Goal: Task Accomplishment & Management: Use online tool/utility

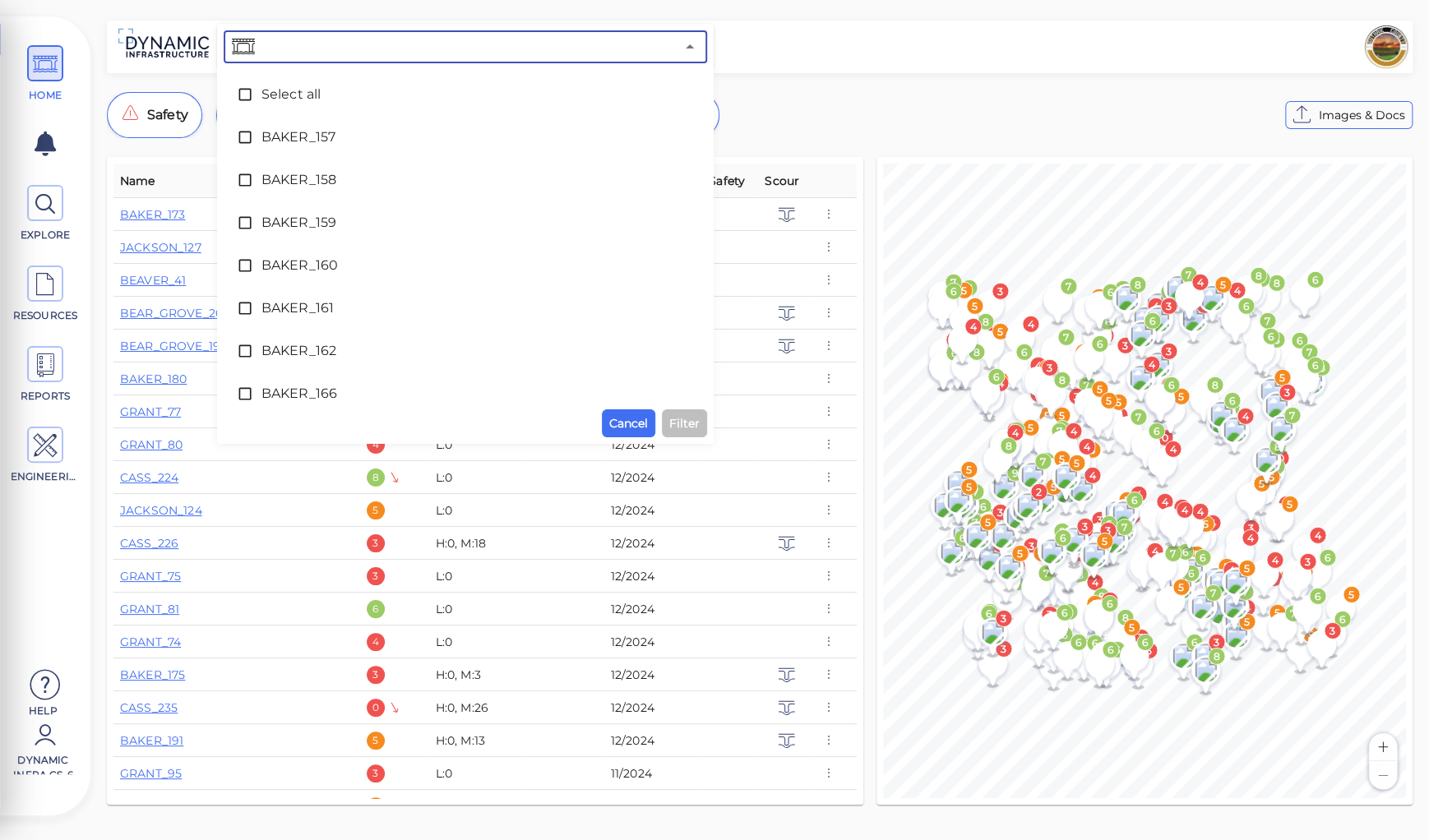
click at [327, 48] on input "text" at bounding box center [466, 47] width 417 height 23
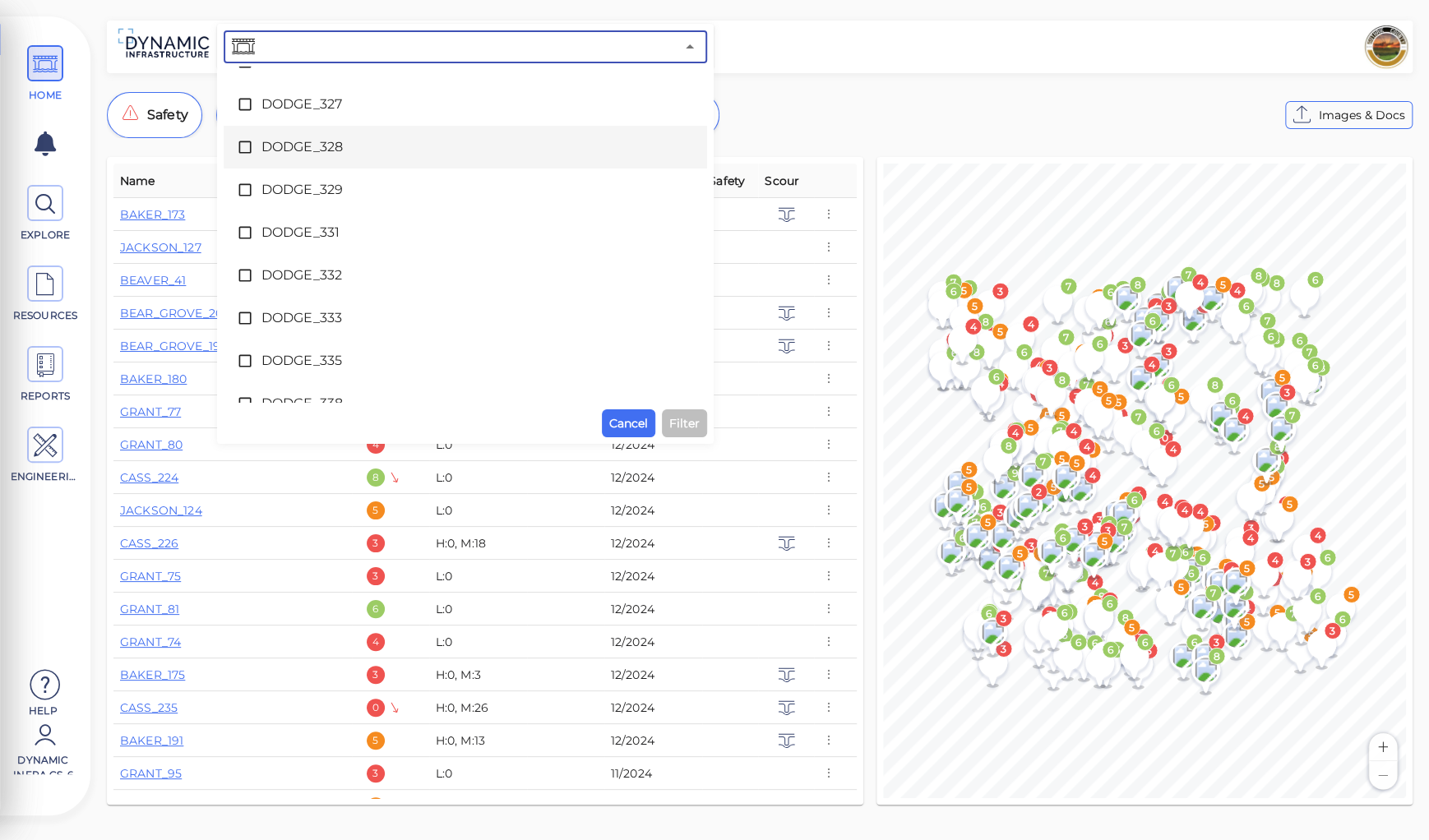
scroll to position [2959, 0]
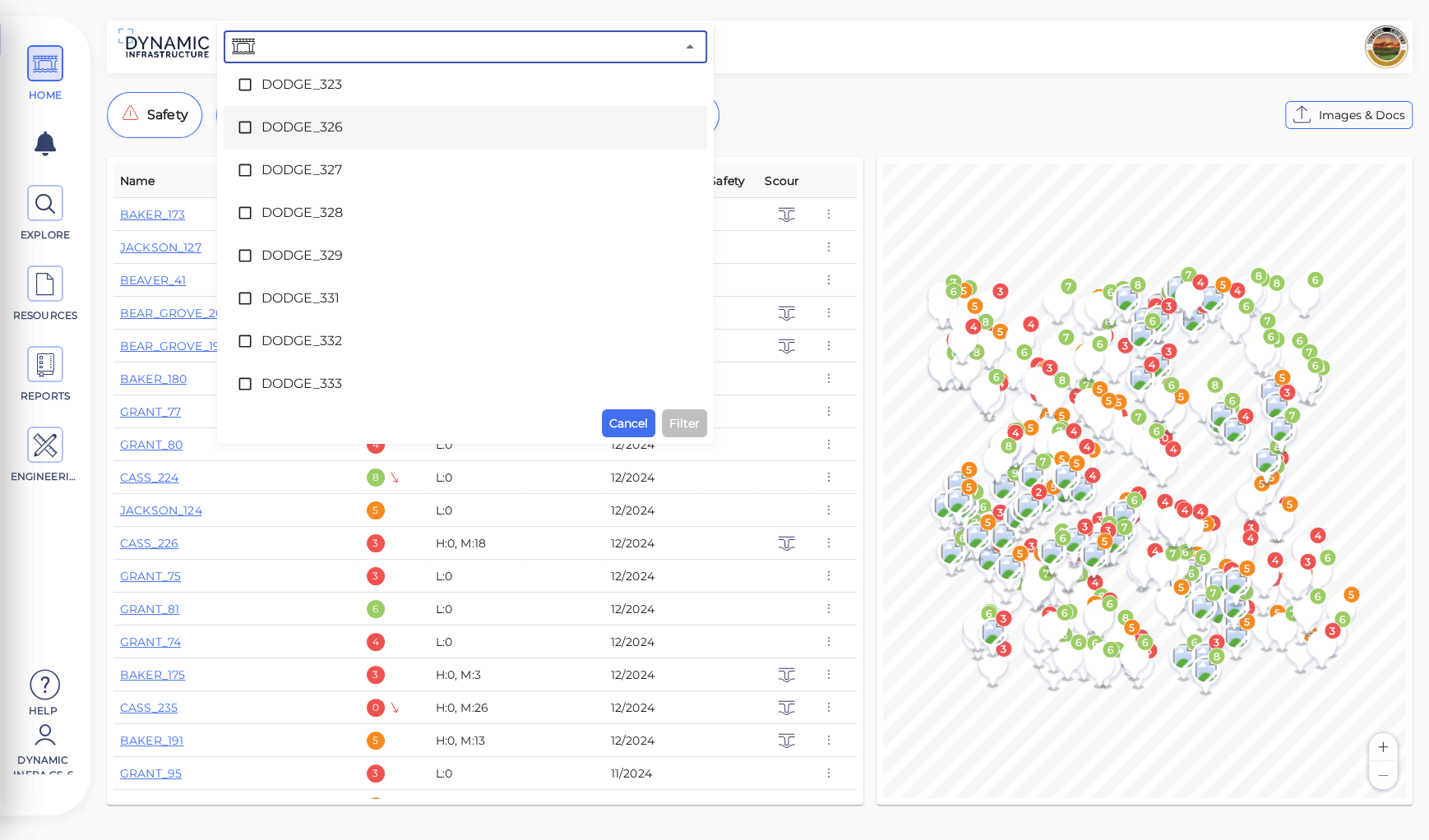
click at [287, 126] on span "DODGE_326" at bounding box center [465, 127] width 408 height 20
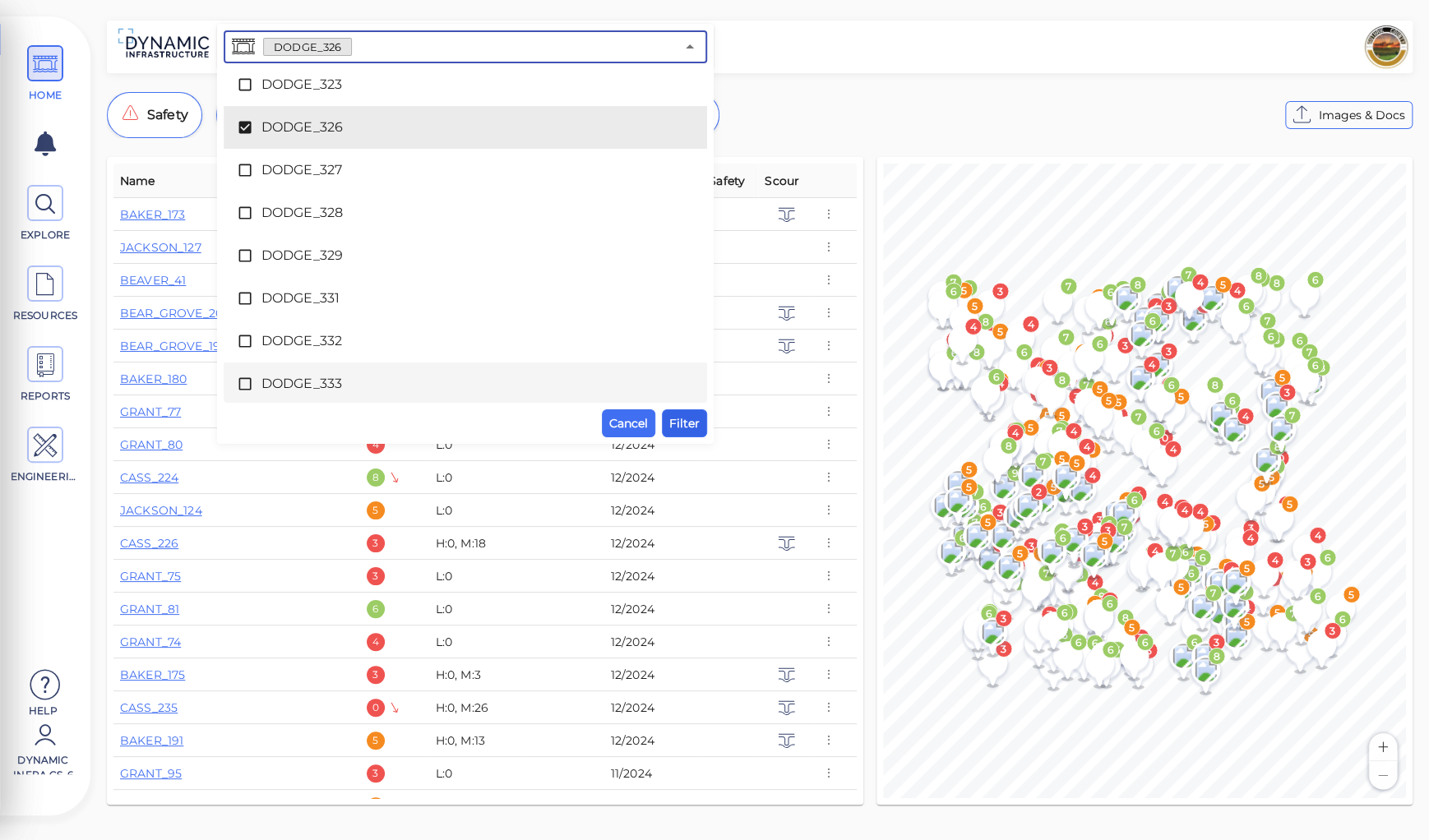
click at [684, 418] on span "Filter" at bounding box center [684, 423] width 31 height 20
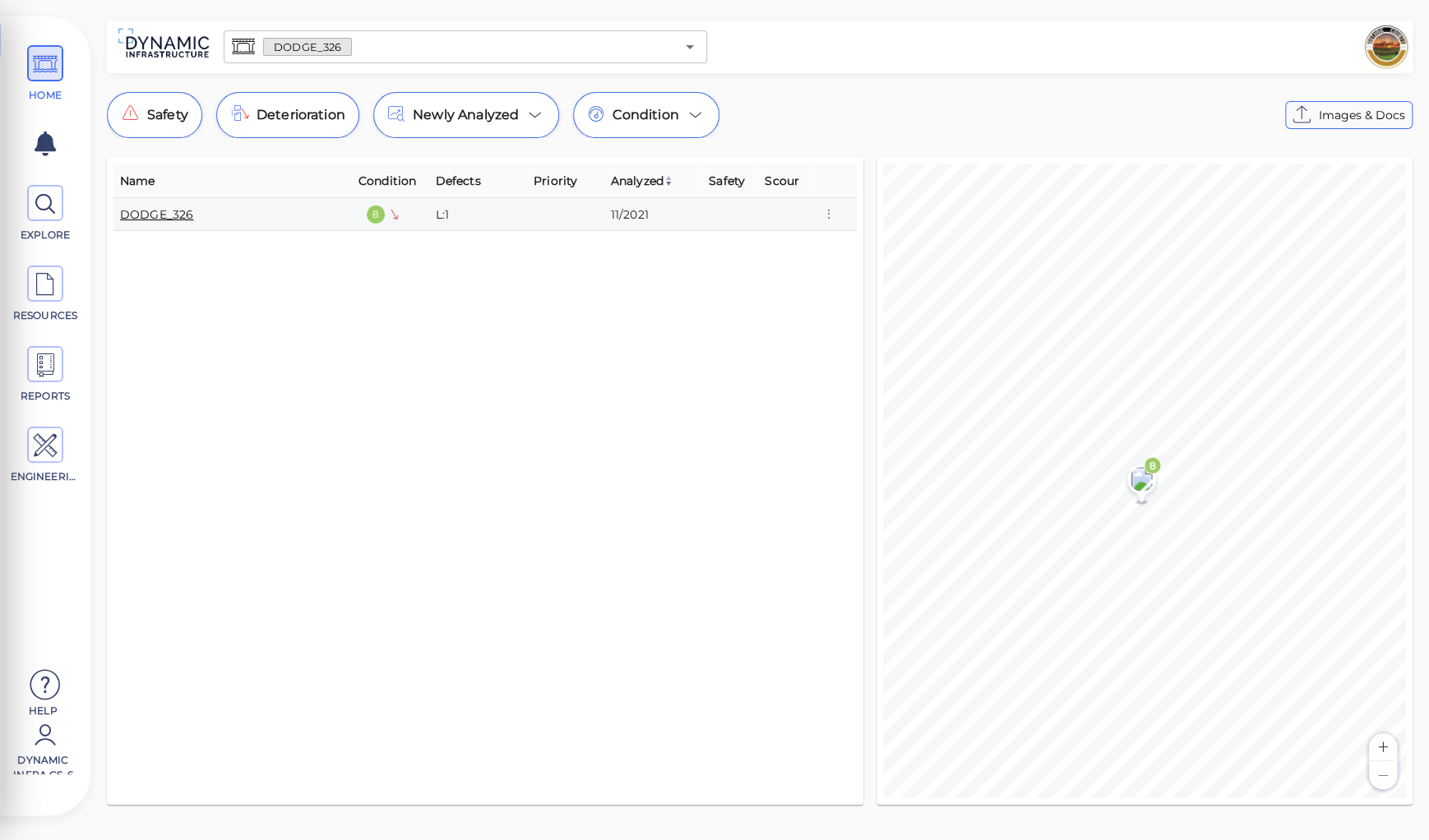
click at [181, 214] on link "DODGE_326" at bounding box center [156, 215] width 73 height 15
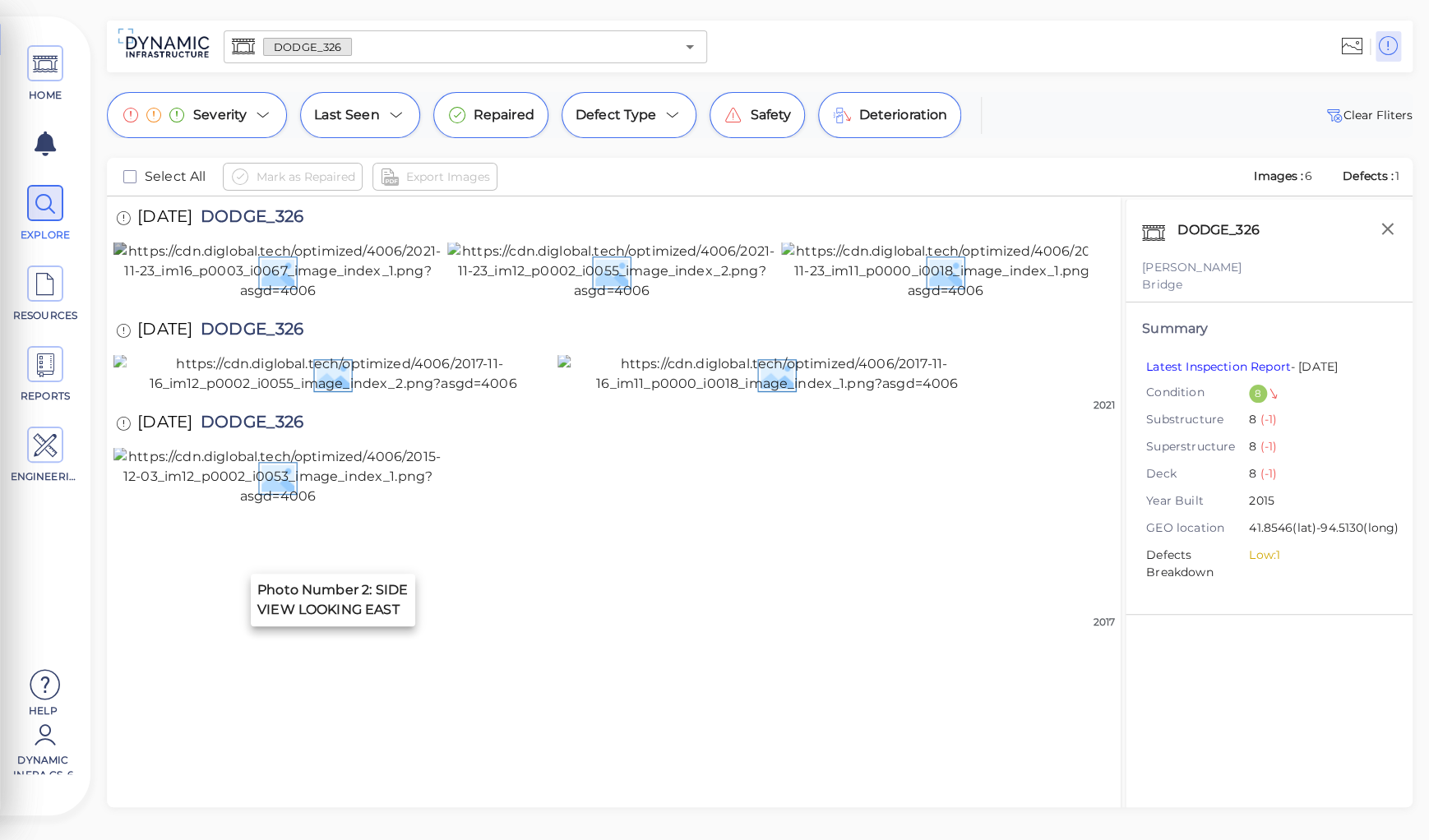
scroll to position [249, 0]
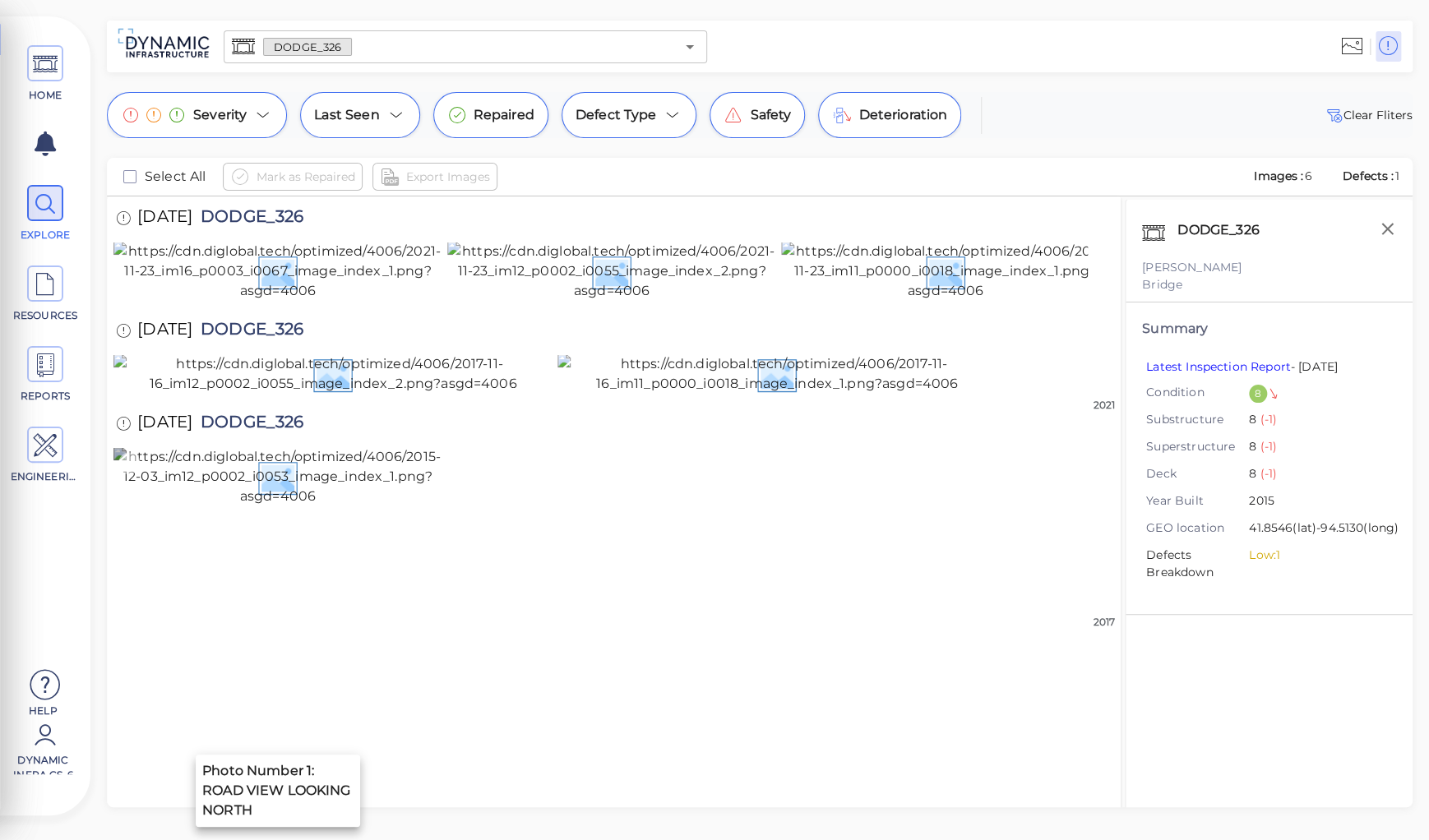
click at [284, 506] on img at bounding box center [278, 477] width 329 height 60
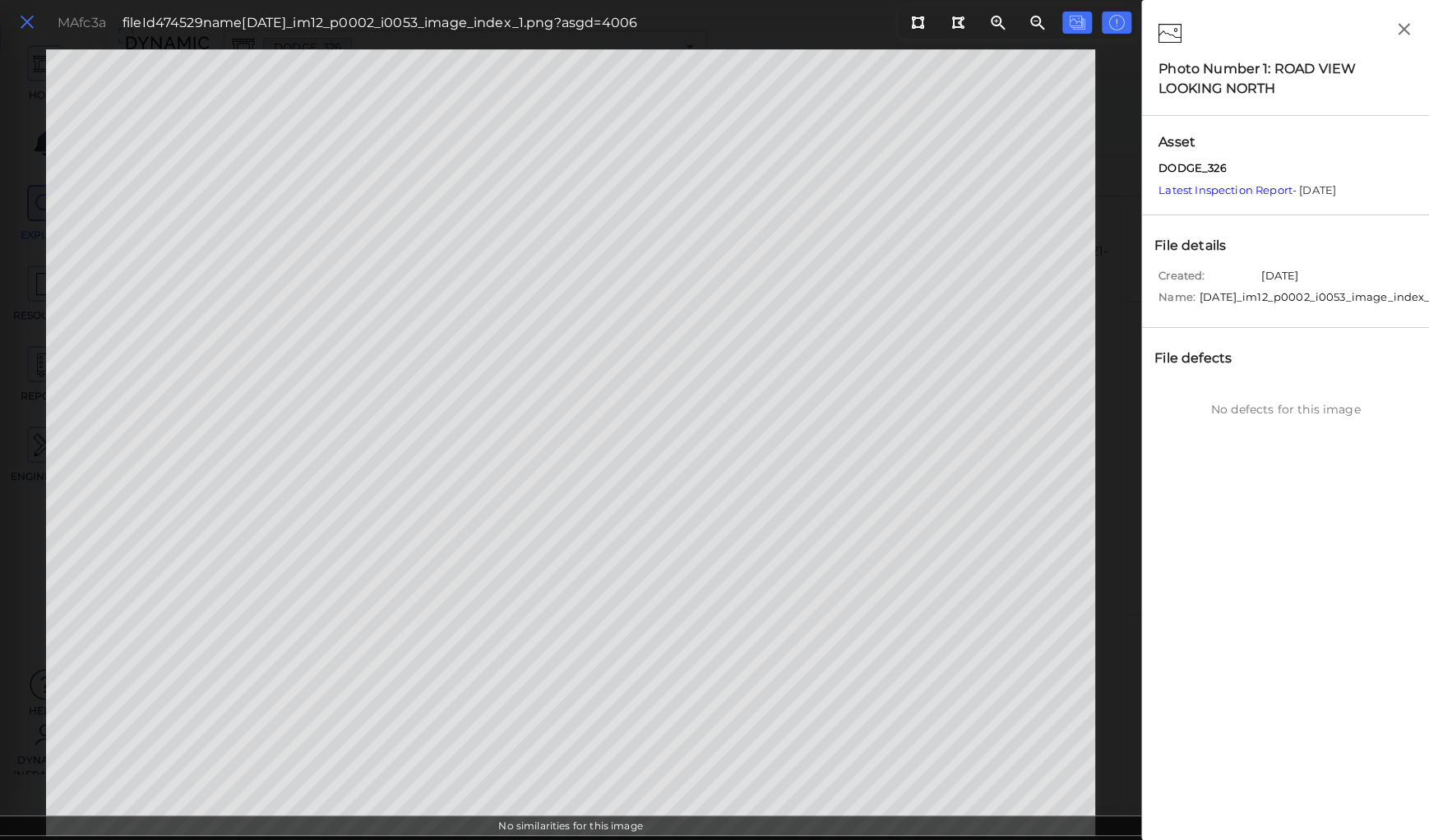
click at [30, 17] on icon at bounding box center [27, 22] width 18 height 22
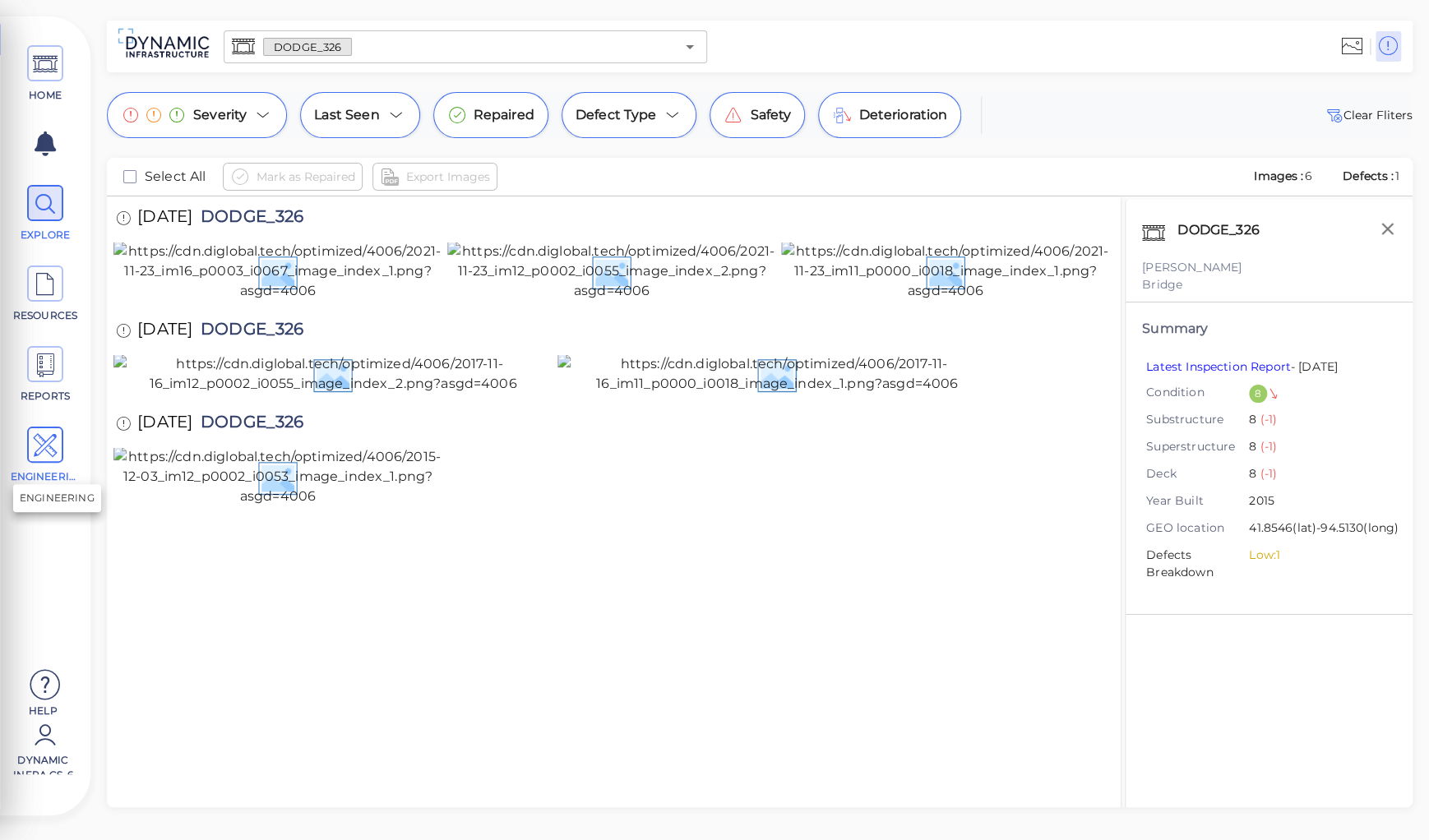
click at [48, 441] on icon at bounding box center [45, 446] width 25 height 37
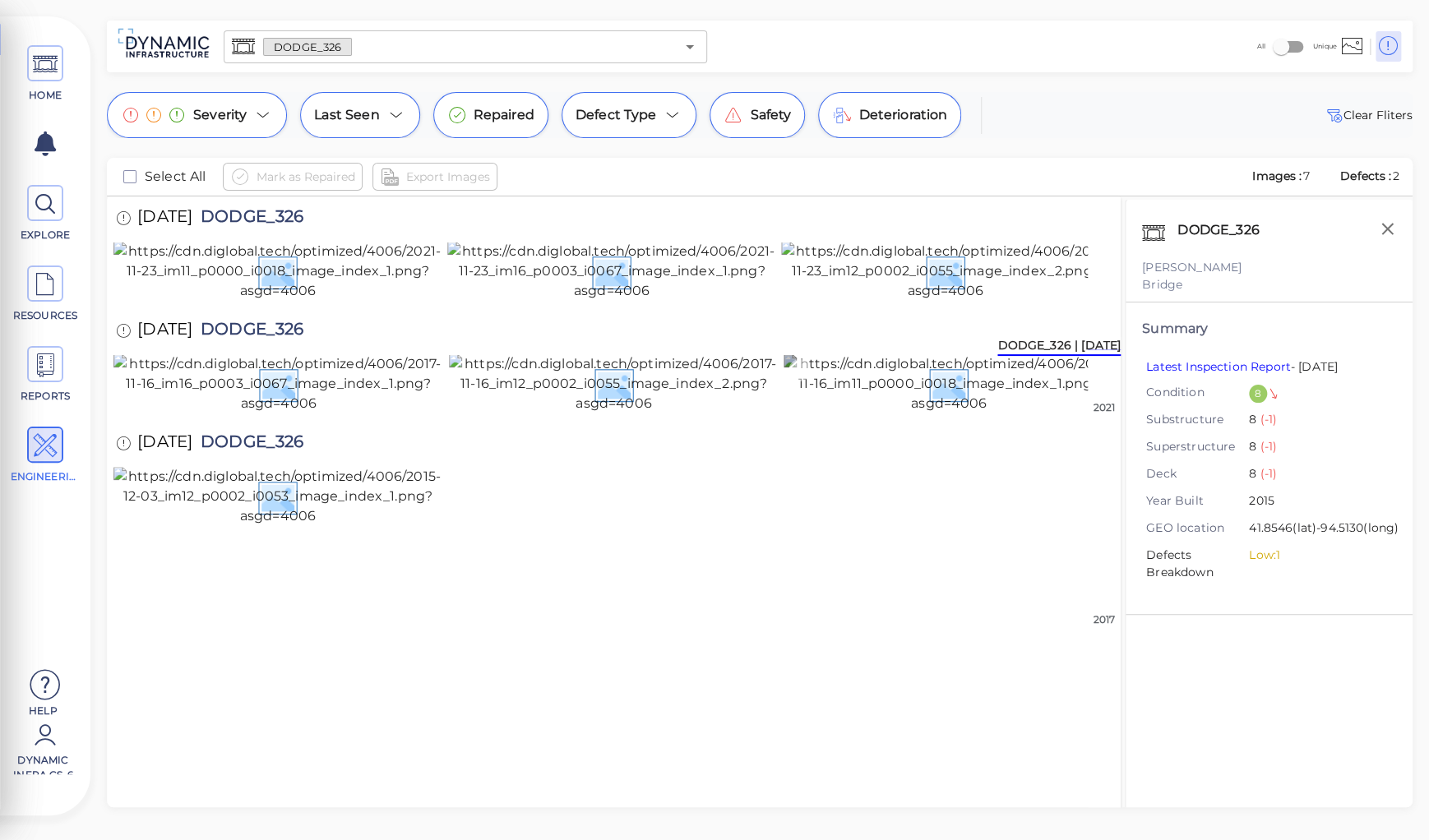
scroll to position [239, 0]
click at [285, 526] on img at bounding box center [278, 497] width 329 height 60
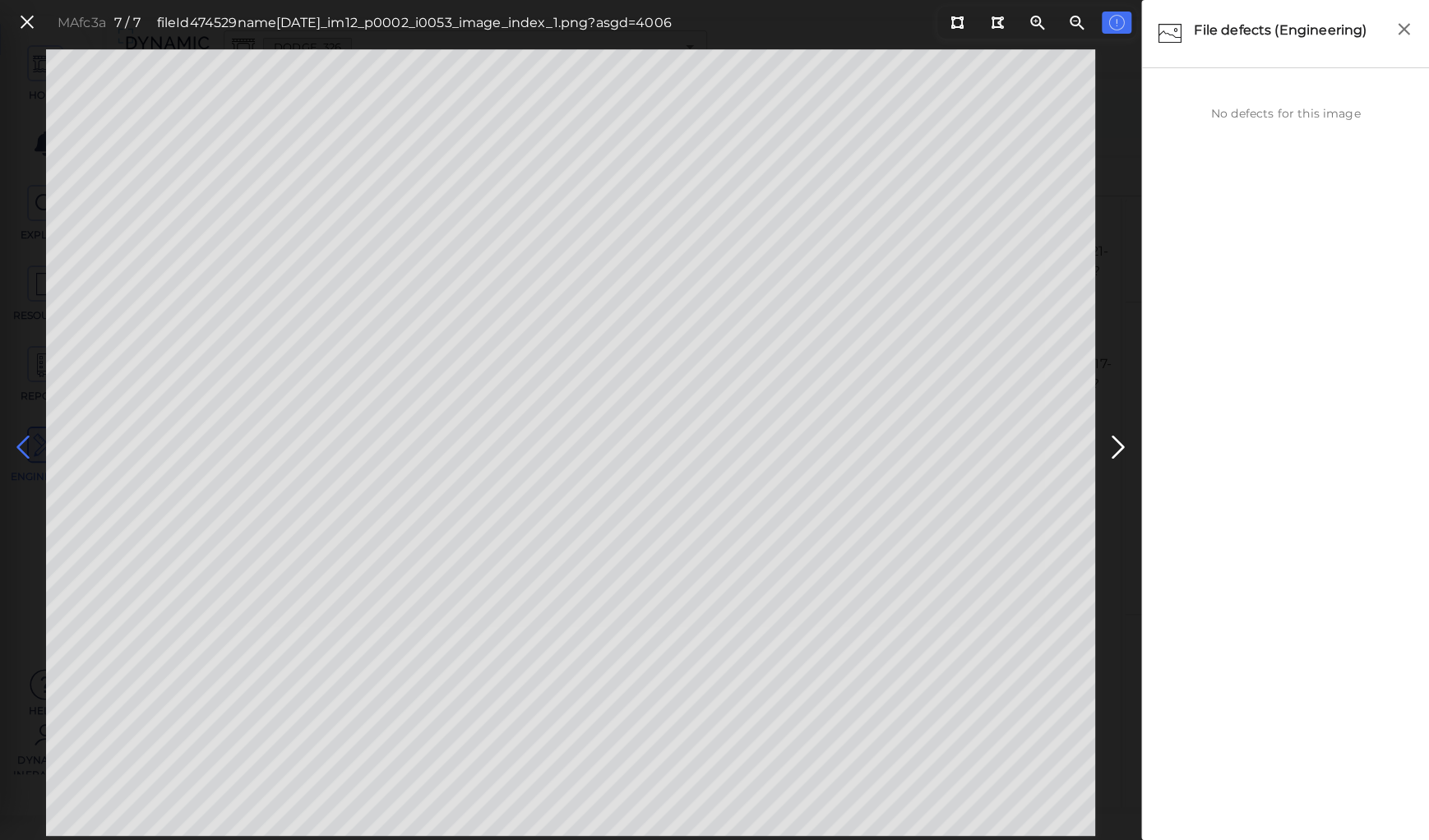
click at [17, 448] on icon at bounding box center [23, 447] width 26 height 32
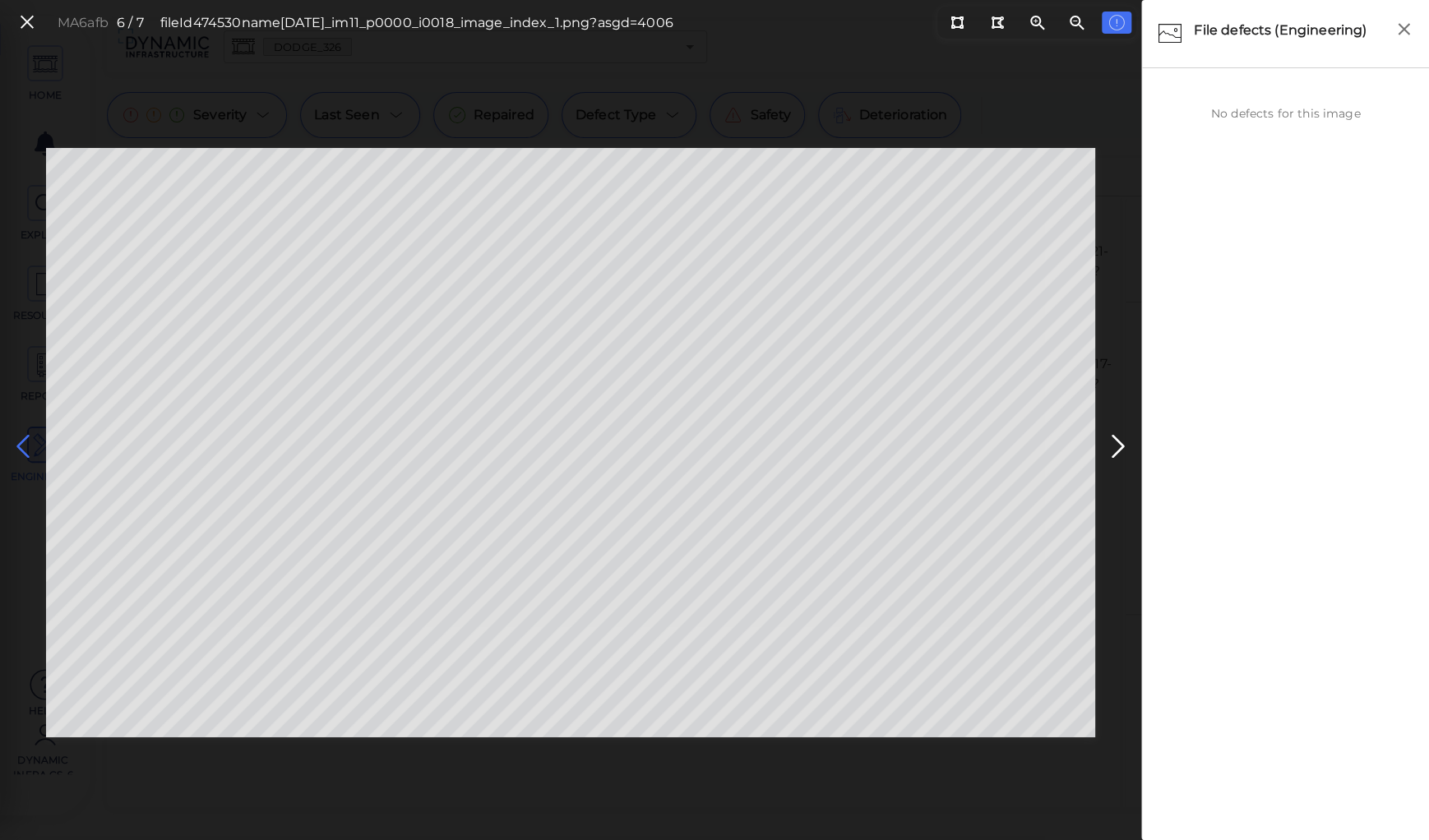
click at [18, 447] on icon at bounding box center [23, 446] width 26 height 32
click at [19, 447] on icon at bounding box center [23, 446] width 26 height 32
click at [22, 445] on icon at bounding box center [23, 446] width 26 height 32
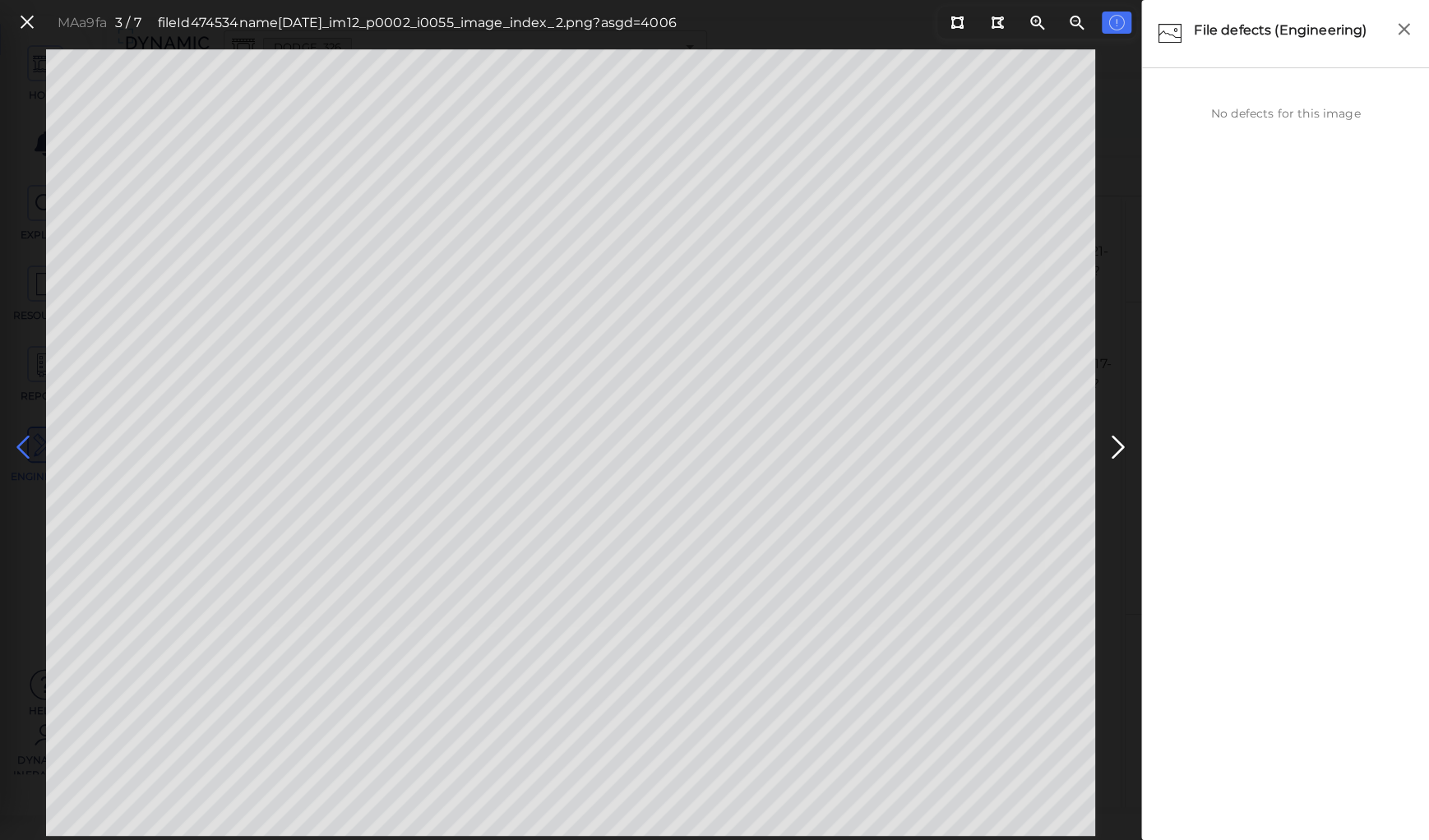
click at [22, 445] on icon at bounding box center [23, 447] width 26 height 32
click at [1111, 437] on icon at bounding box center [1118, 447] width 26 height 32
click at [22, 454] on icon at bounding box center [23, 447] width 26 height 32
click at [23, 453] on icon at bounding box center [23, 447] width 26 height 32
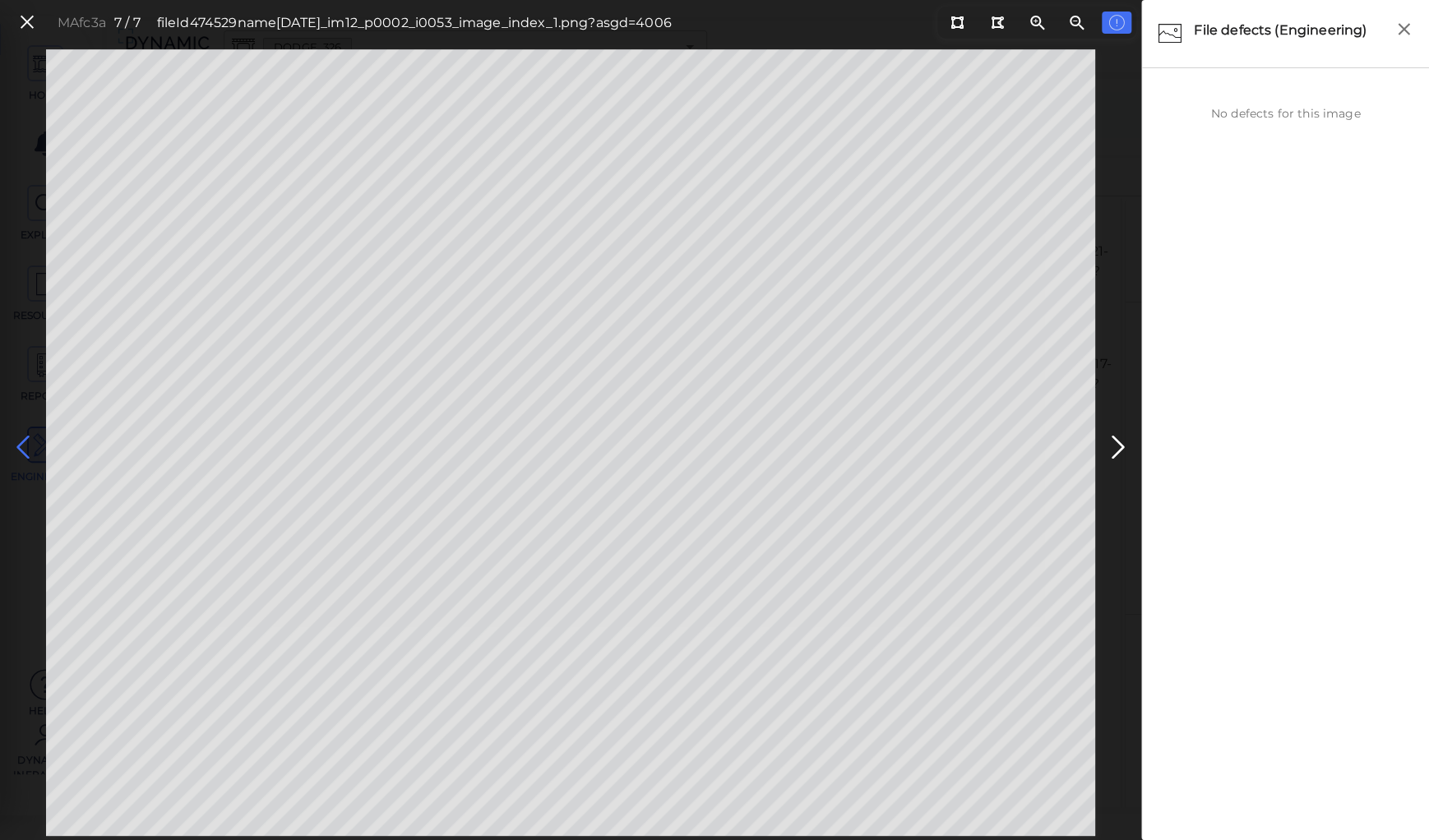
click at [23, 453] on icon at bounding box center [23, 447] width 26 height 32
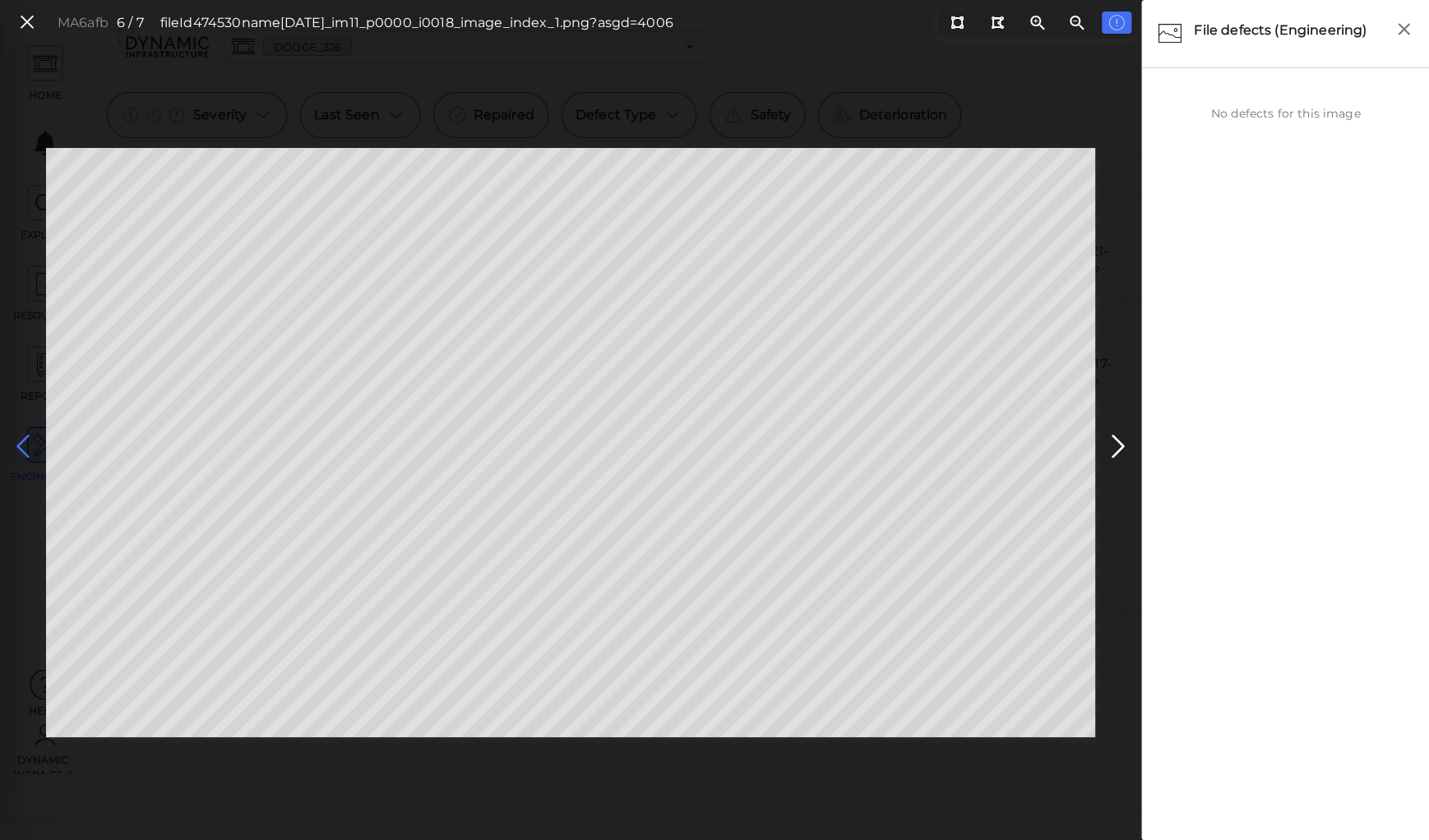
click at [23, 453] on icon at bounding box center [23, 446] width 26 height 32
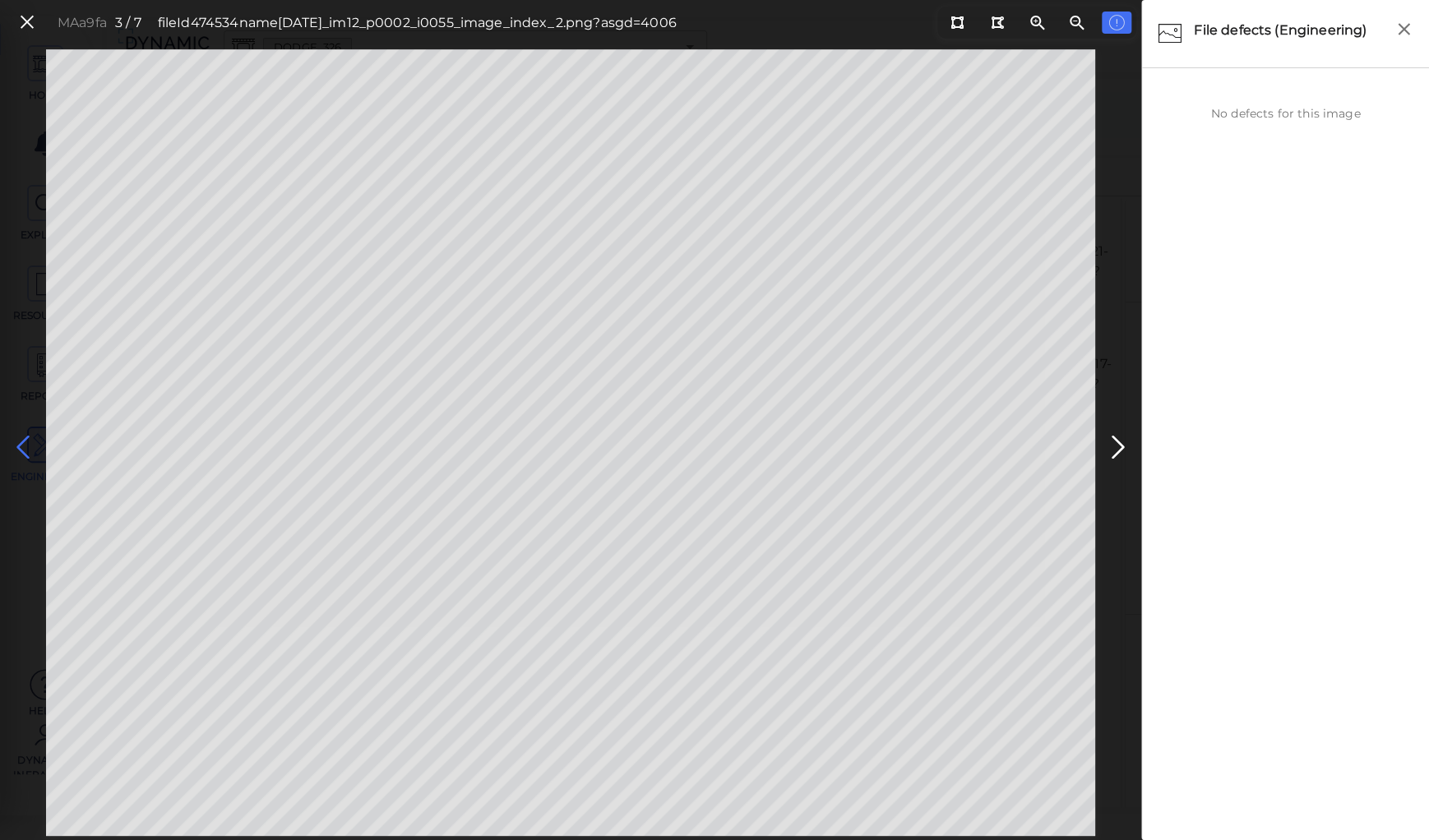
click at [26, 452] on icon at bounding box center [23, 447] width 26 height 32
click at [26, 451] on icon at bounding box center [23, 447] width 26 height 32
click at [30, 24] on icon at bounding box center [27, 22] width 18 height 22
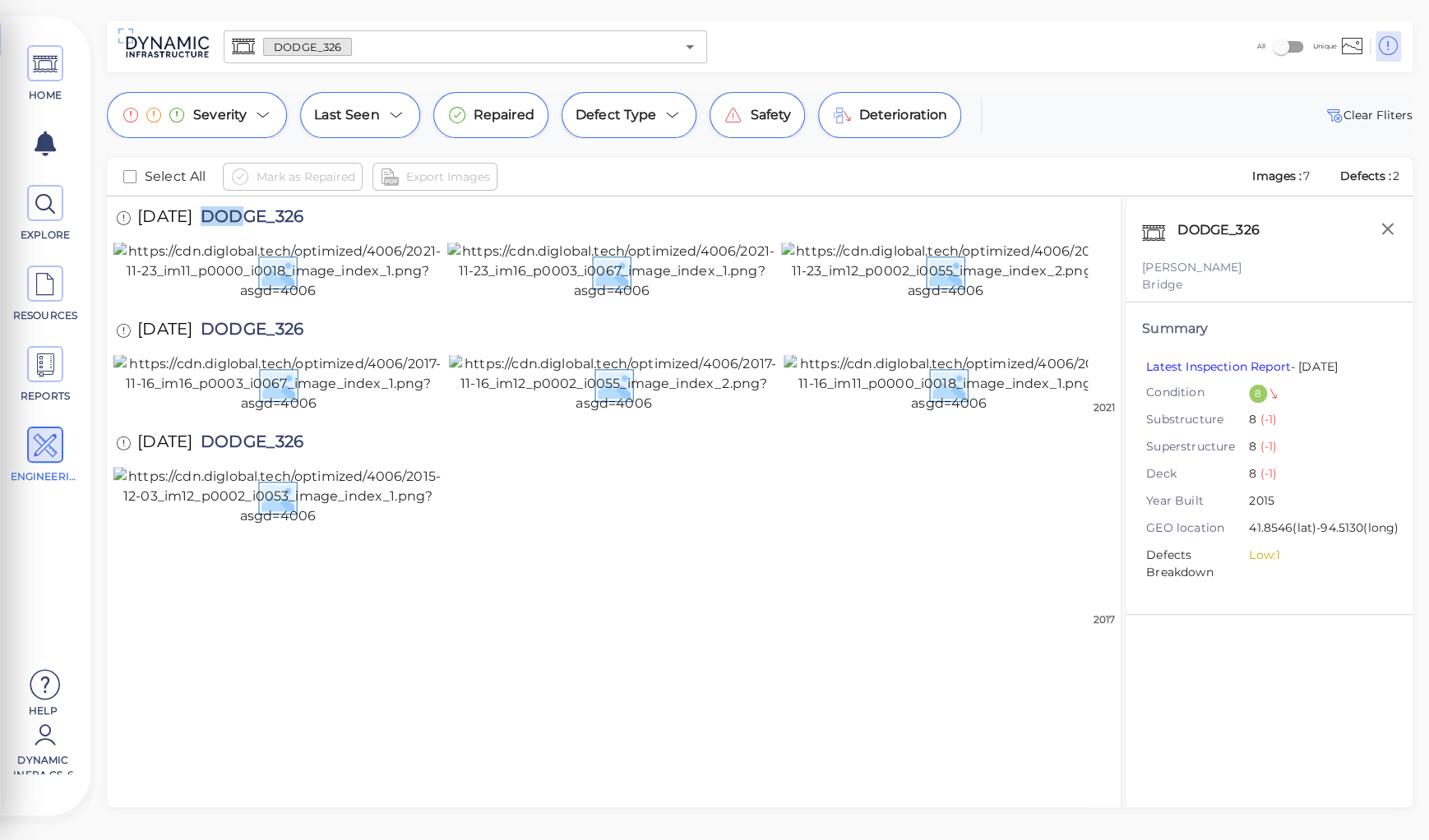
scroll to position [227, 0]
drag, startPoint x: 224, startPoint y: 214, endPoint x: 361, endPoint y: 212, distance: 137.0
click at [339, 212] on div "[DATE] DODGE_326" at bounding box center [226, 219] width 225 height 45
copy span "DODGE_326"
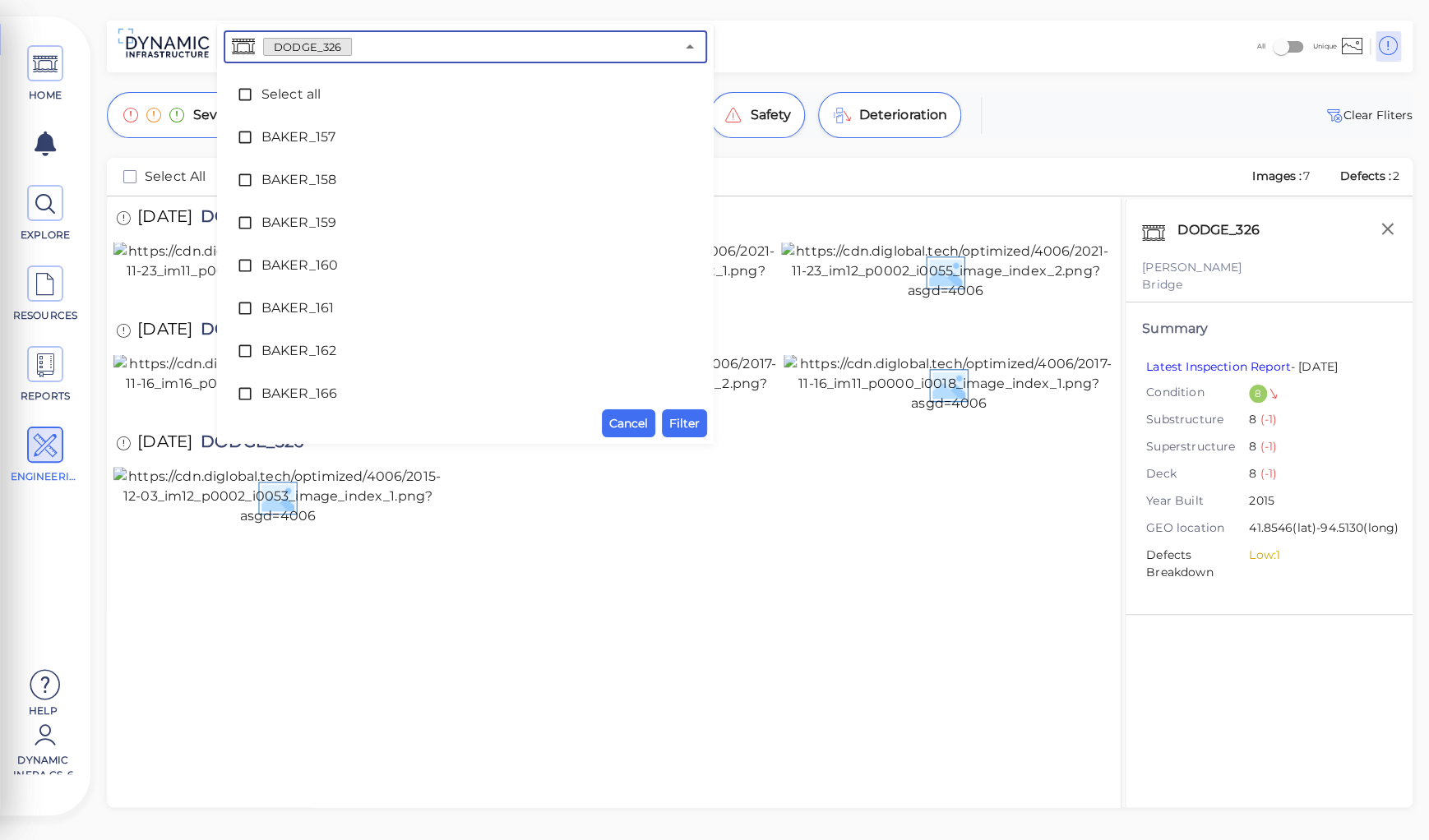
click at [358, 50] on input "text" at bounding box center [514, 47] width 323 height 23
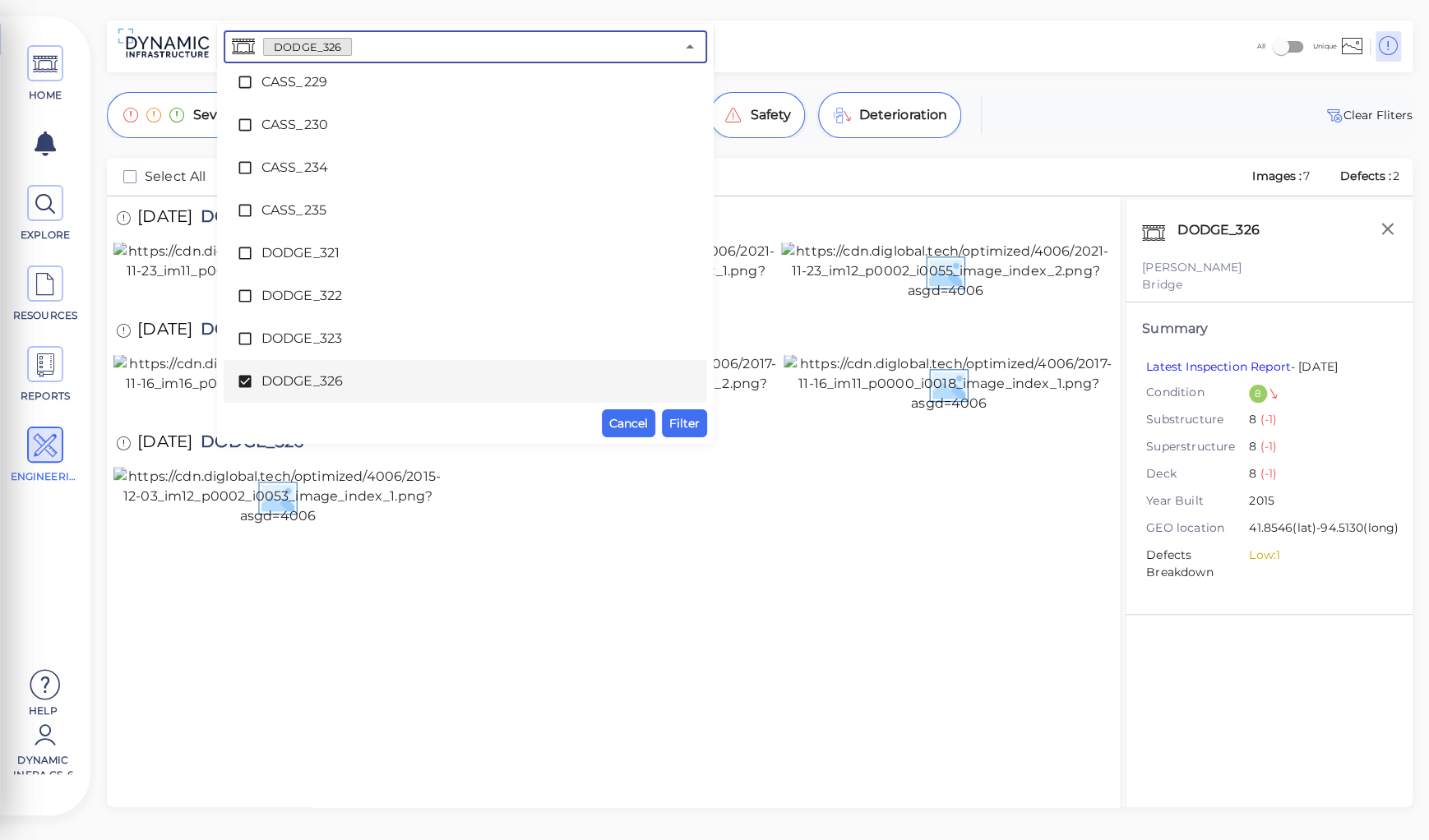
click at [243, 381] on icon at bounding box center [244, 381] width 12 height 12
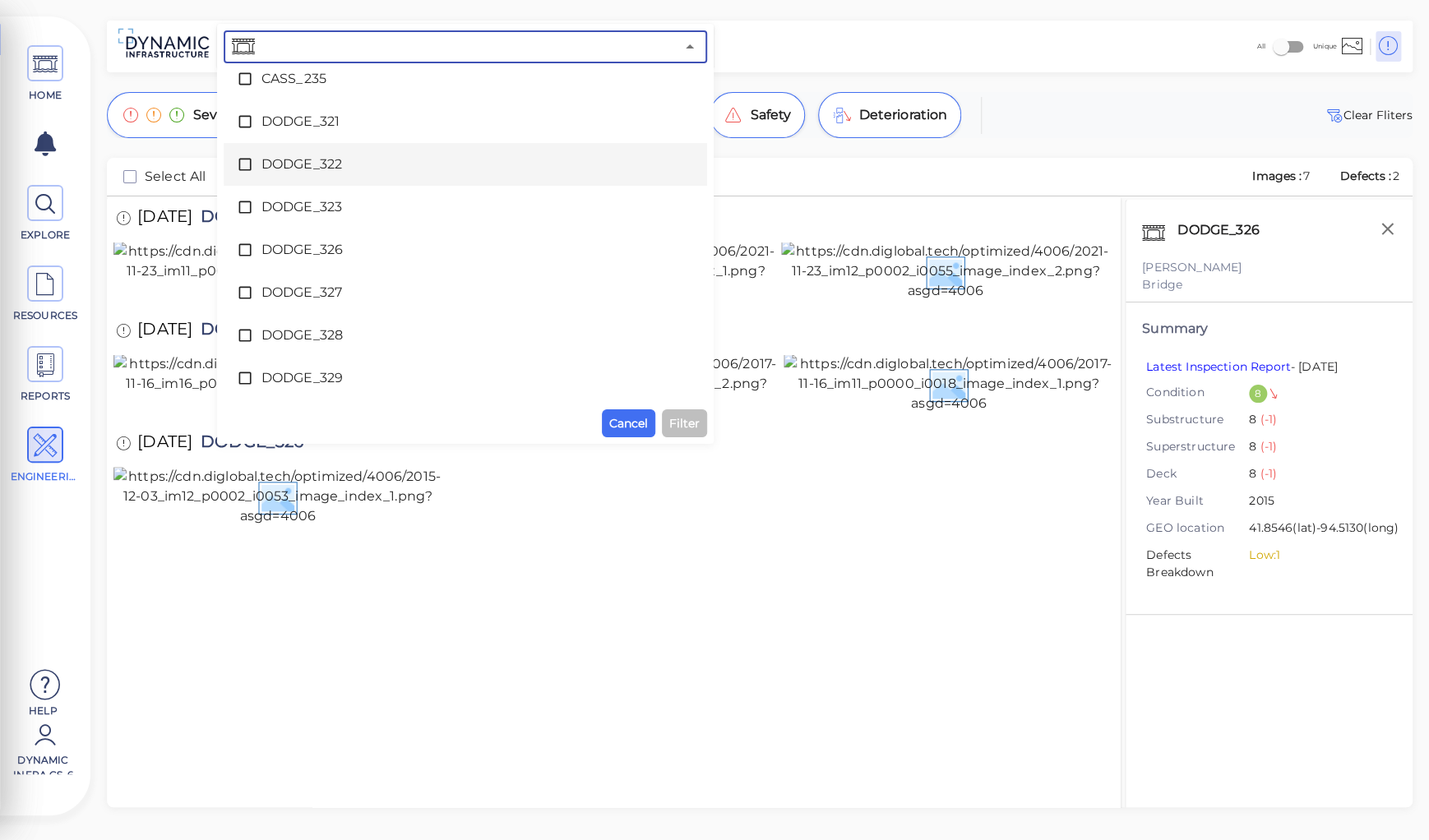
scroll to position [2903, 0]
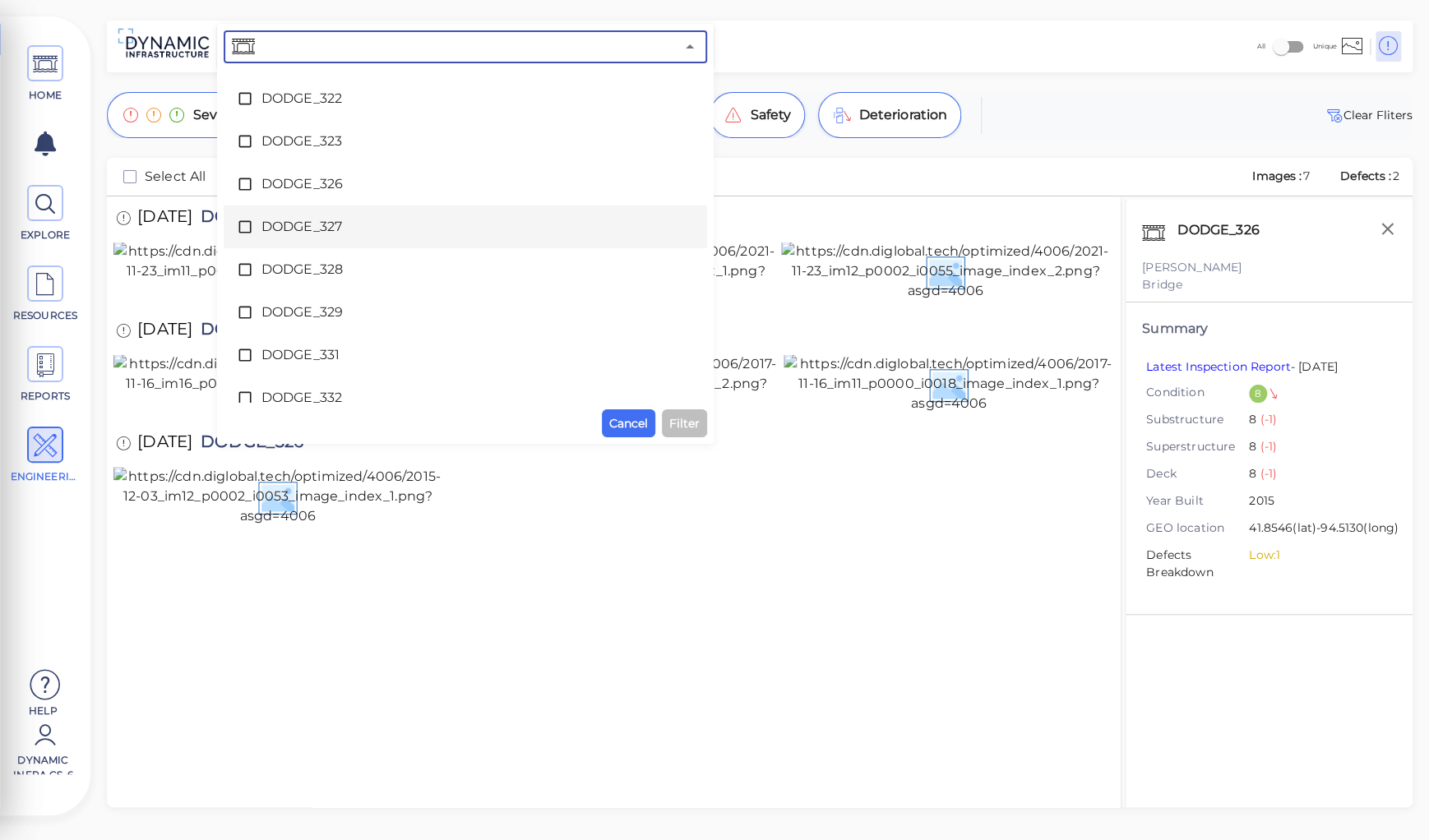
click at [293, 227] on span "DODGE_327" at bounding box center [465, 227] width 408 height 20
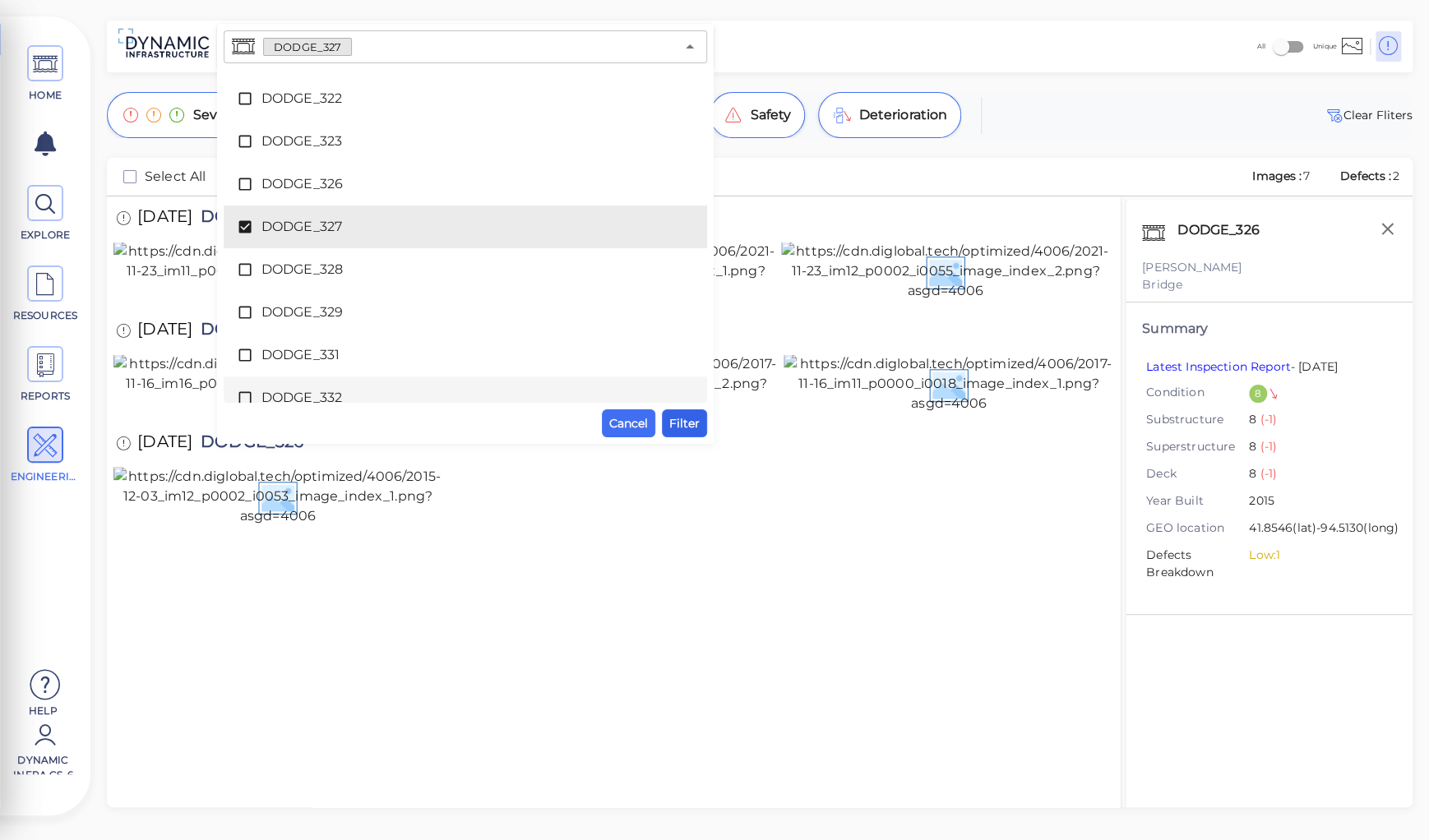
click at [688, 423] on span "Filter" at bounding box center [684, 423] width 31 height 20
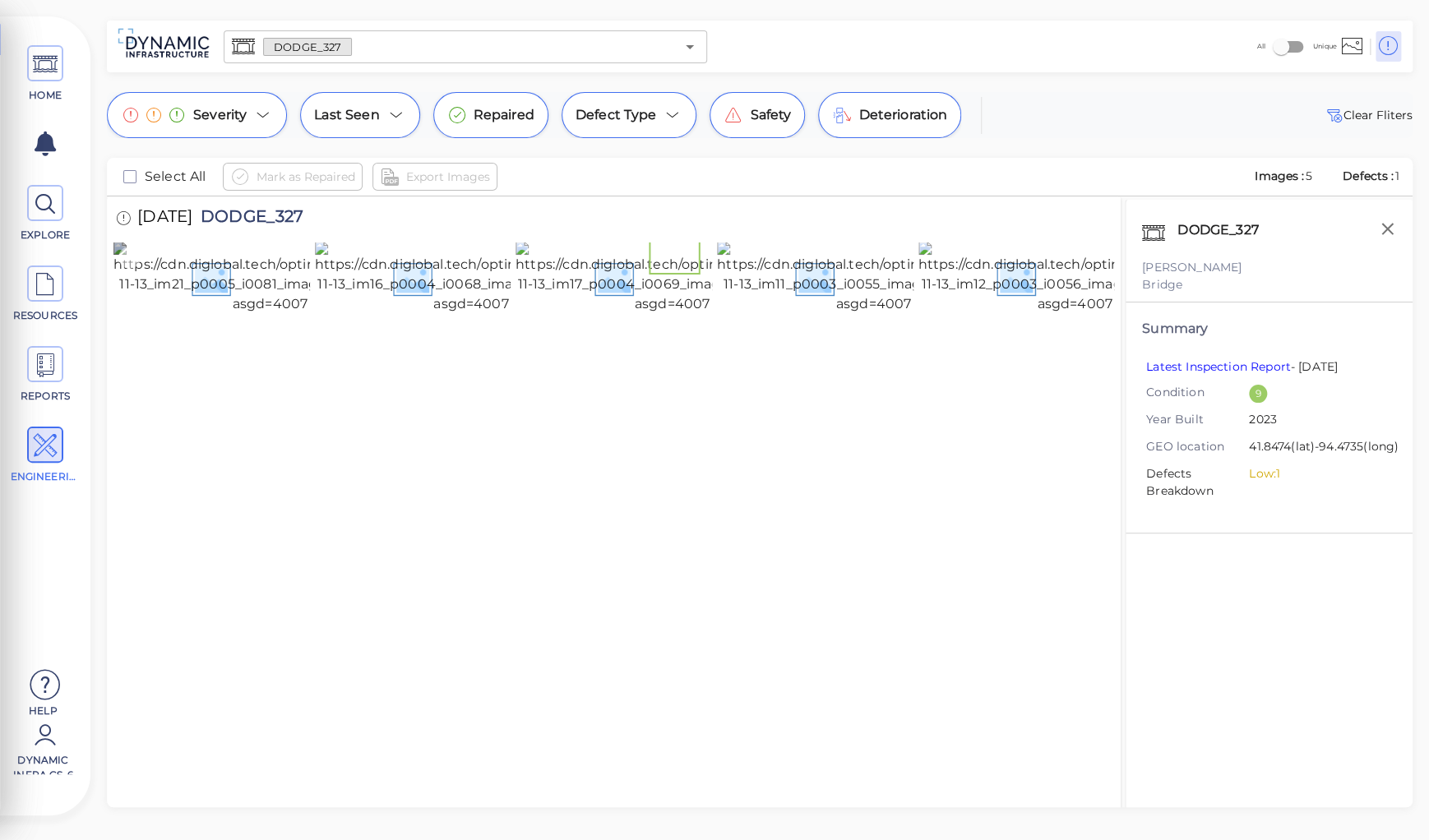
click at [228, 311] on img at bounding box center [270, 277] width 313 height 72
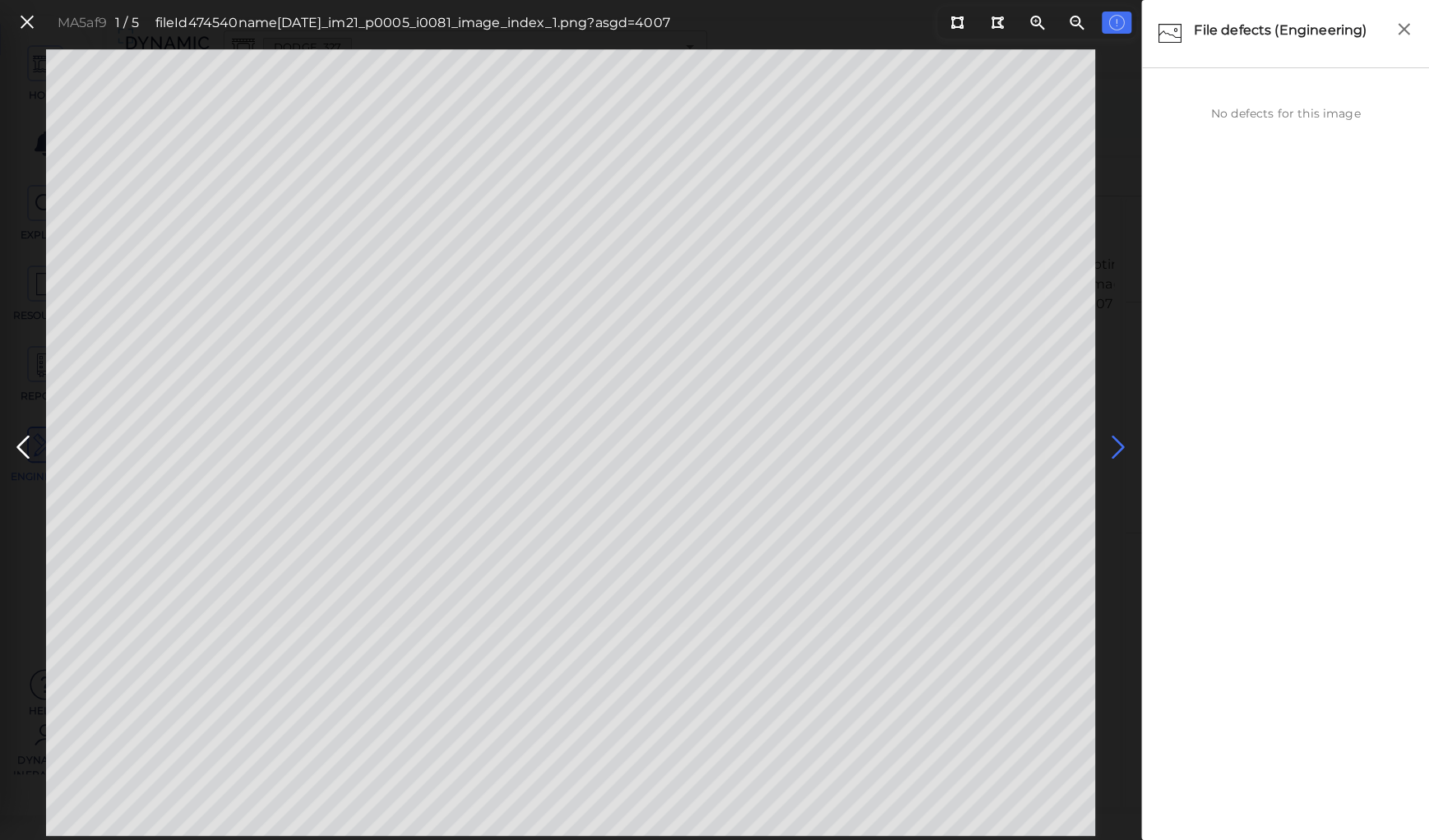
click at [1118, 441] on icon at bounding box center [1118, 447] width 26 height 32
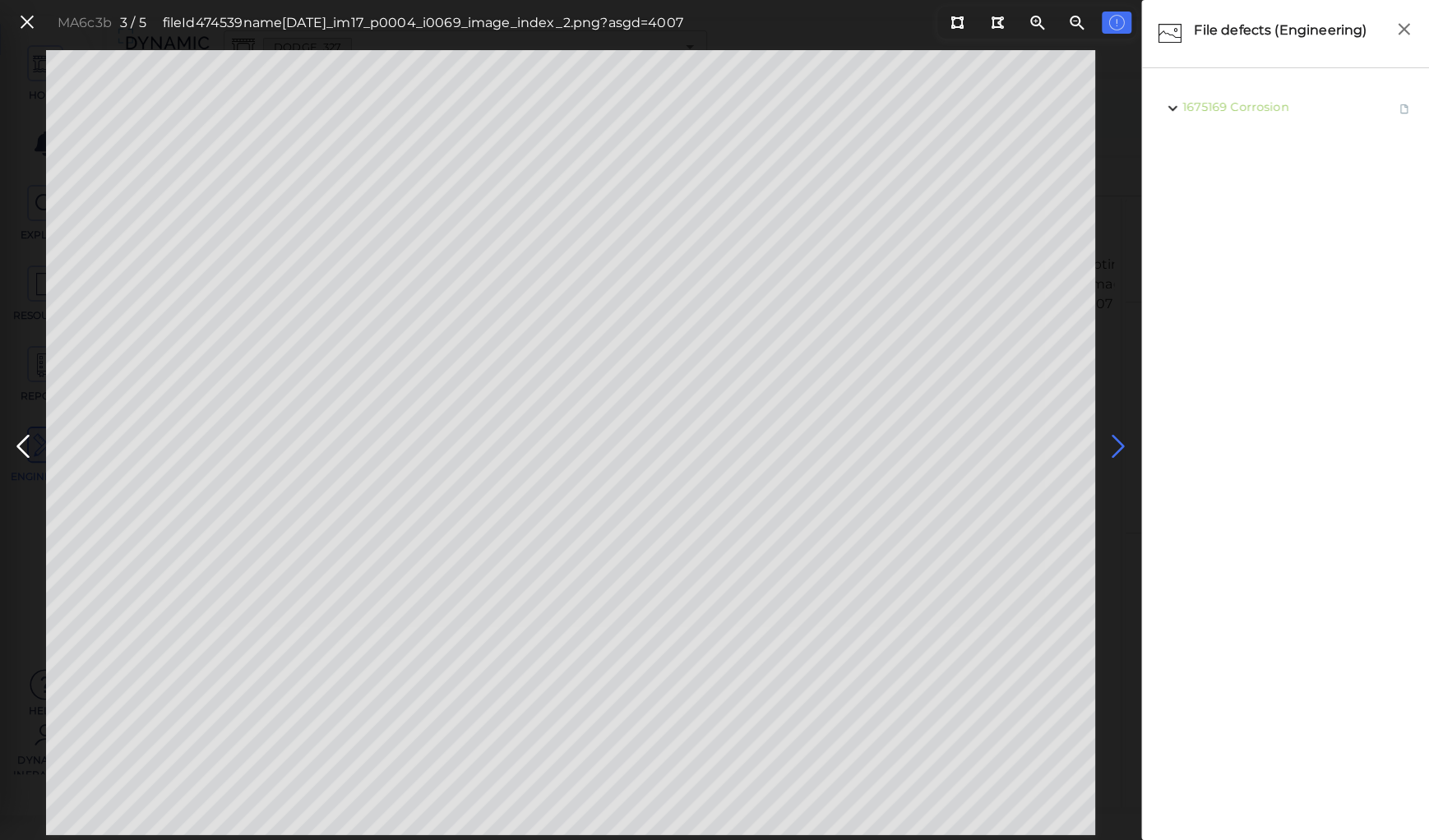
click at [1118, 441] on icon at bounding box center [1118, 446] width 26 height 32
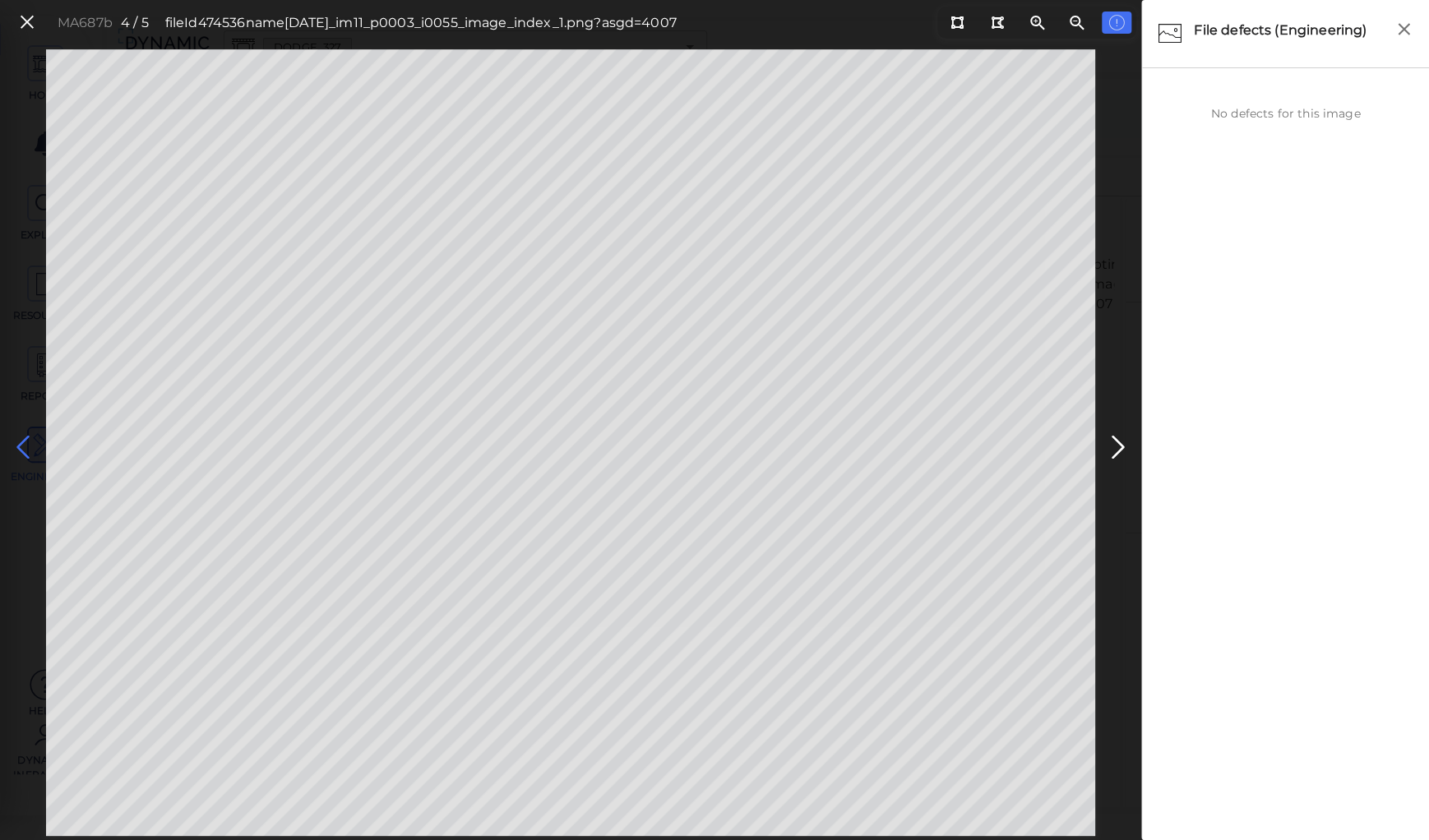
click at [28, 453] on icon at bounding box center [23, 447] width 26 height 32
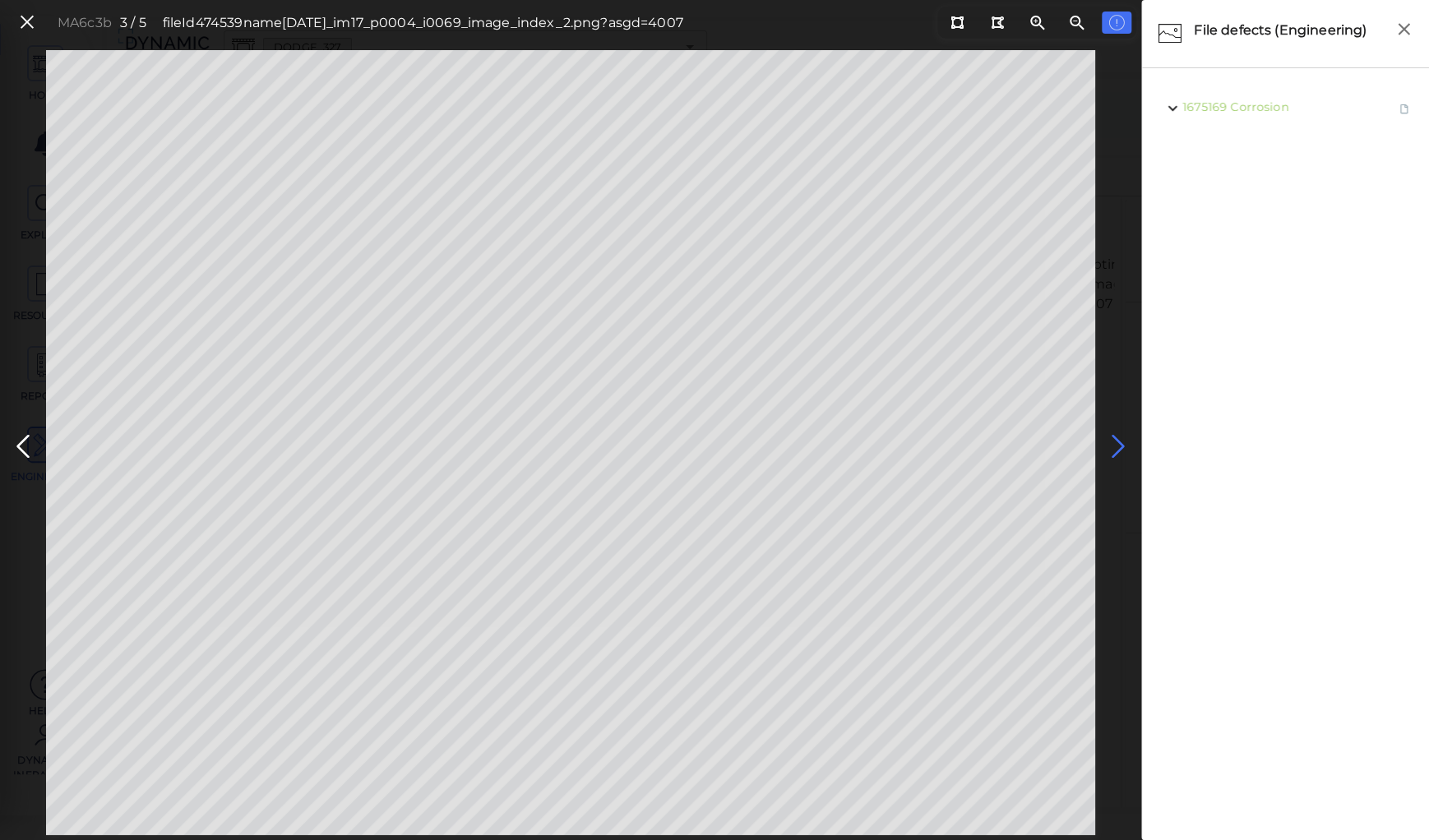
click at [1114, 444] on icon at bounding box center [1118, 446] width 26 height 32
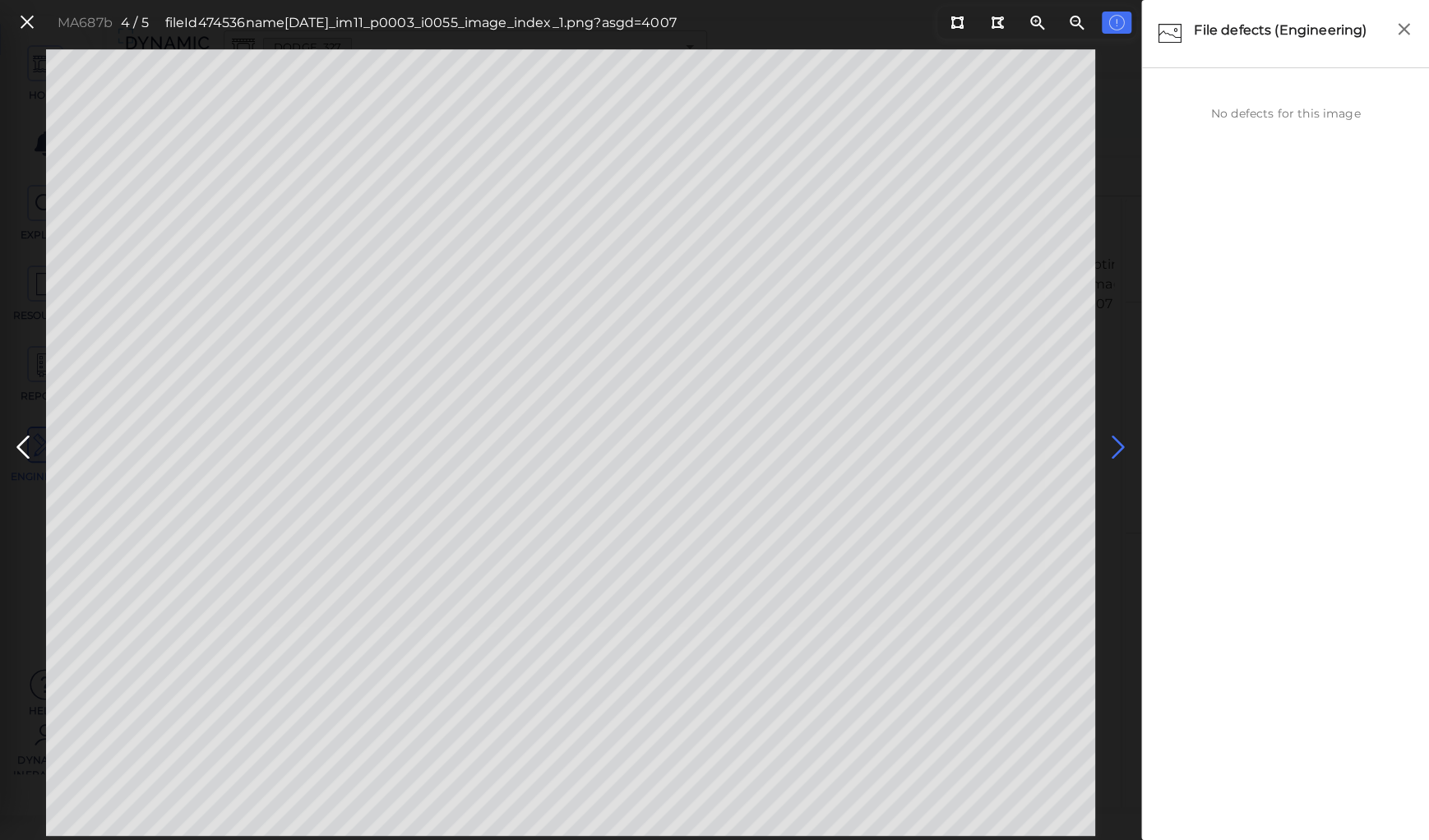
click at [1114, 444] on icon at bounding box center [1118, 447] width 26 height 32
click at [26, 20] on icon at bounding box center [27, 22] width 18 height 22
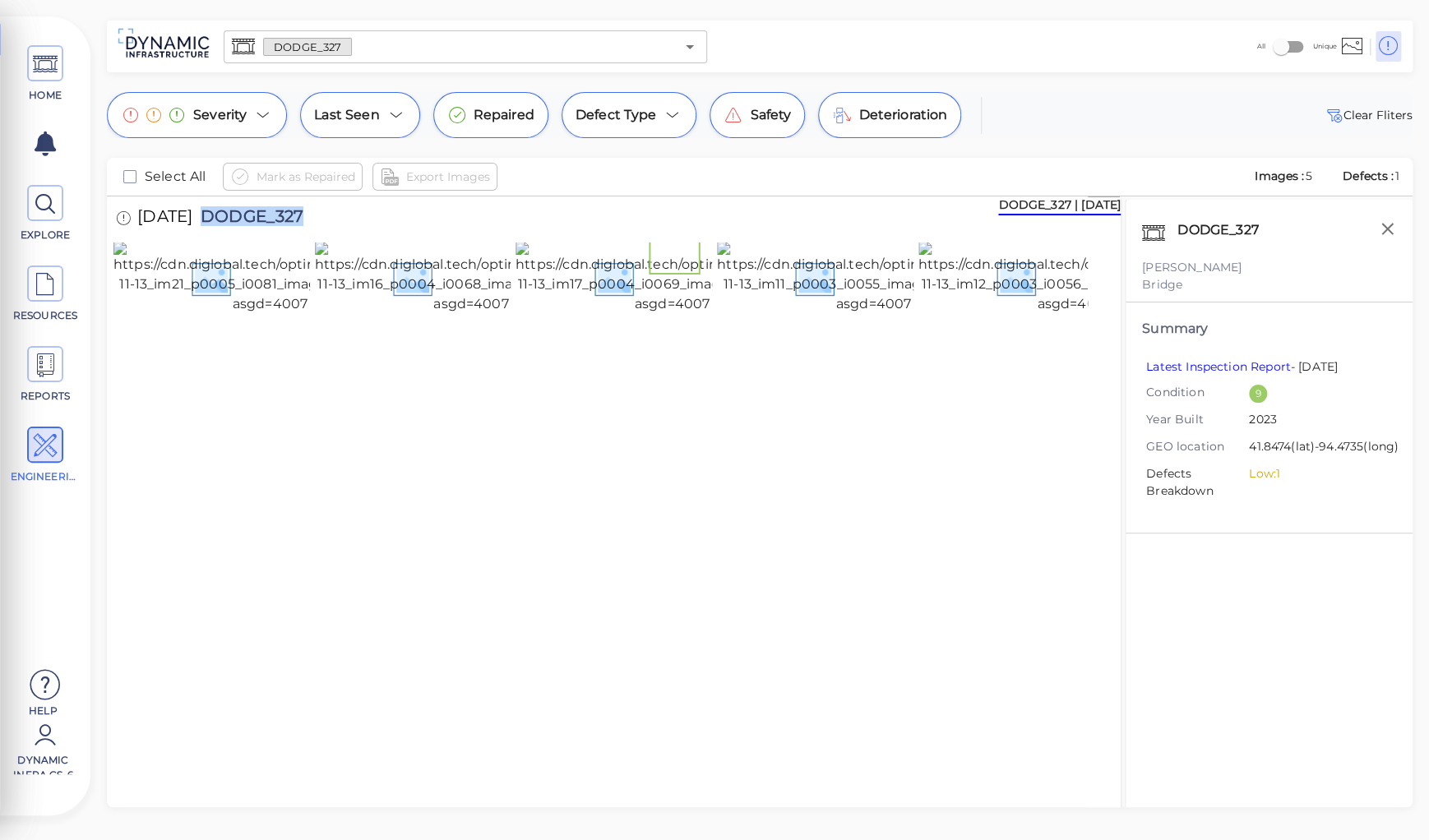
drag, startPoint x: 227, startPoint y: 212, endPoint x: 400, endPoint y: 217, distance: 173.1
click at [400, 217] on div "[DATE] DODGE_327" at bounding box center [614, 219] width 1001 height 45
copy span "DODGE_327"
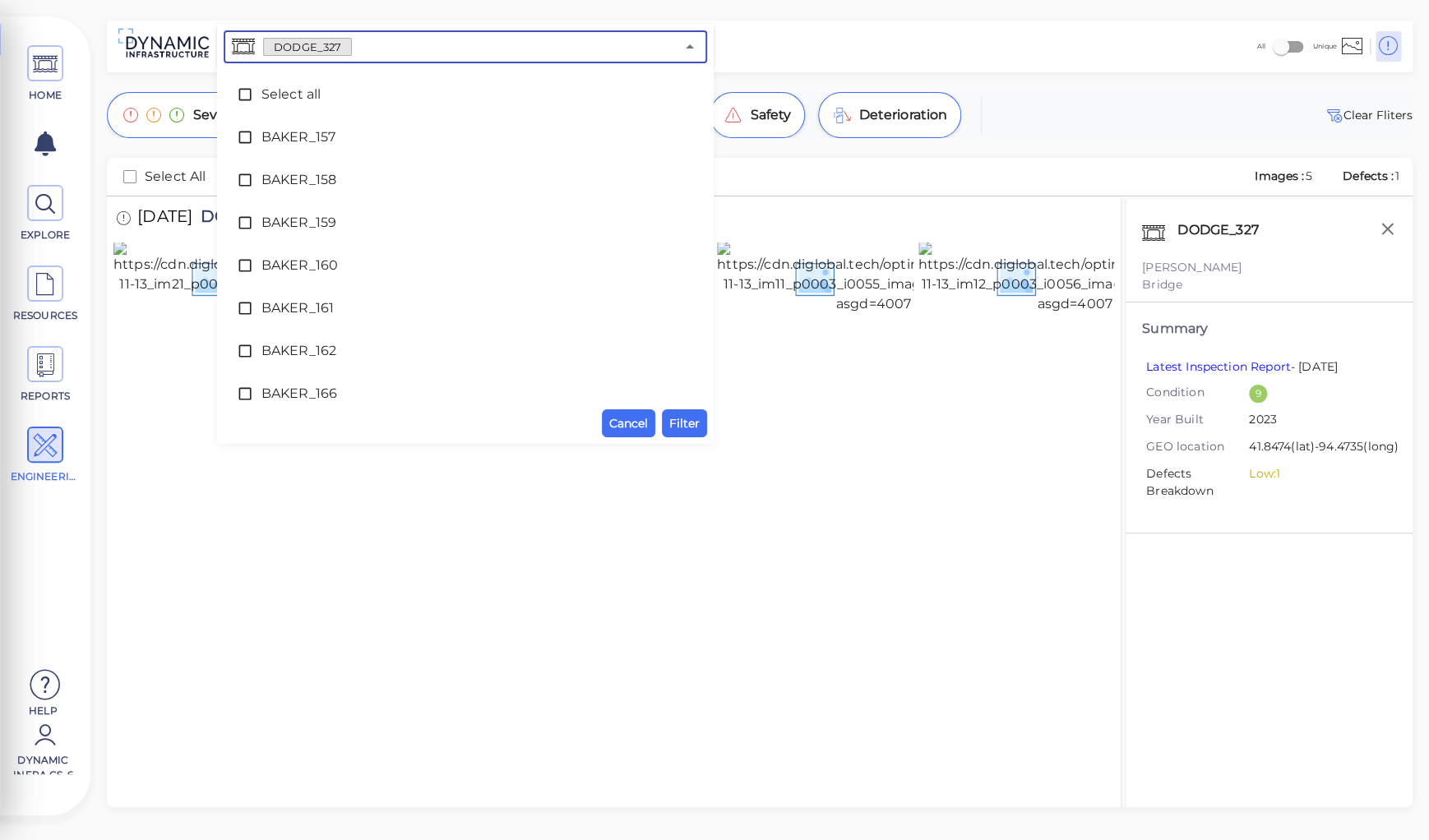
click at [365, 50] on input "text" at bounding box center [514, 47] width 323 height 23
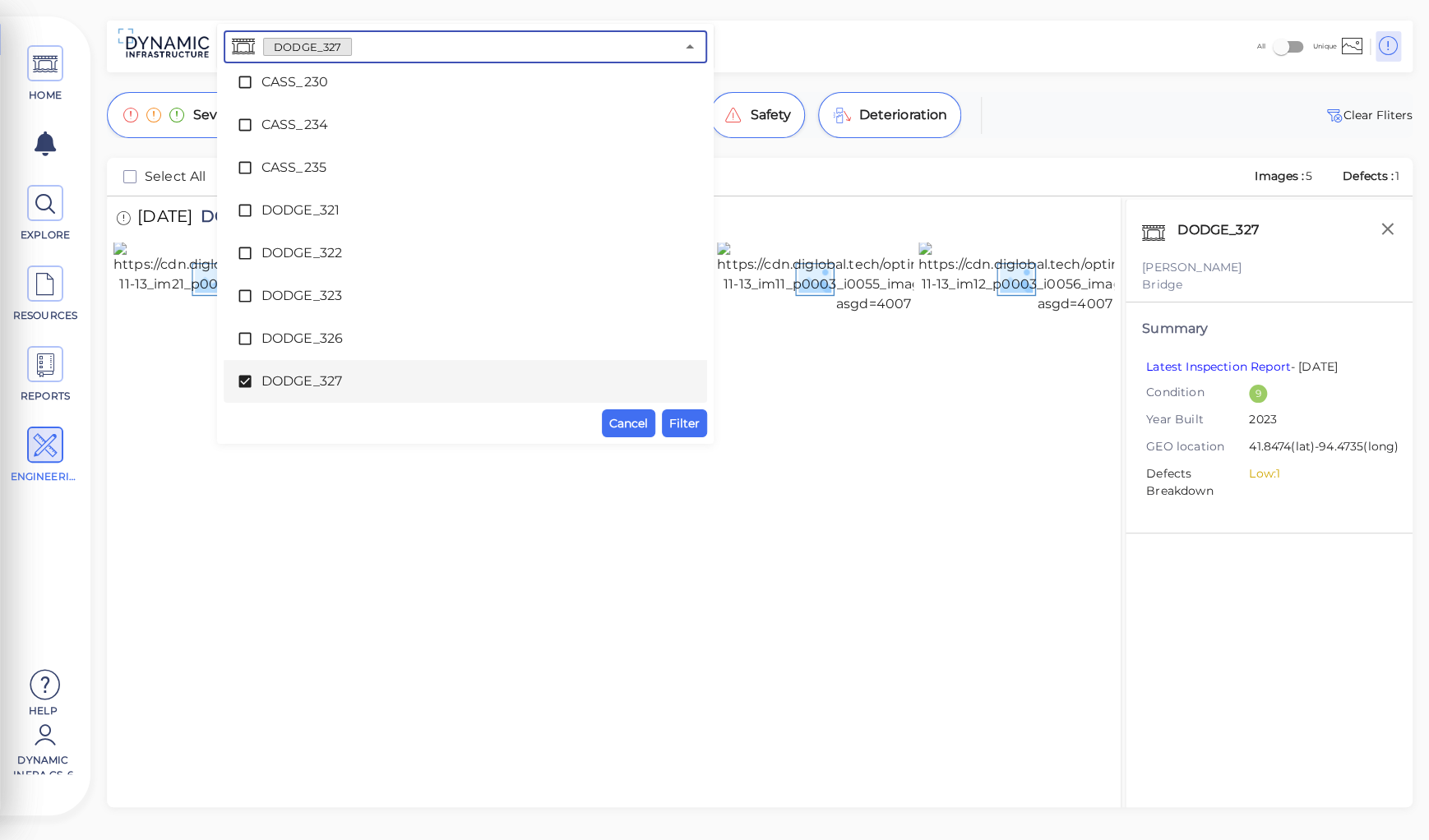
click at [248, 381] on icon at bounding box center [244, 381] width 12 height 12
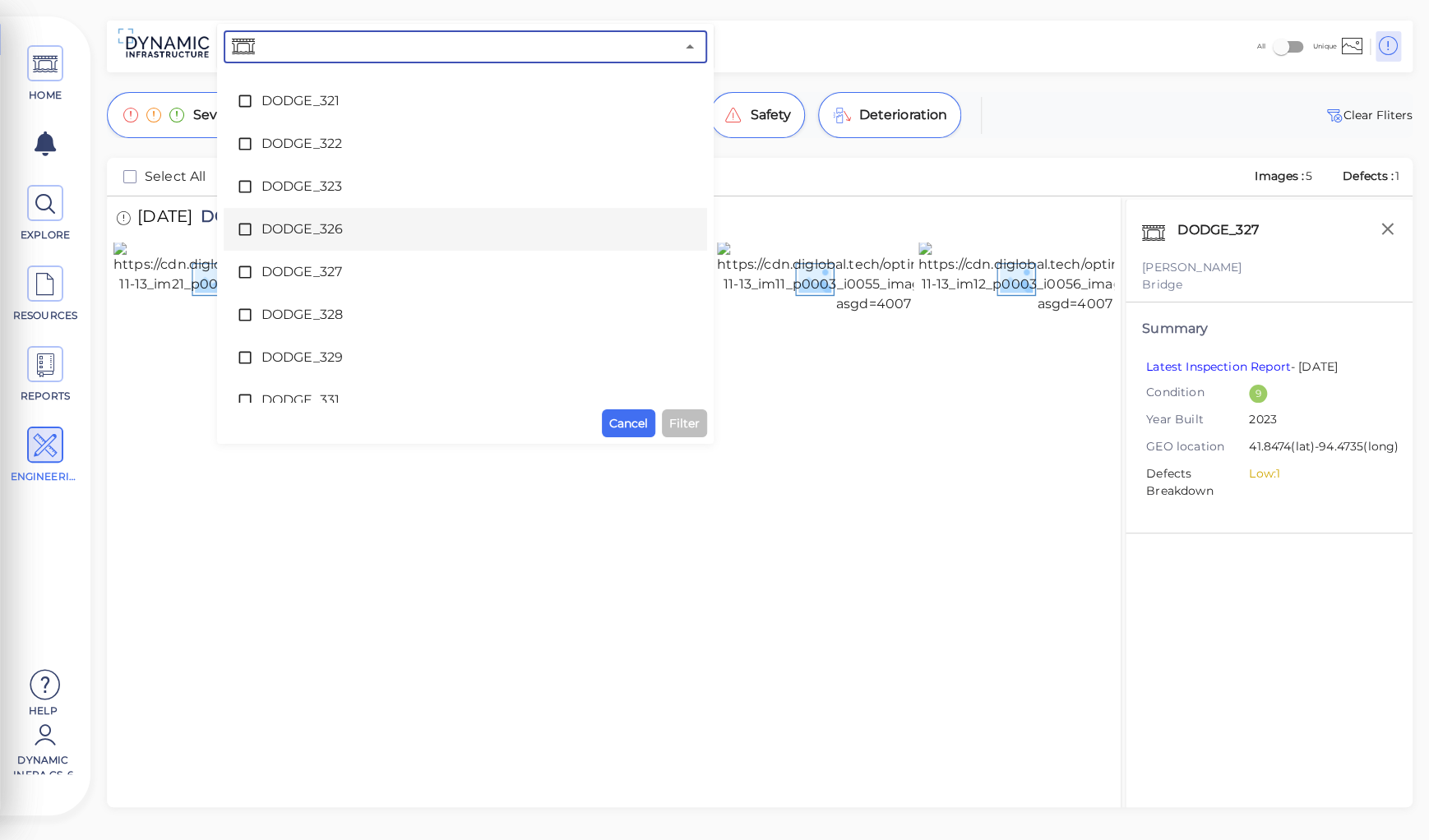
scroll to position [2880, 0]
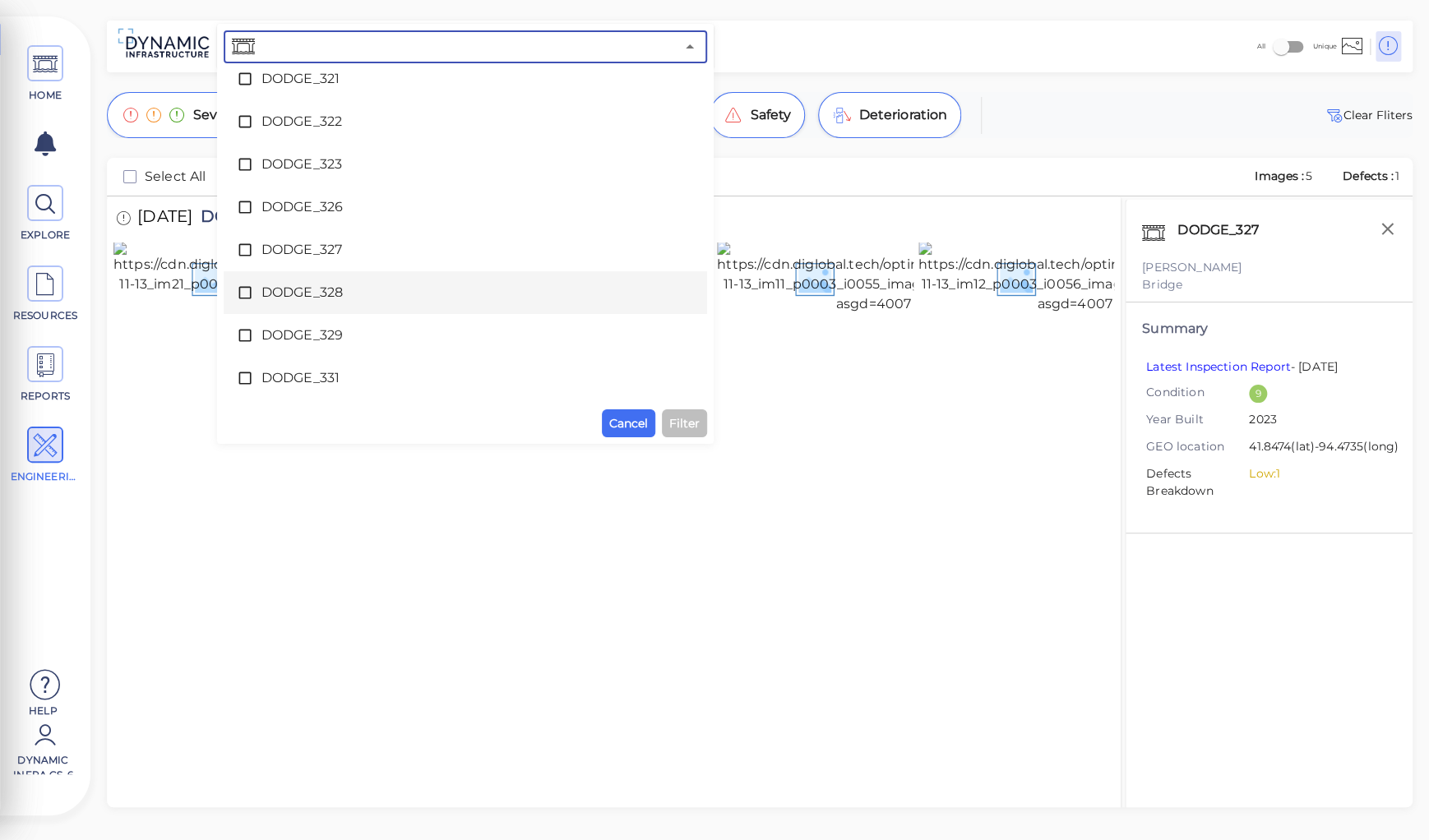
click at [319, 286] on span "DODGE_328" at bounding box center [465, 293] width 408 height 20
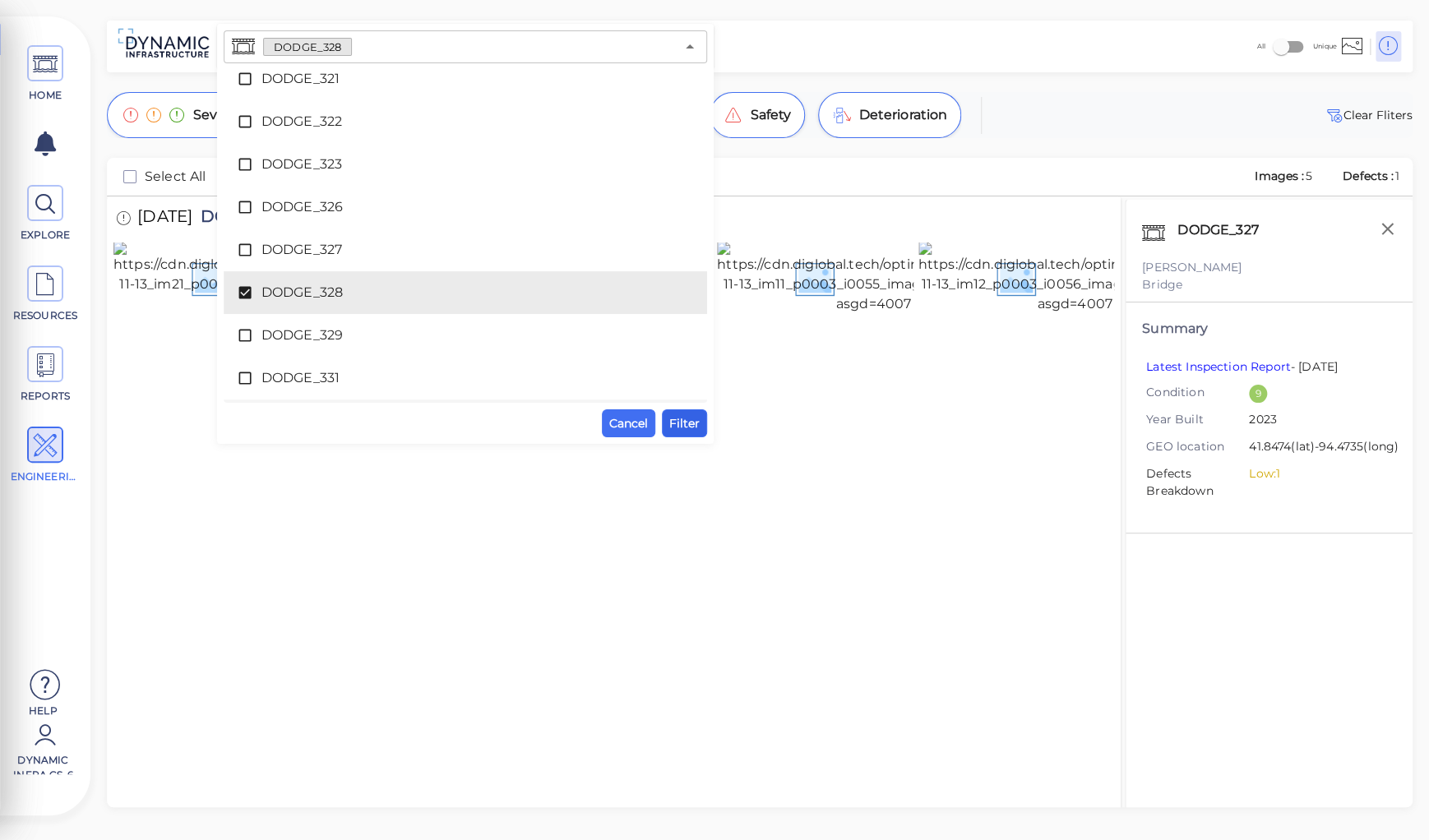
click at [689, 422] on span "Filter" at bounding box center [684, 423] width 31 height 20
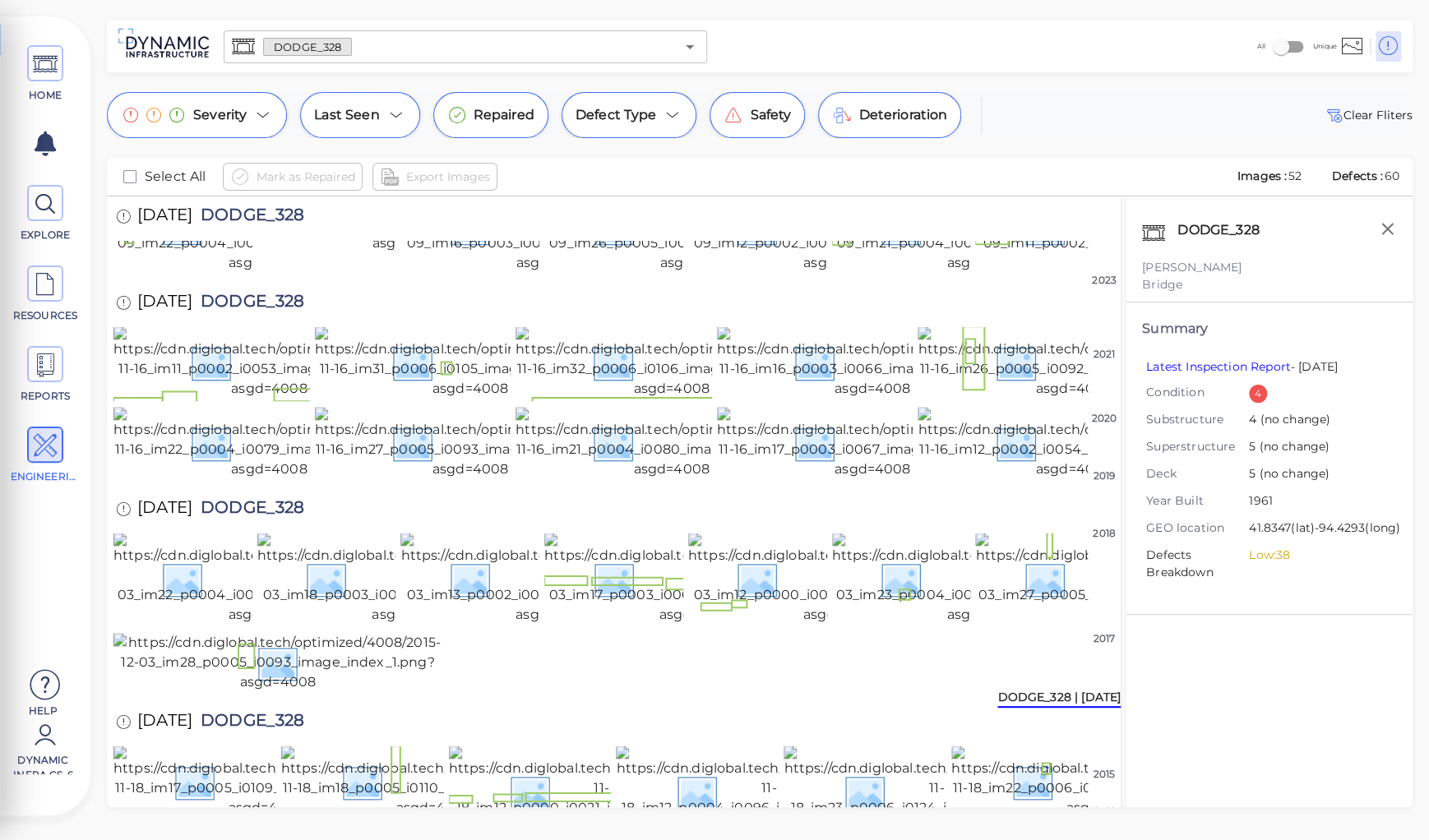
scroll to position [1476, 0]
drag, startPoint x: 221, startPoint y: 211, endPoint x: 371, endPoint y: 220, distance: 150.3
click at [371, 488] on div "[DATE] DODGE_328" at bounding box center [614, 510] width 1001 height 45
copy span "DODGE_328"
click at [1007, 746] on img at bounding box center [1104, 781] width 306 height 72
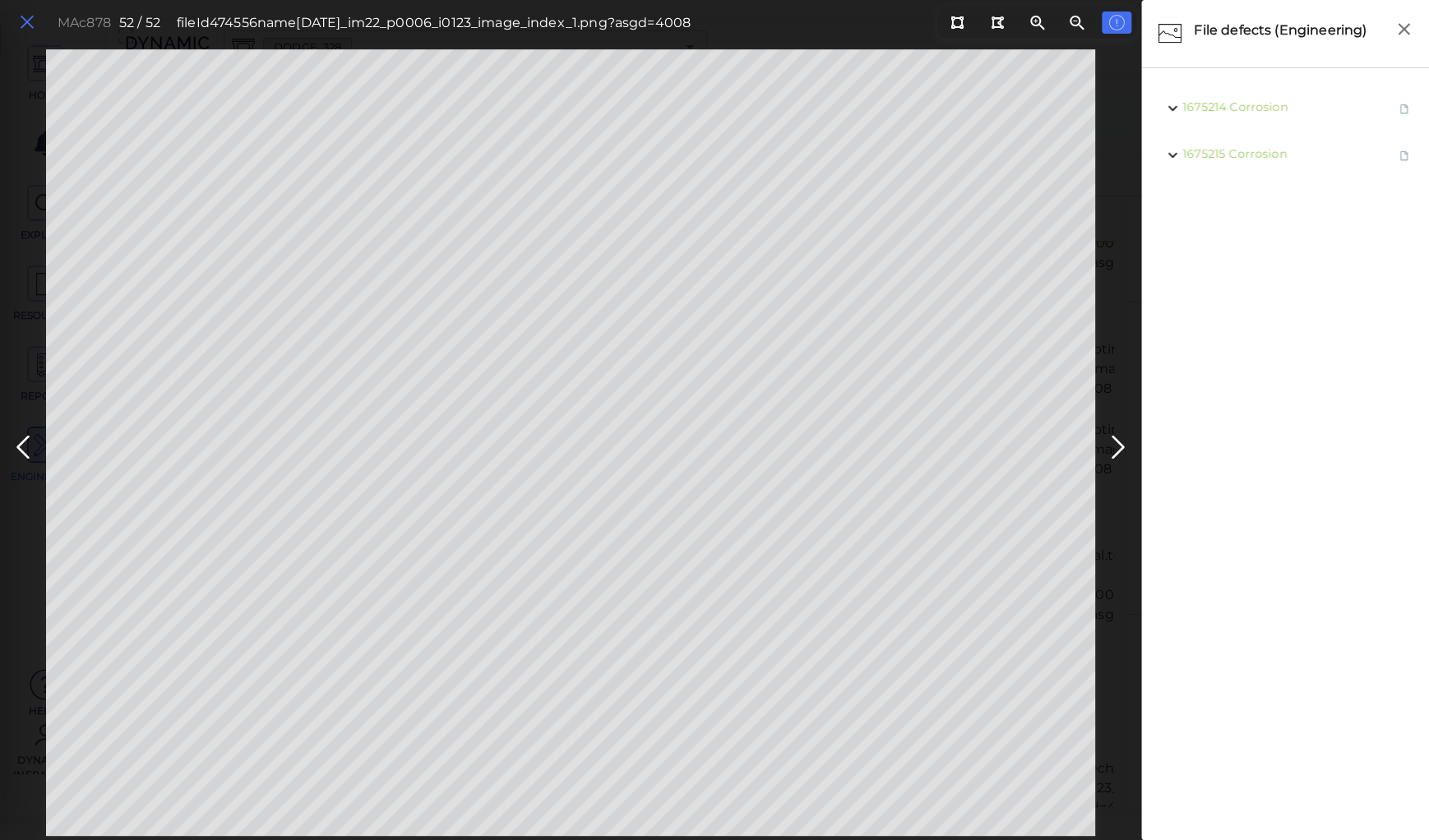
click at [27, 23] on icon at bounding box center [27, 22] width 18 height 22
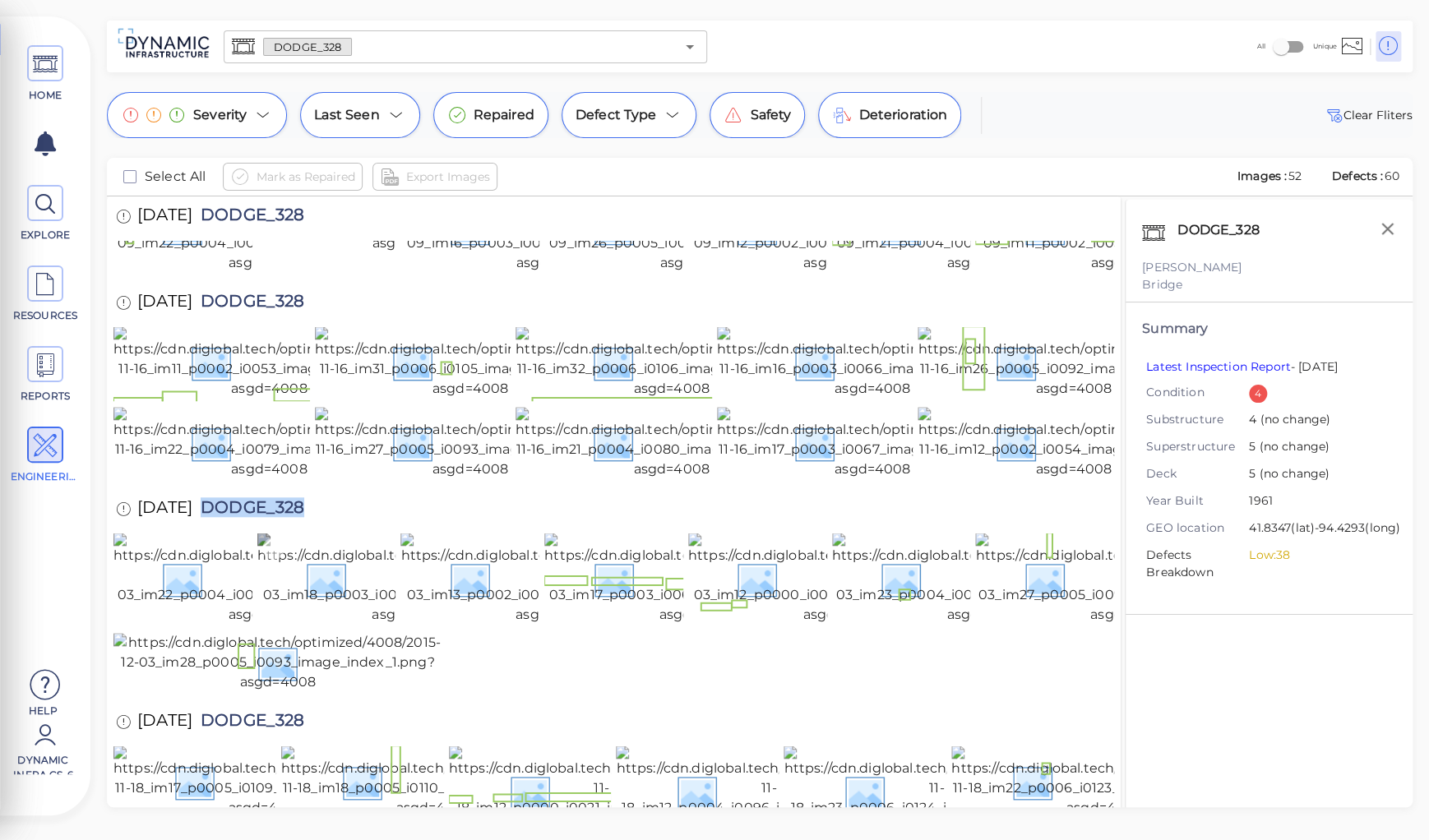
click at [313, 532] on img at bounding box center [410, 578] width 306 height 92
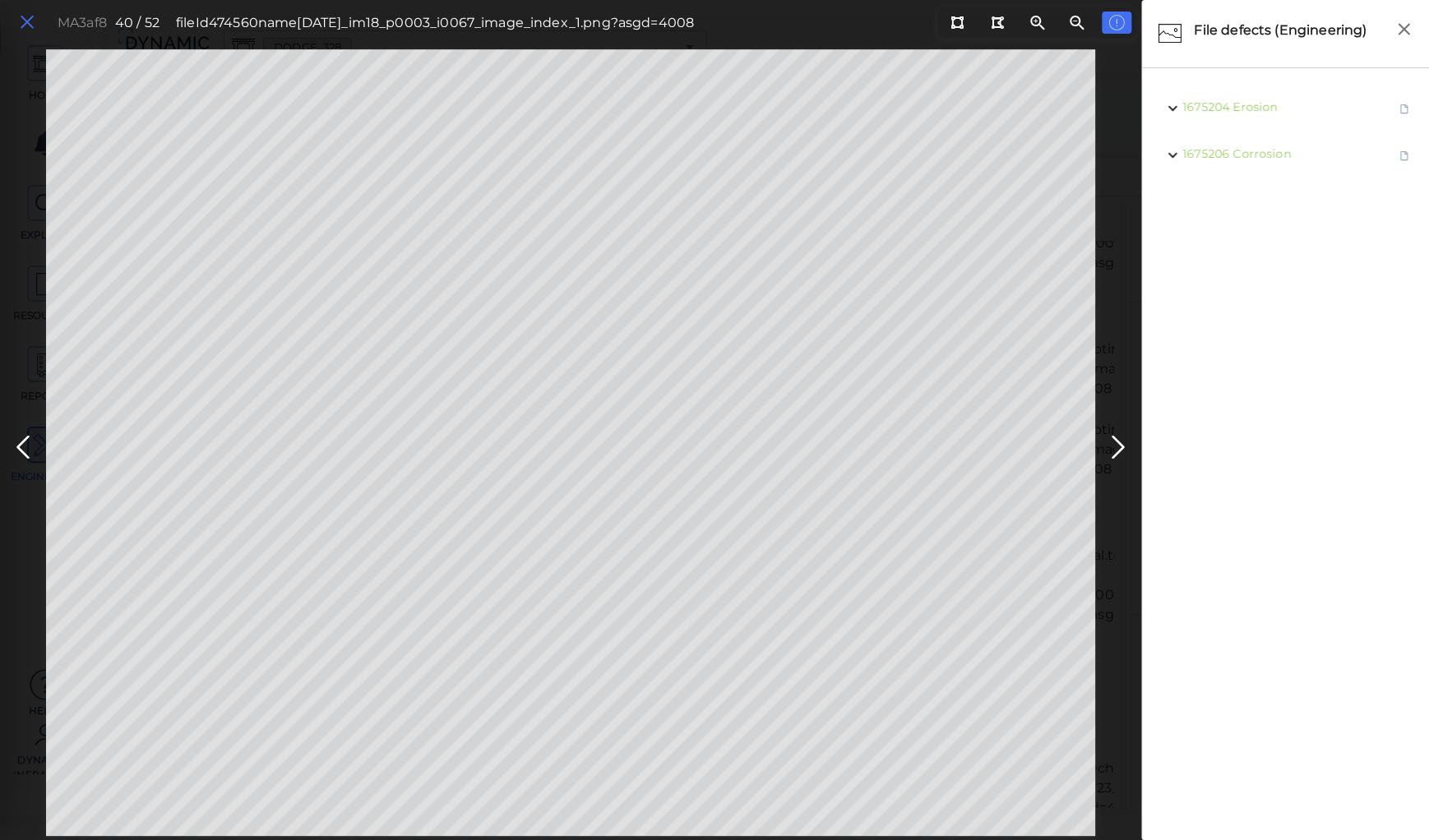
click at [26, 22] on icon at bounding box center [27, 22] width 18 height 22
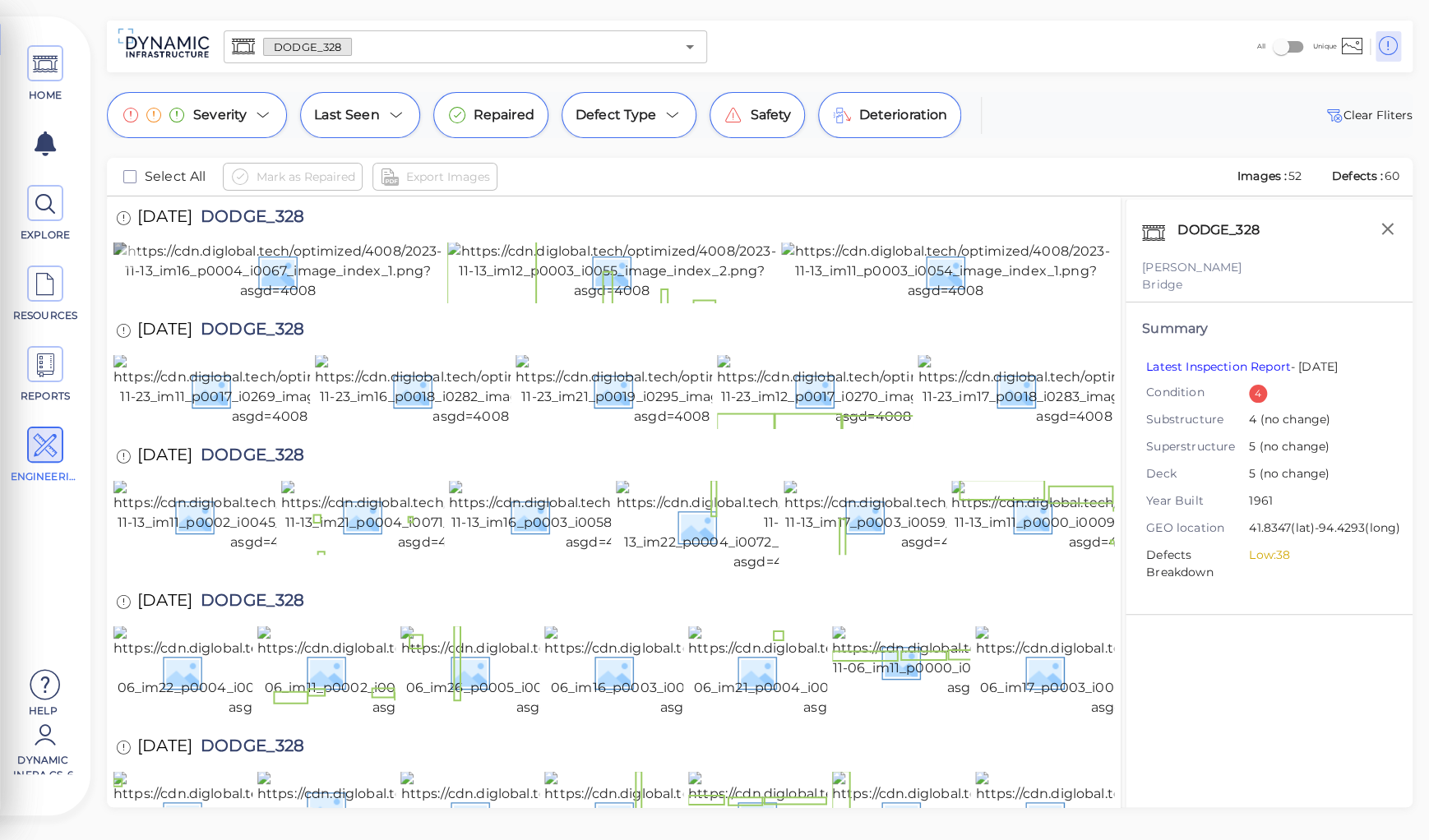
click at [284, 301] on img at bounding box center [278, 271] width 329 height 60
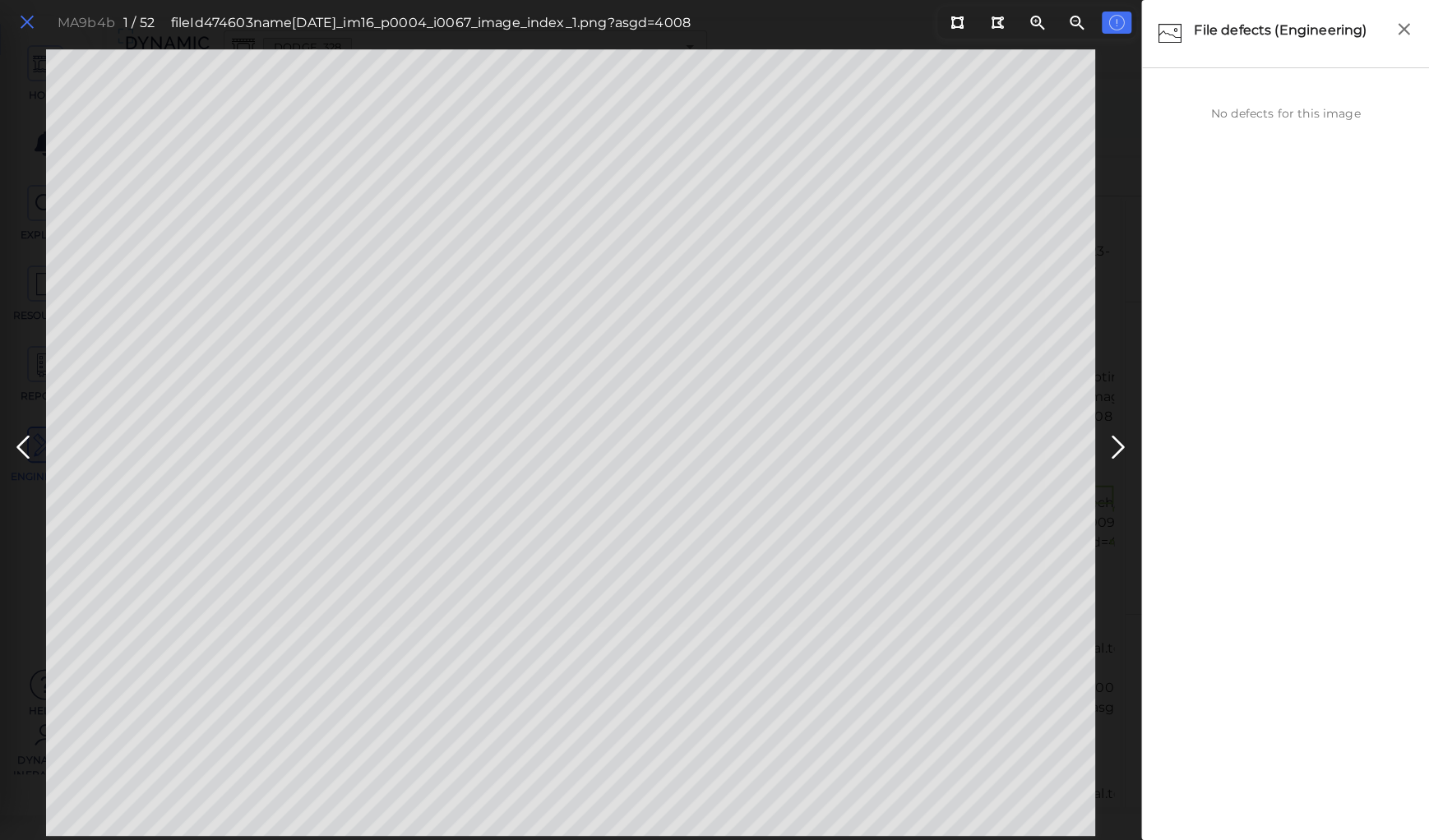
click at [23, 23] on icon at bounding box center [27, 22] width 18 height 22
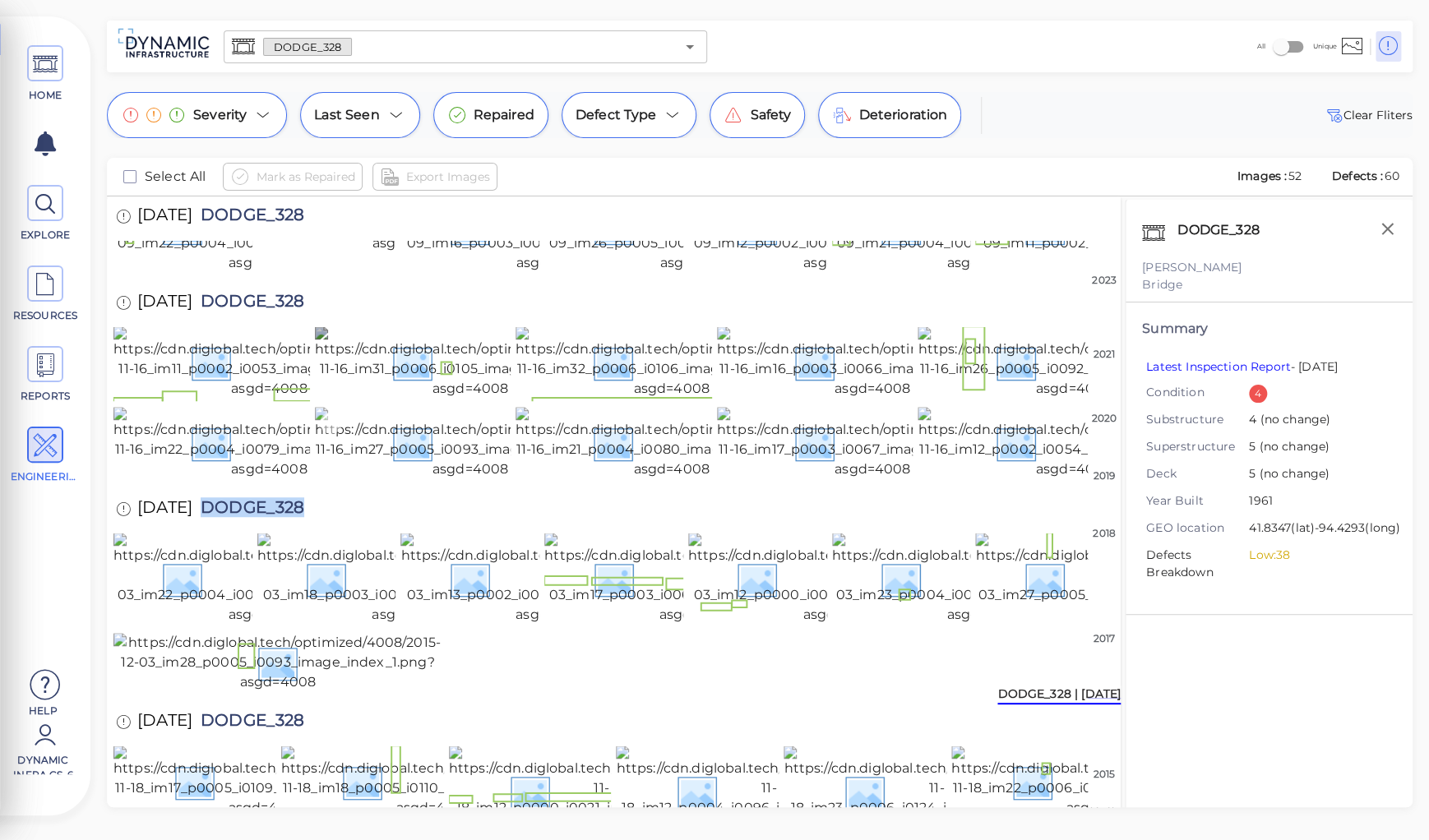
scroll to position [1472, 0]
drag, startPoint x: 1040, startPoint y: 743, endPoint x: 888, endPoint y: 557, distance: 240.2
click at [1039, 746] on img at bounding box center [1104, 781] width 306 height 72
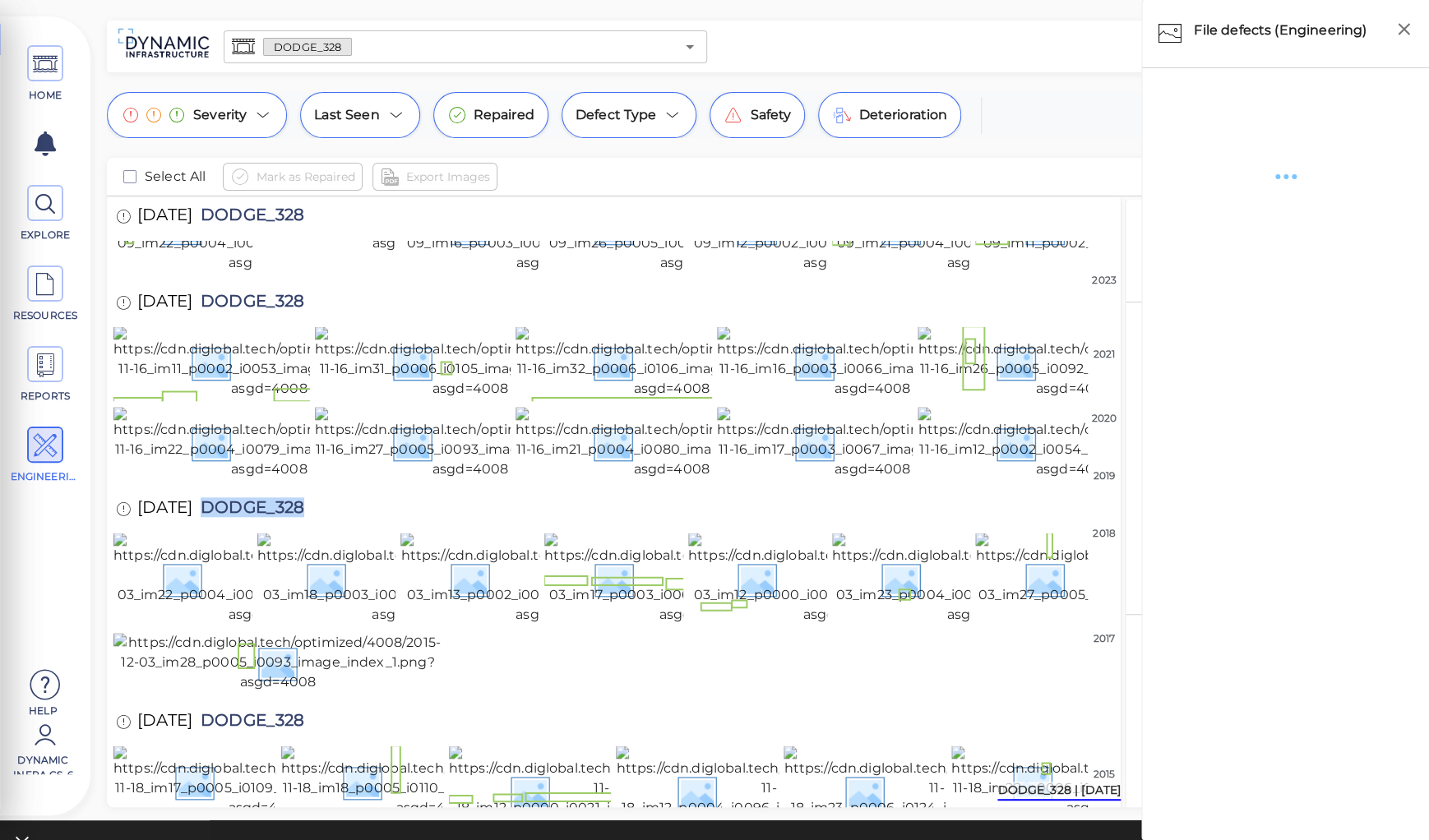
scroll to position [1476, 0]
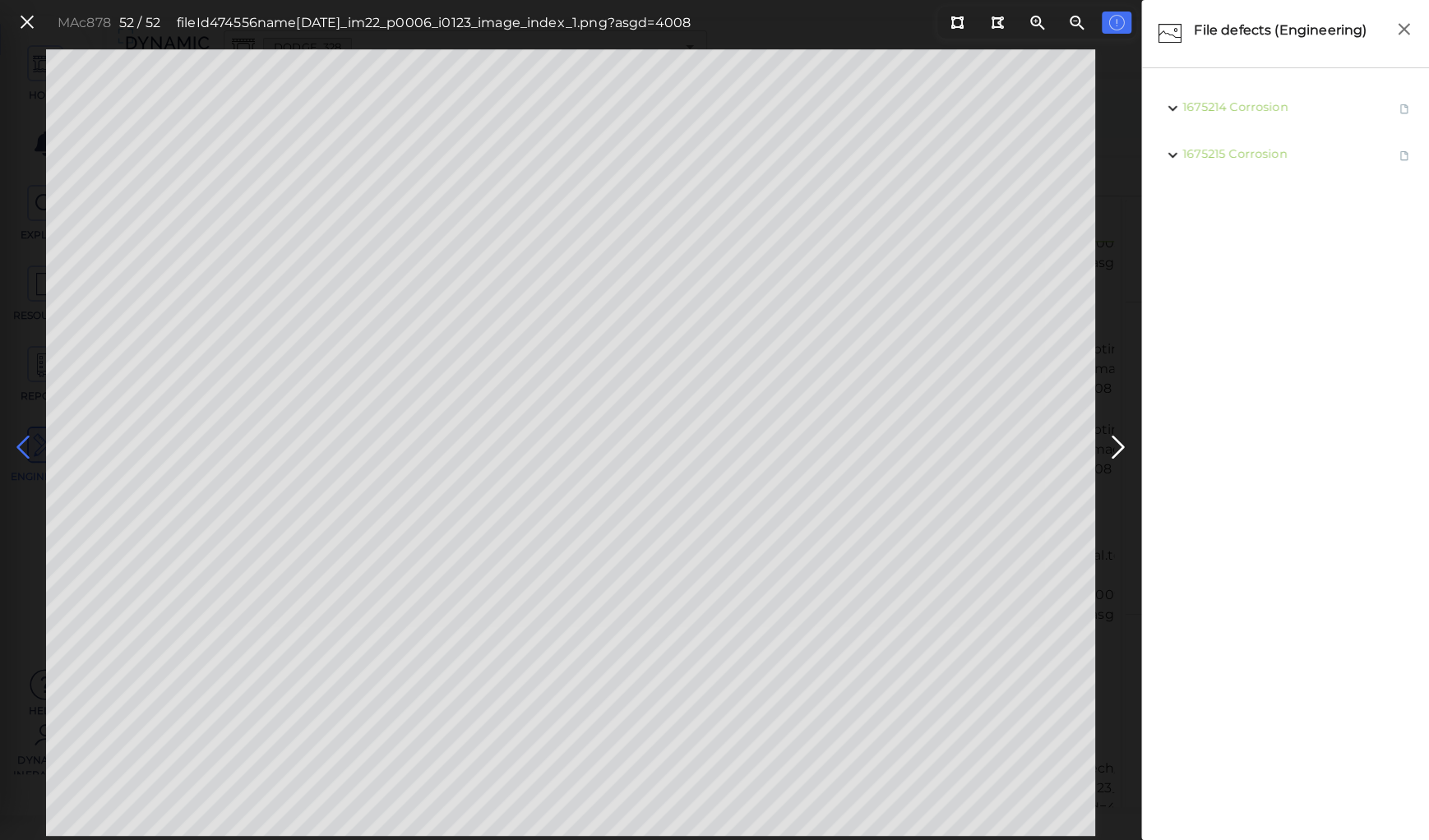
click at [18, 441] on icon at bounding box center [23, 447] width 26 height 32
click at [30, 448] on icon at bounding box center [23, 447] width 26 height 32
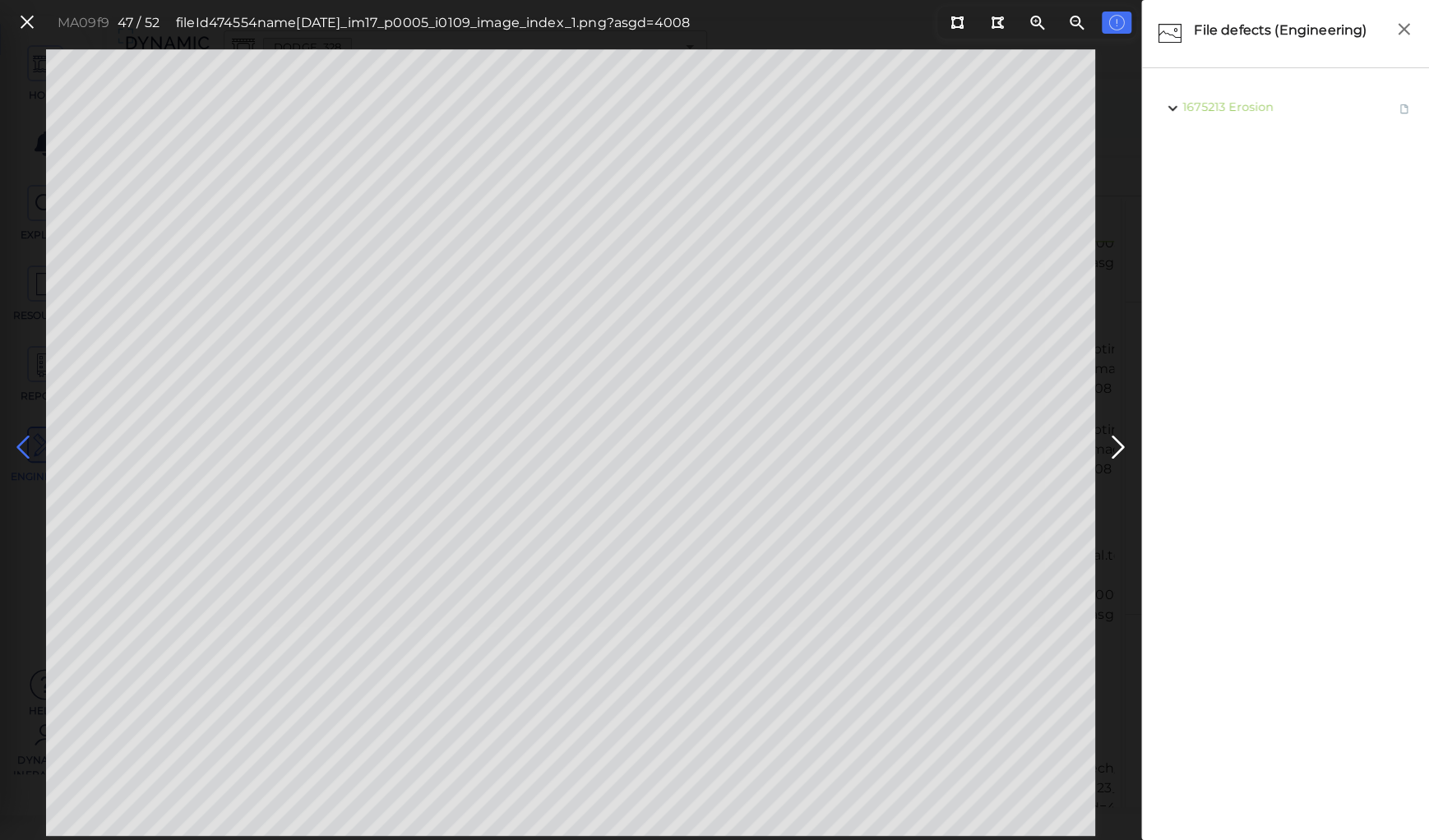
click at [30, 448] on icon at bounding box center [23, 447] width 26 height 32
click at [26, 447] on icon at bounding box center [23, 447] width 26 height 32
drag, startPoint x: 960, startPoint y: 25, endPoint x: 932, endPoint y: 49, distance: 36.9
click at [958, 26] on icon at bounding box center [957, 22] width 13 height 12
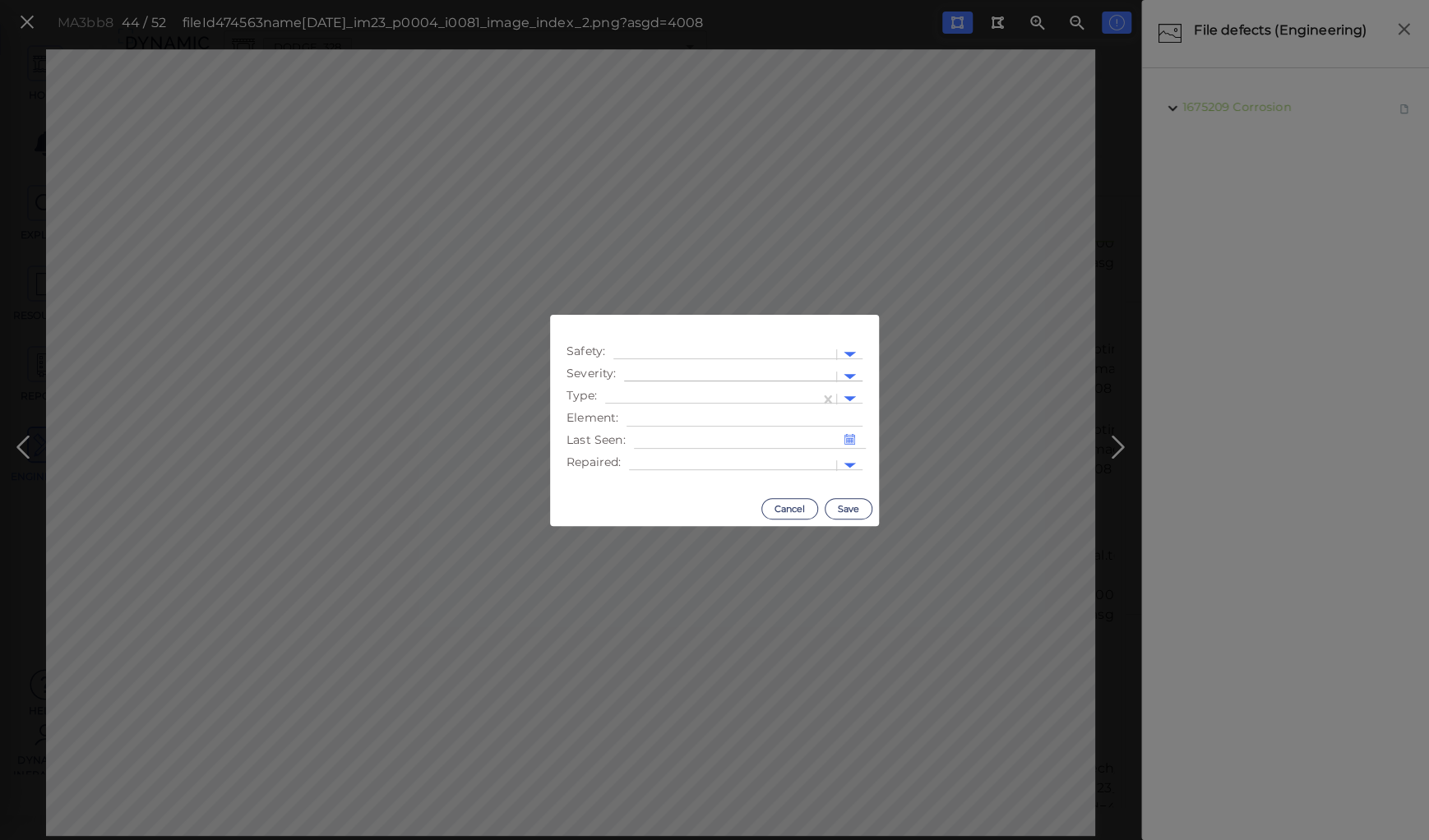
click at [702, 367] on div at bounding box center [730, 376] width 213 height 24
click at [655, 460] on div "Moderate" at bounding box center [669, 455] width 90 height 26
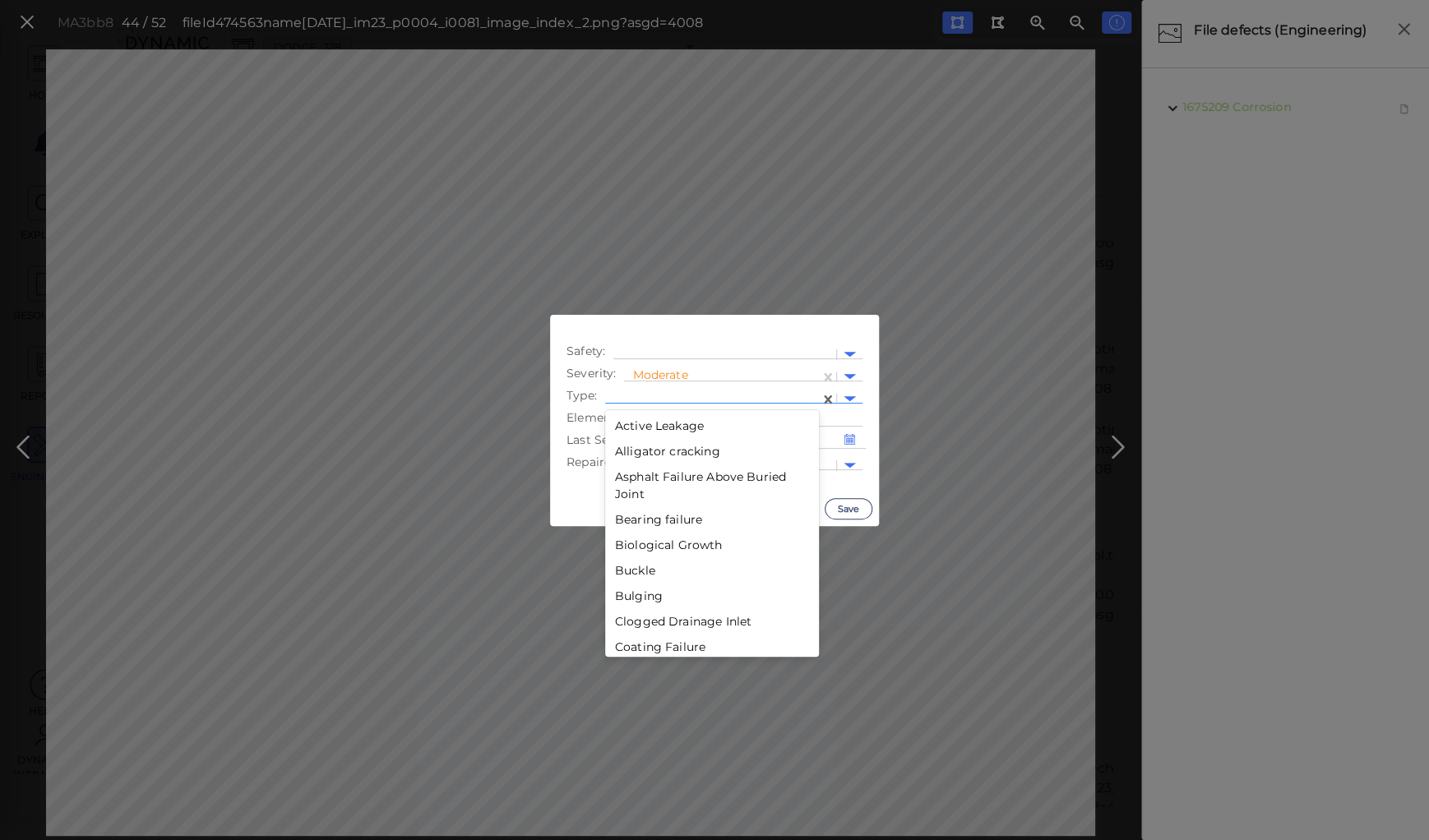
click at [654, 393] on div at bounding box center [713, 399] width 198 height 17
click at [626, 520] on div "Decay" at bounding box center [712, 524] width 214 height 26
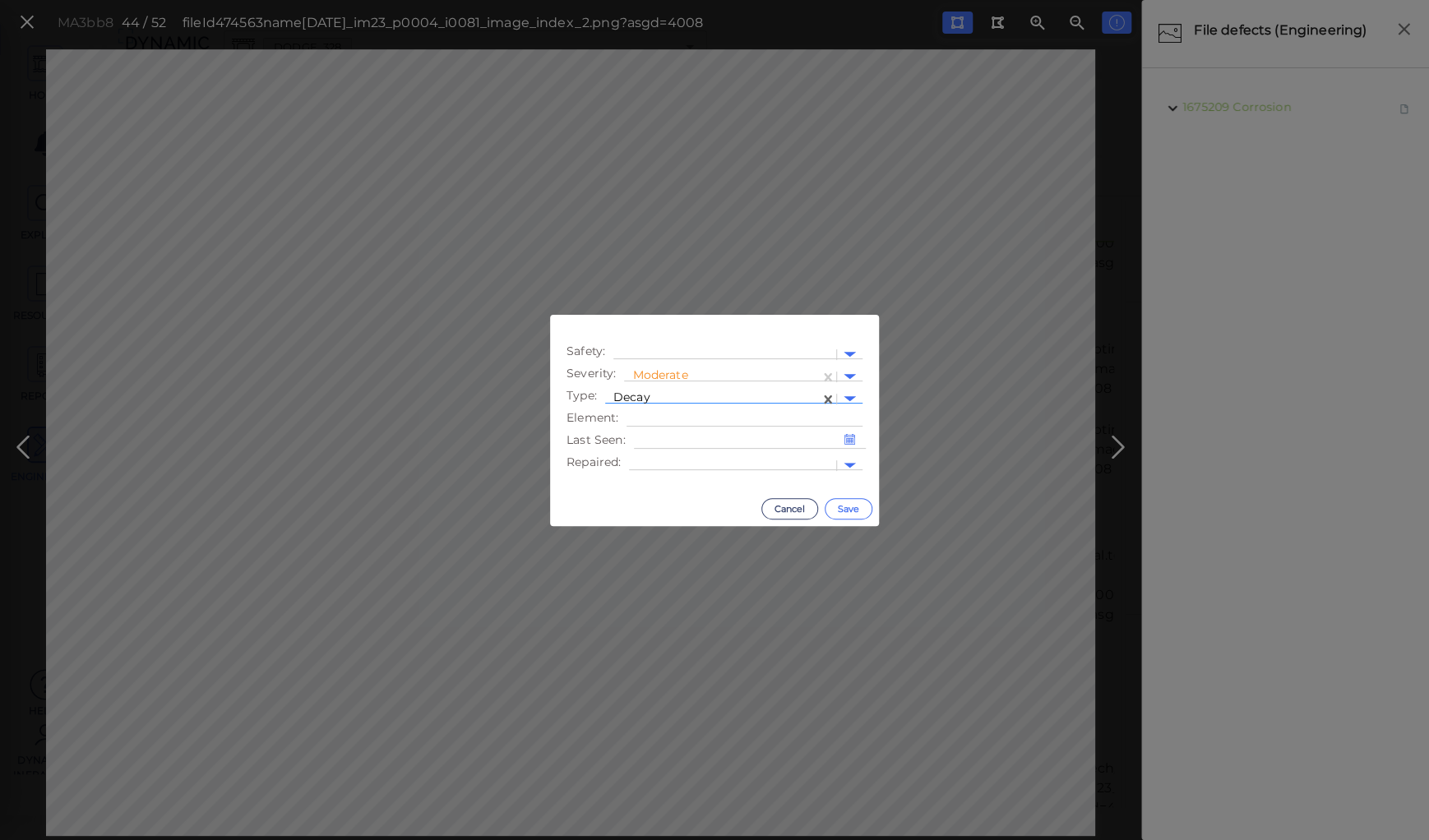
click at [843, 503] on button "Save" at bounding box center [848, 509] width 48 height 21
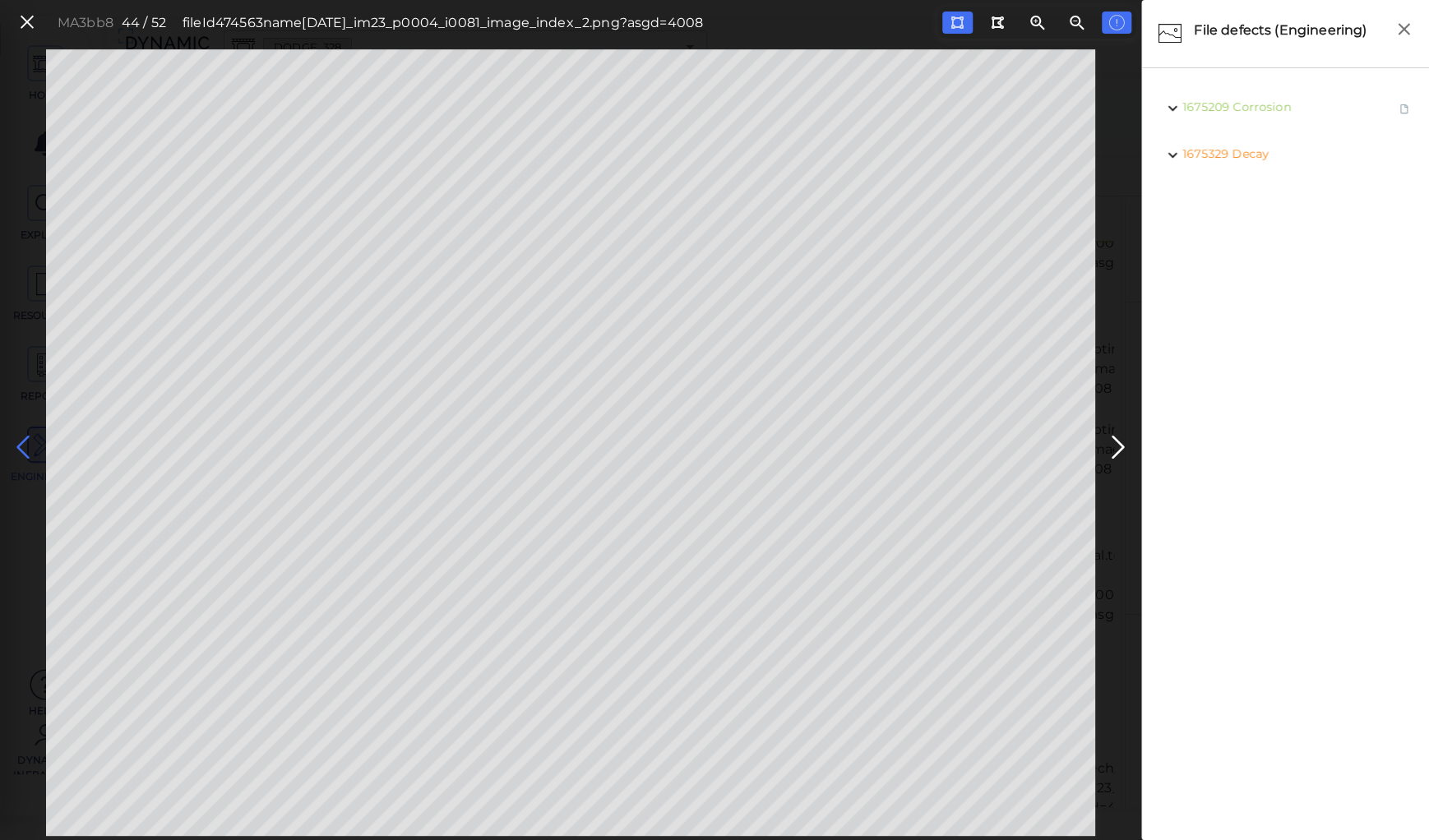
click at [25, 441] on icon at bounding box center [23, 447] width 26 height 32
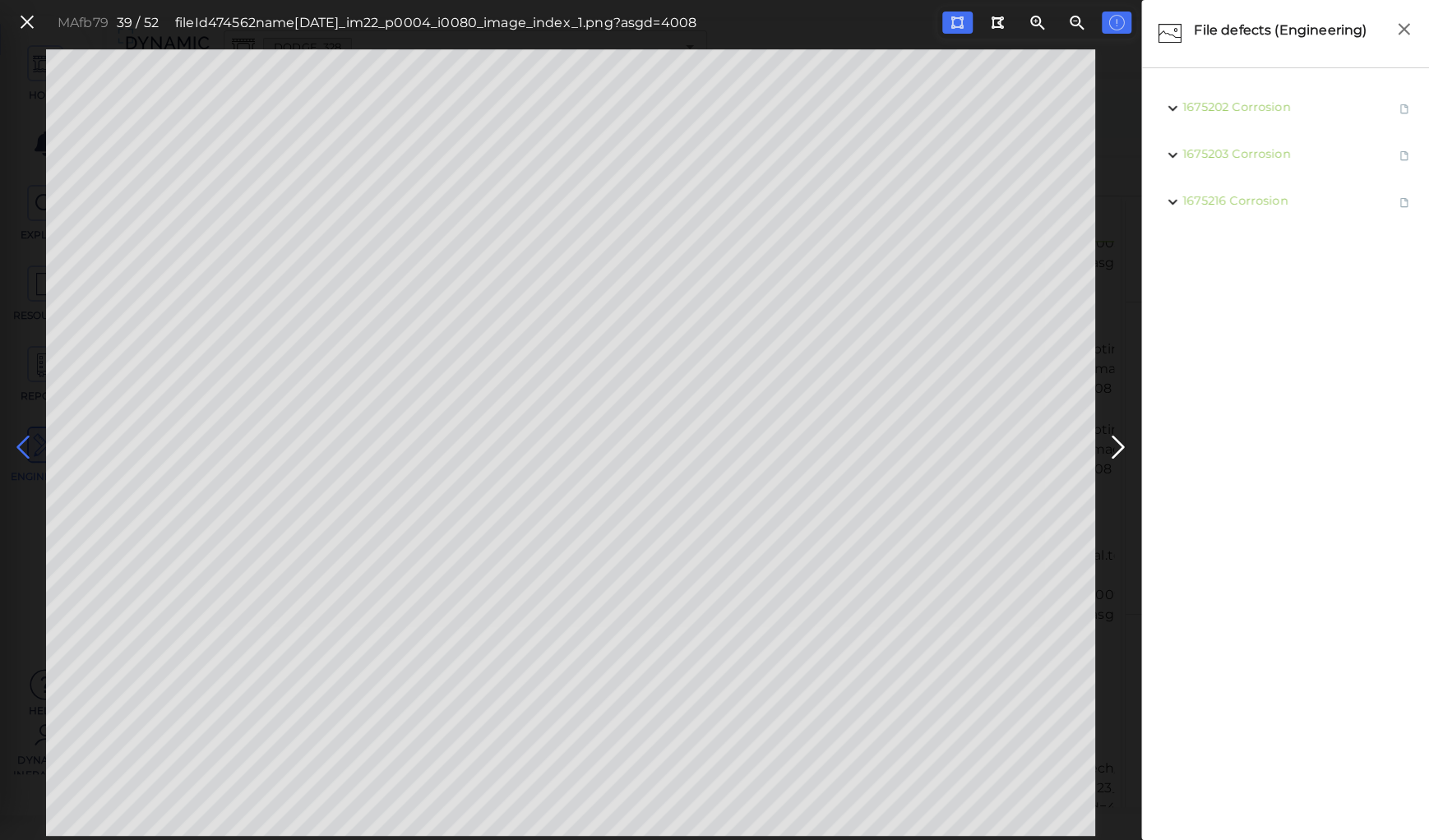
click at [25, 441] on icon at bounding box center [23, 447] width 26 height 32
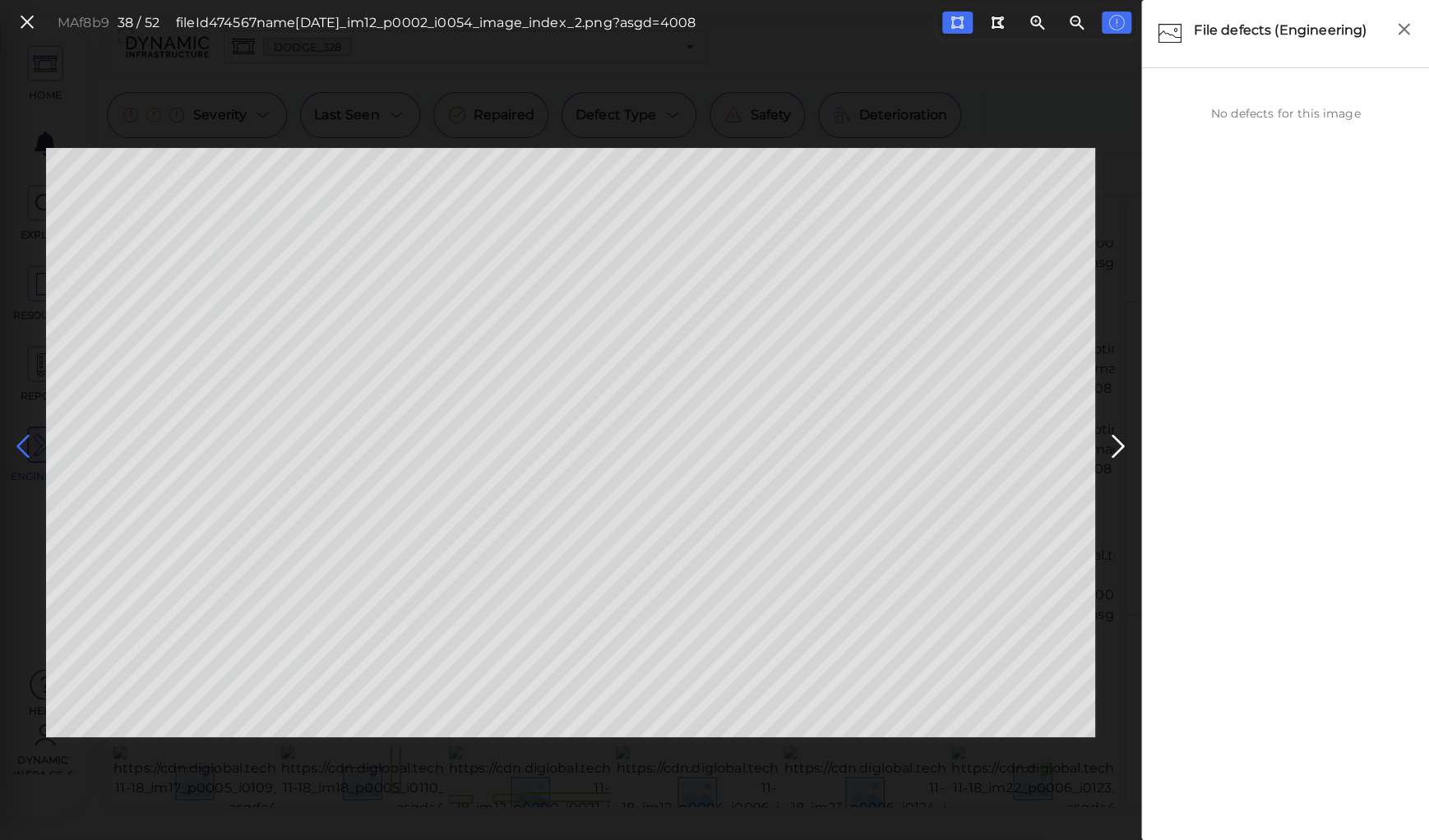
click at [25, 441] on icon at bounding box center [23, 446] width 26 height 32
click at [23, 441] on icon at bounding box center [23, 446] width 26 height 32
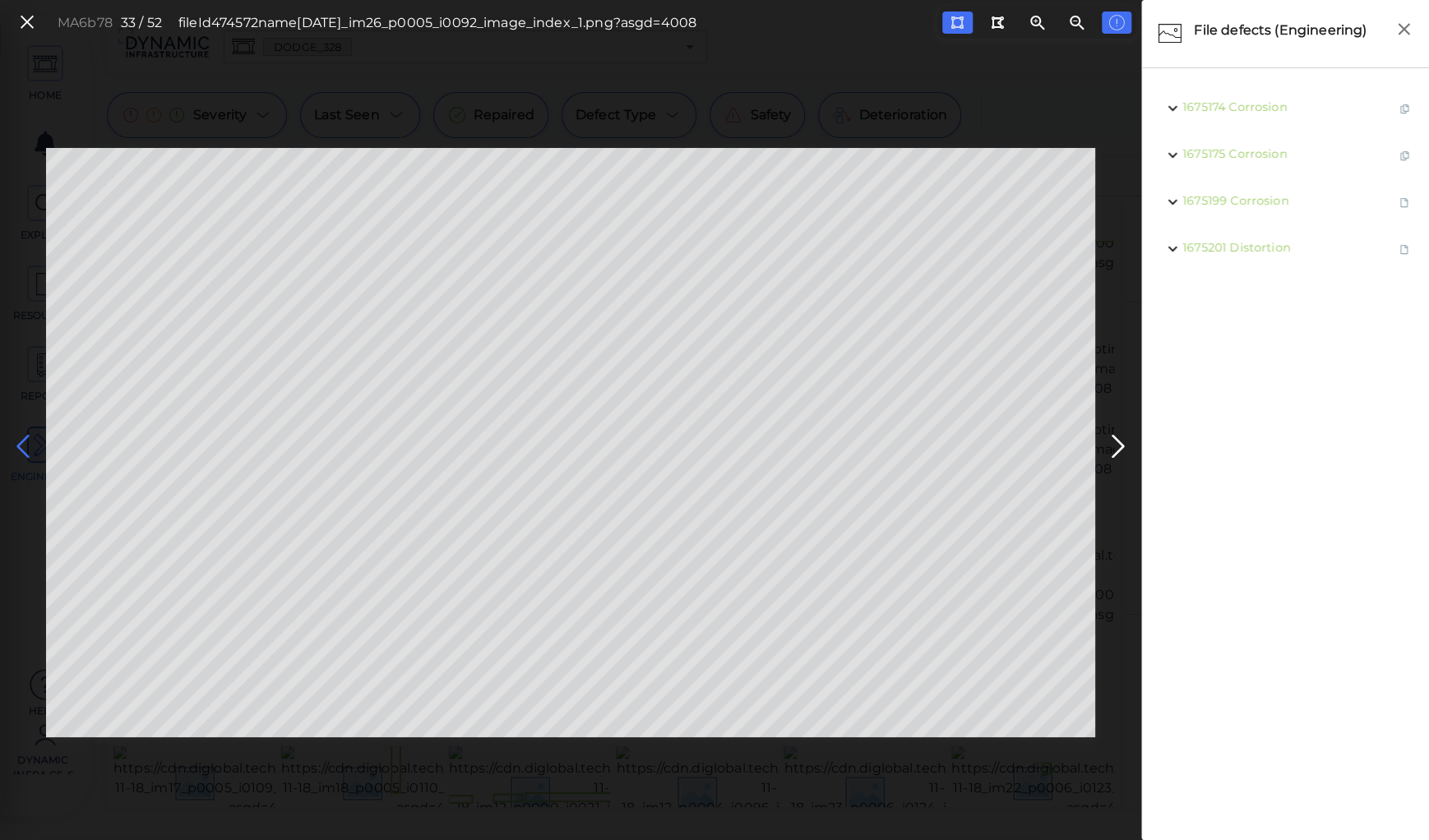
click at [23, 441] on icon at bounding box center [23, 446] width 26 height 32
click at [1119, 447] on icon at bounding box center [1118, 446] width 26 height 32
click at [26, 439] on icon at bounding box center [23, 446] width 26 height 32
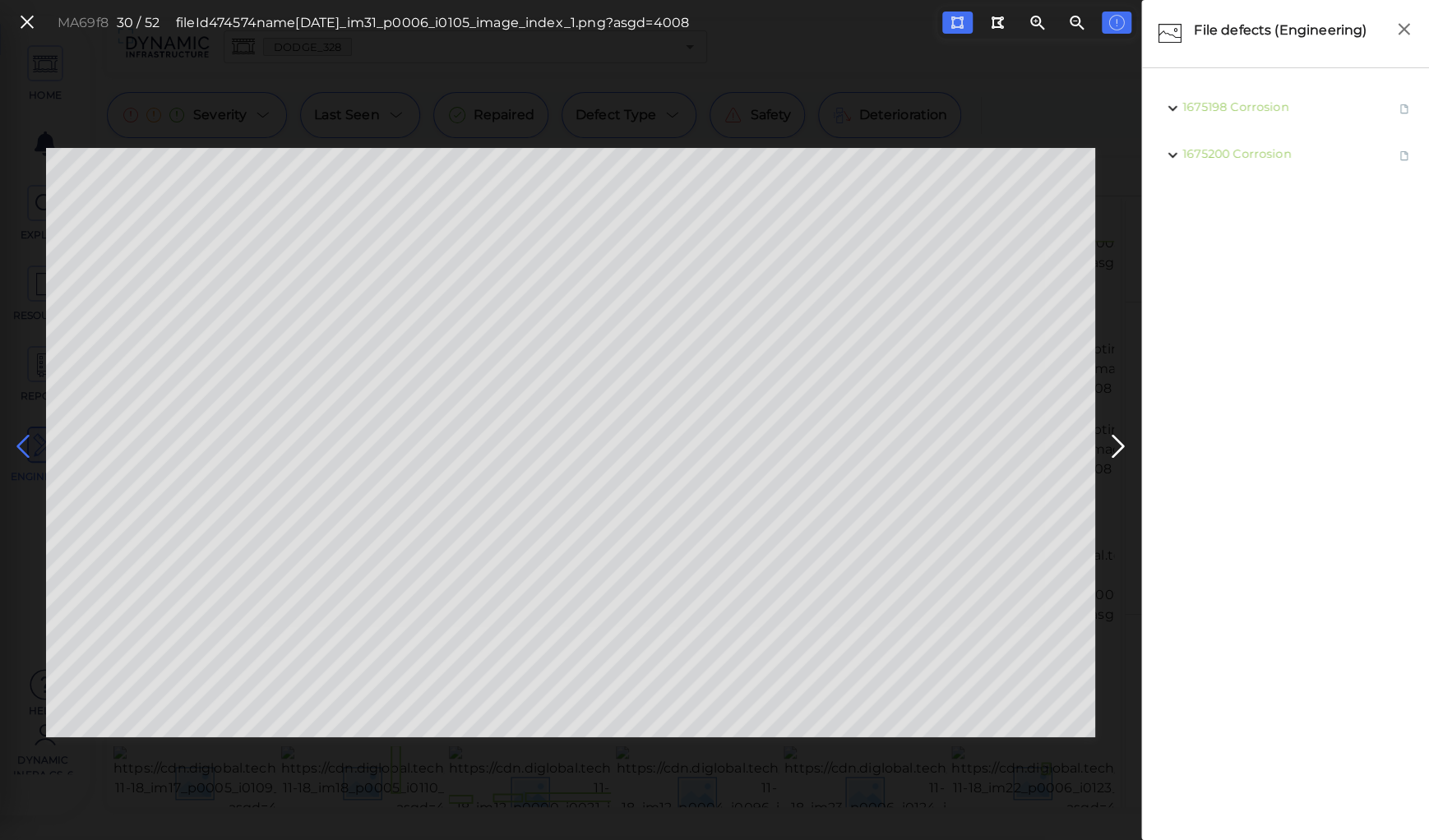
click at [23, 439] on icon at bounding box center [23, 446] width 26 height 32
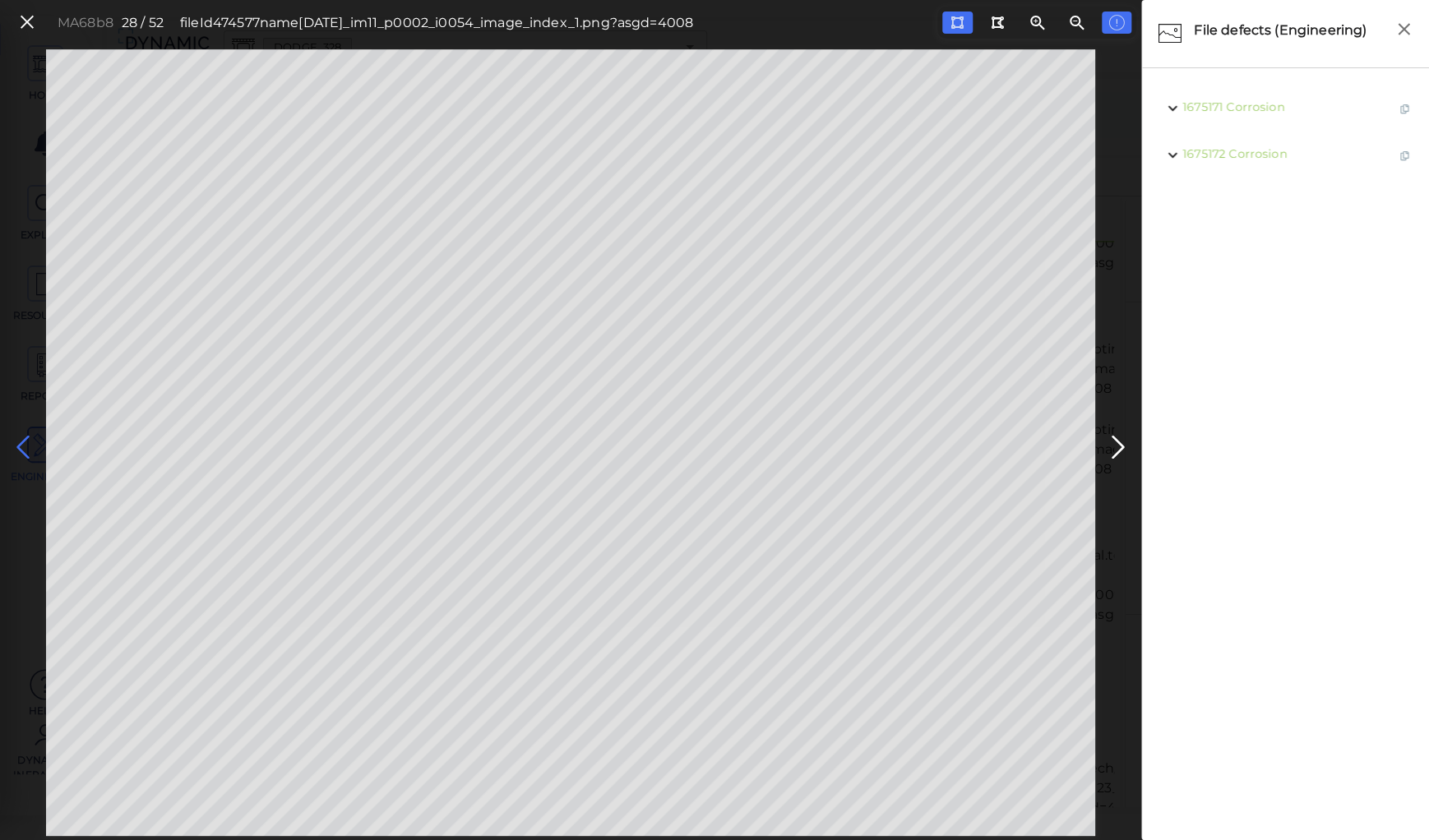
click at [23, 439] on icon at bounding box center [23, 447] width 26 height 32
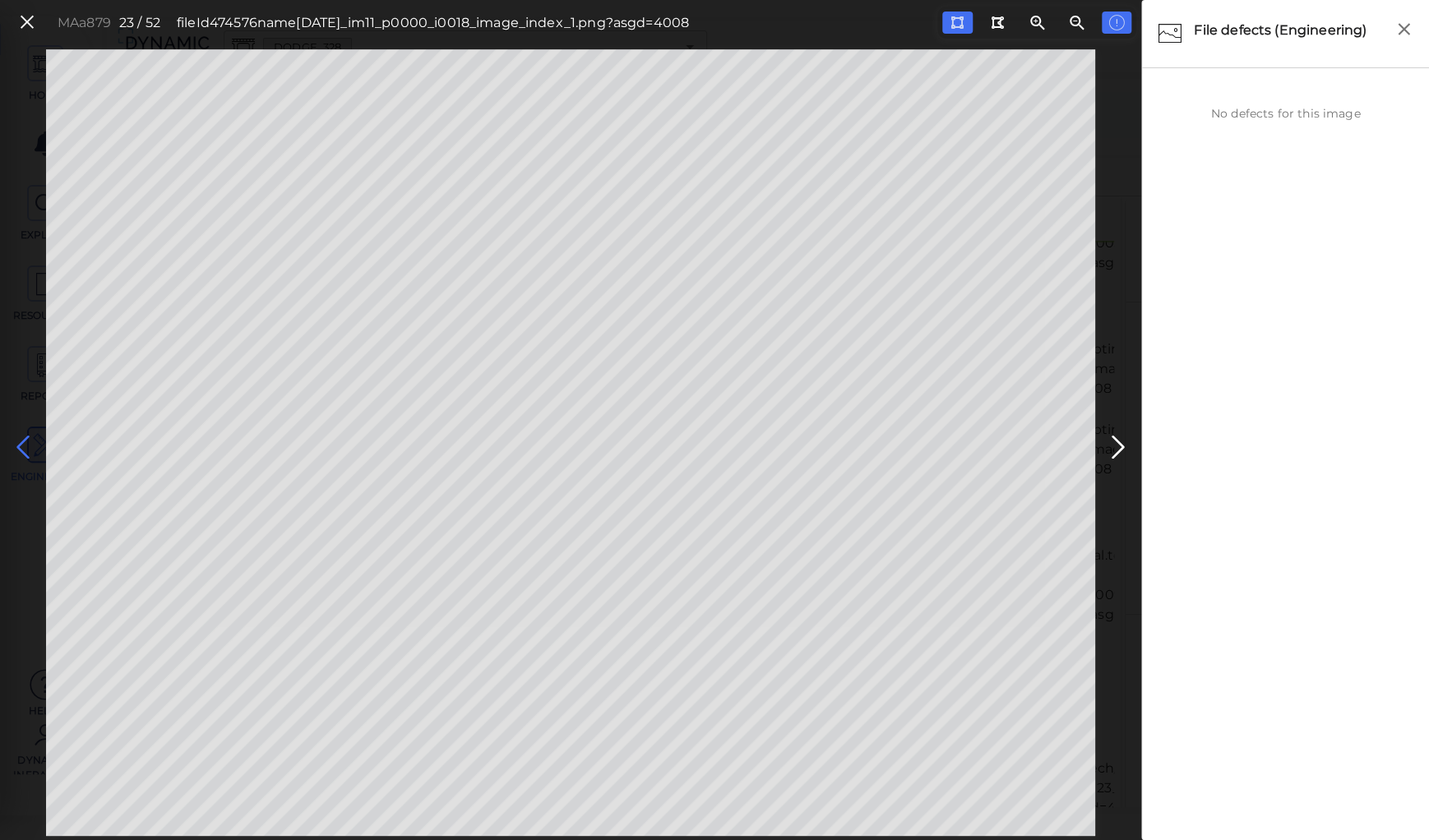
click at [23, 439] on icon at bounding box center [23, 447] width 26 height 32
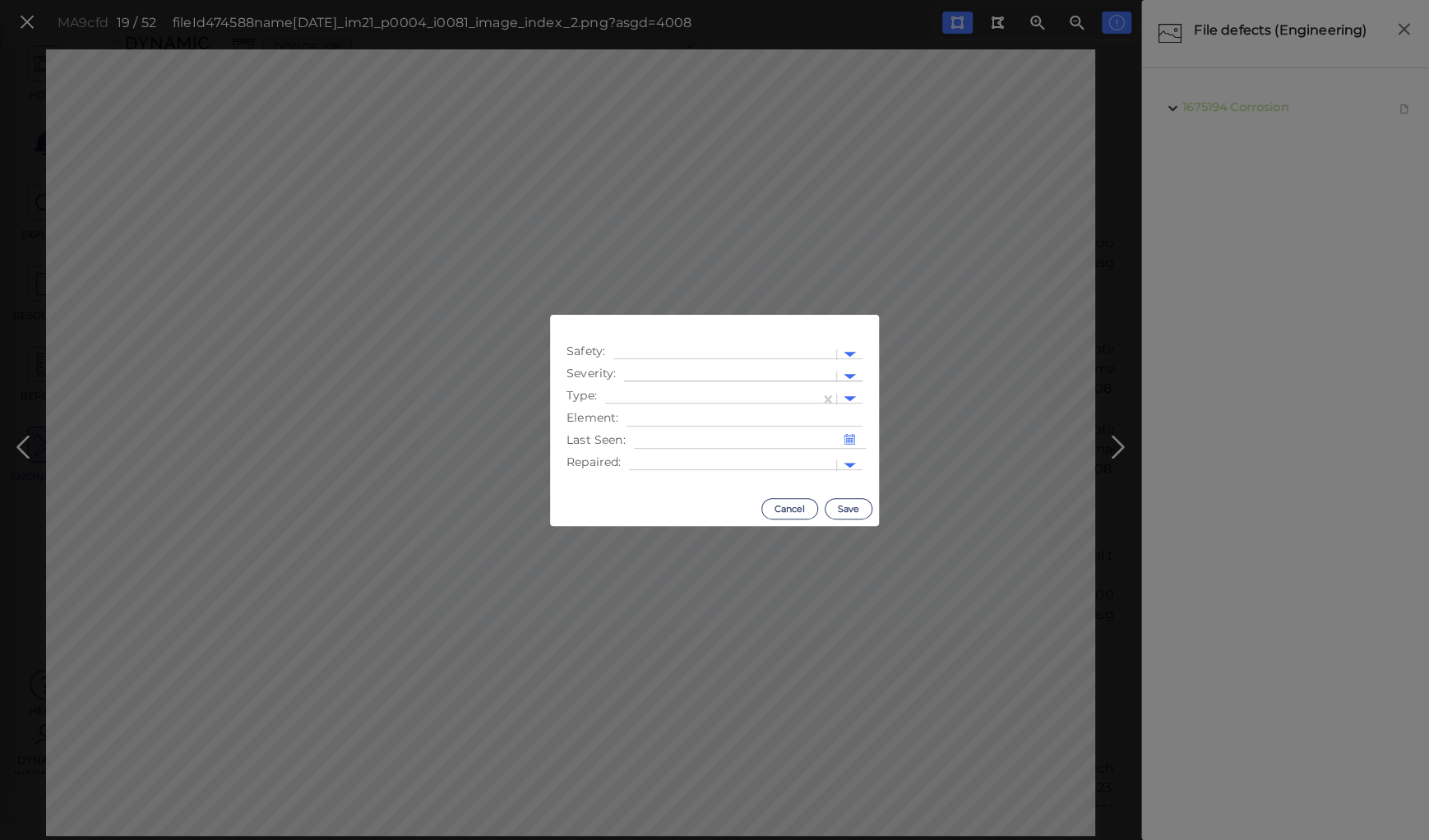
click at [657, 374] on div at bounding box center [730, 376] width 196 height 17
click at [656, 456] on div "Moderate" at bounding box center [669, 455] width 90 height 26
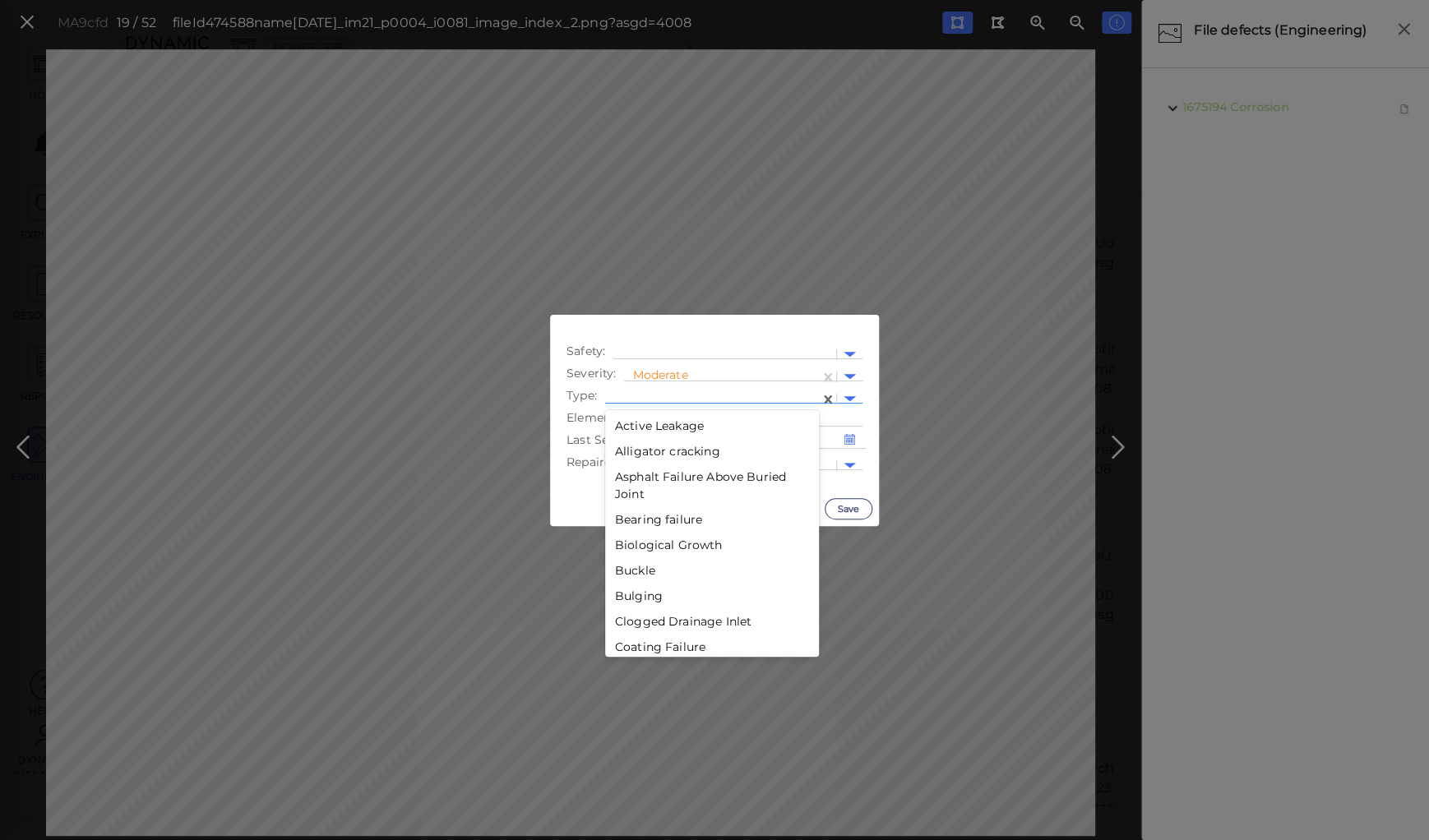
click at [663, 395] on div at bounding box center [713, 399] width 198 height 17
drag, startPoint x: 628, startPoint y: 594, endPoint x: 674, endPoint y: 568, distance: 52.8
click at [628, 592] on div "Decay" at bounding box center [712, 590] width 214 height 26
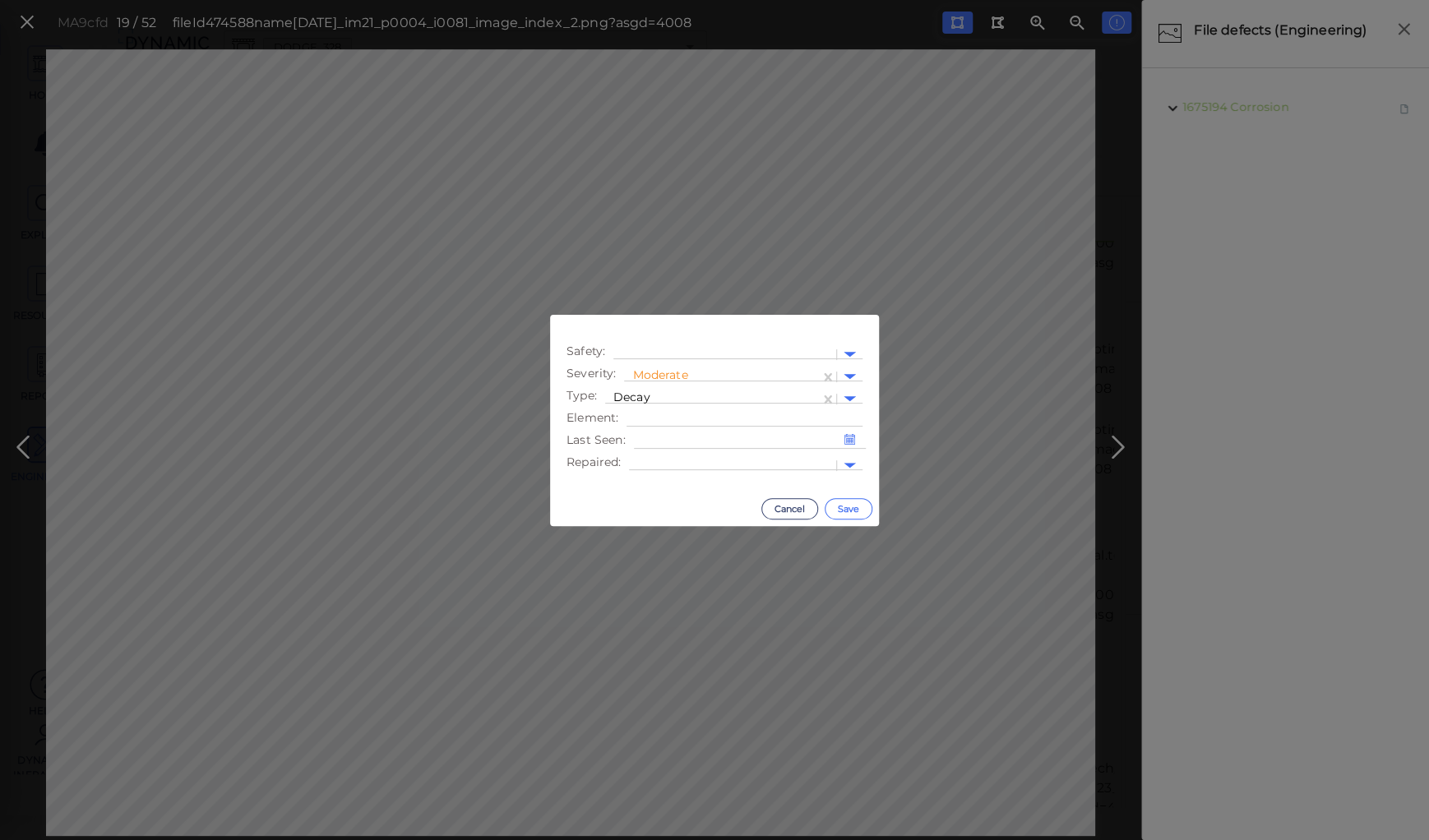
click at [848, 502] on button "Save" at bounding box center [848, 509] width 48 height 21
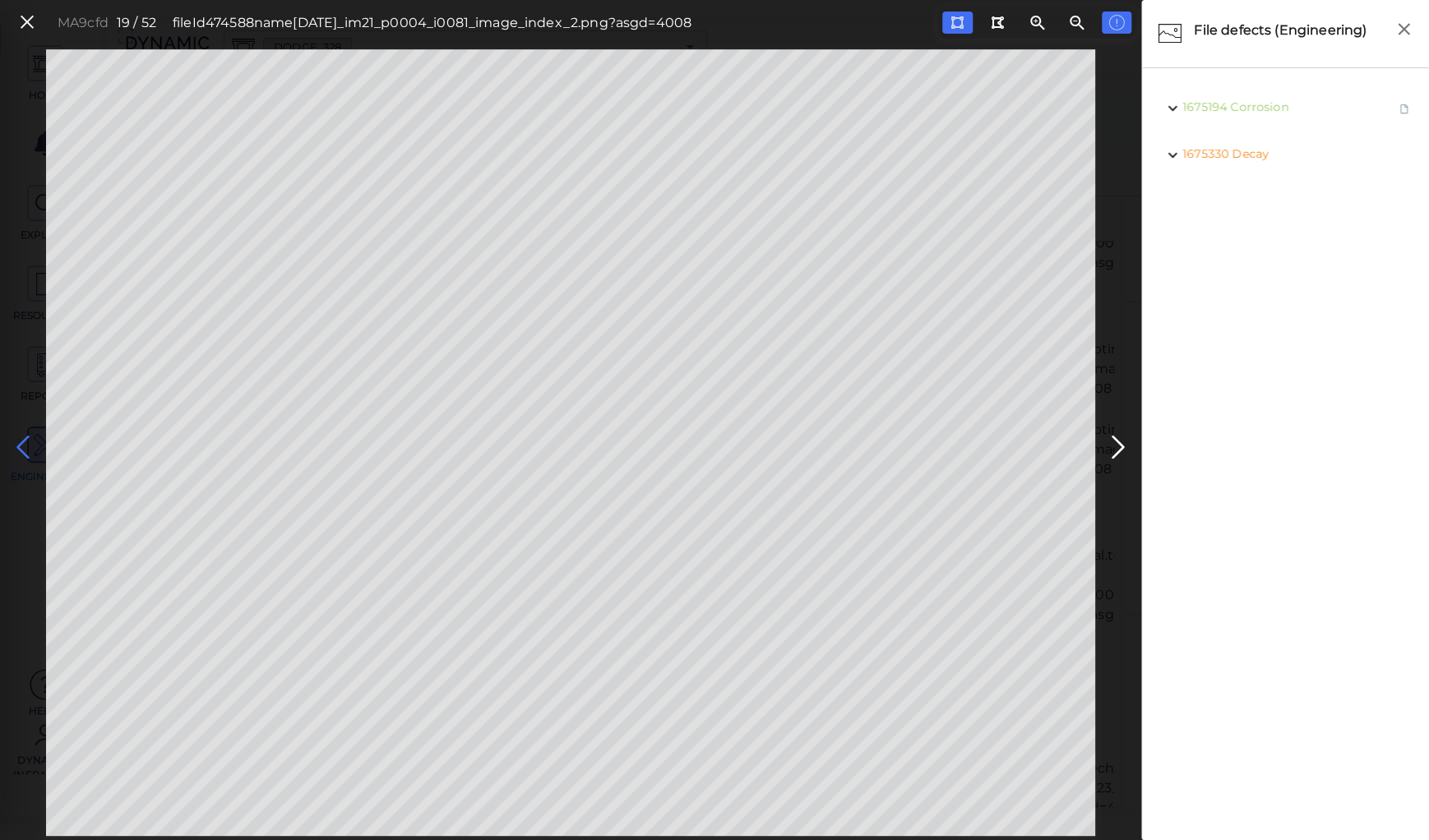
click at [18, 443] on icon at bounding box center [23, 447] width 26 height 32
click at [1121, 454] on icon at bounding box center [1118, 447] width 26 height 32
click at [24, 436] on icon at bounding box center [23, 447] width 26 height 32
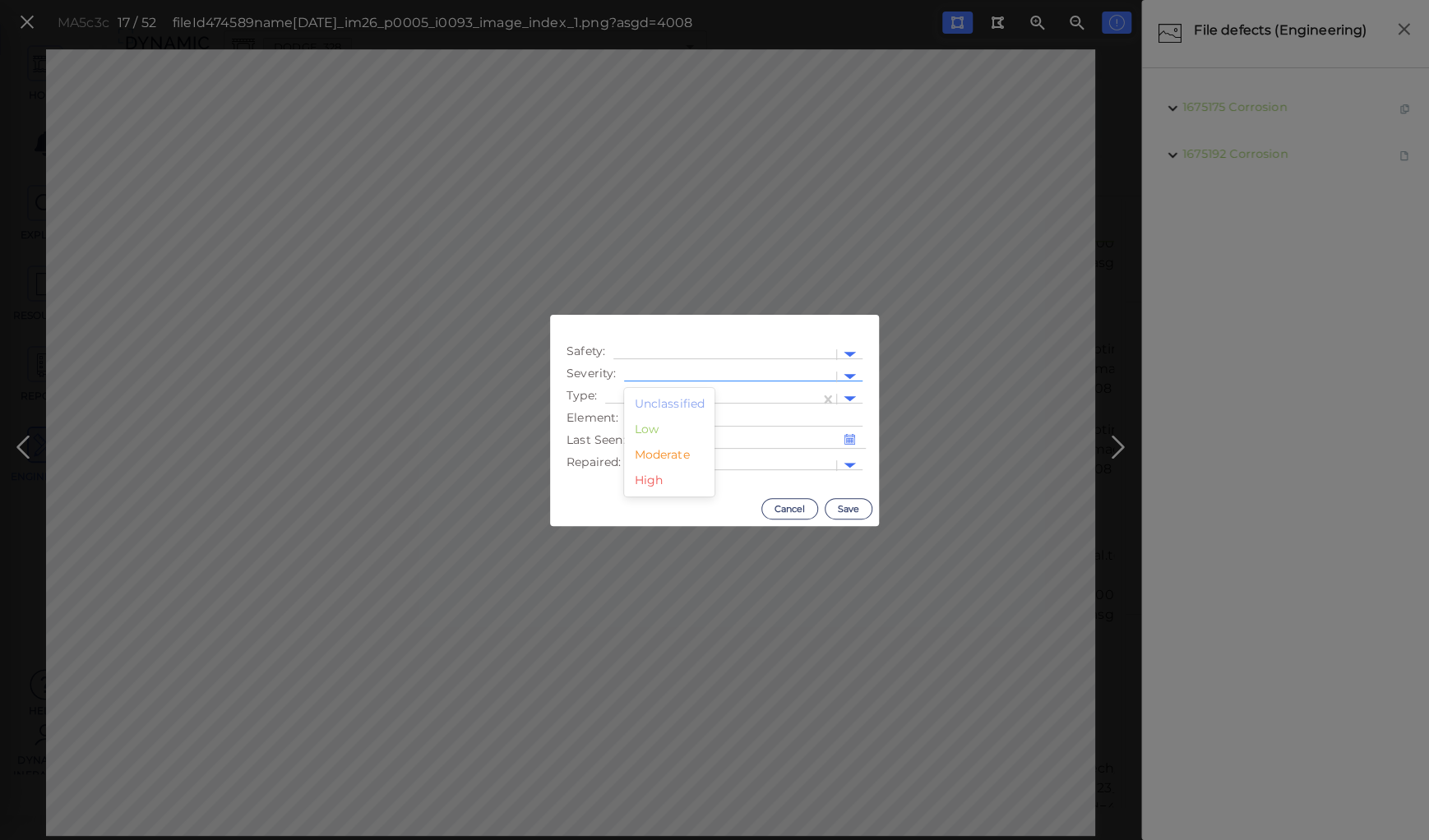
click at [664, 367] on div at bounding box center [730, 376] width 213 height 24
click at [669, 454] on div "Moderate" at bounding box center [669, 455] width 90 height 26
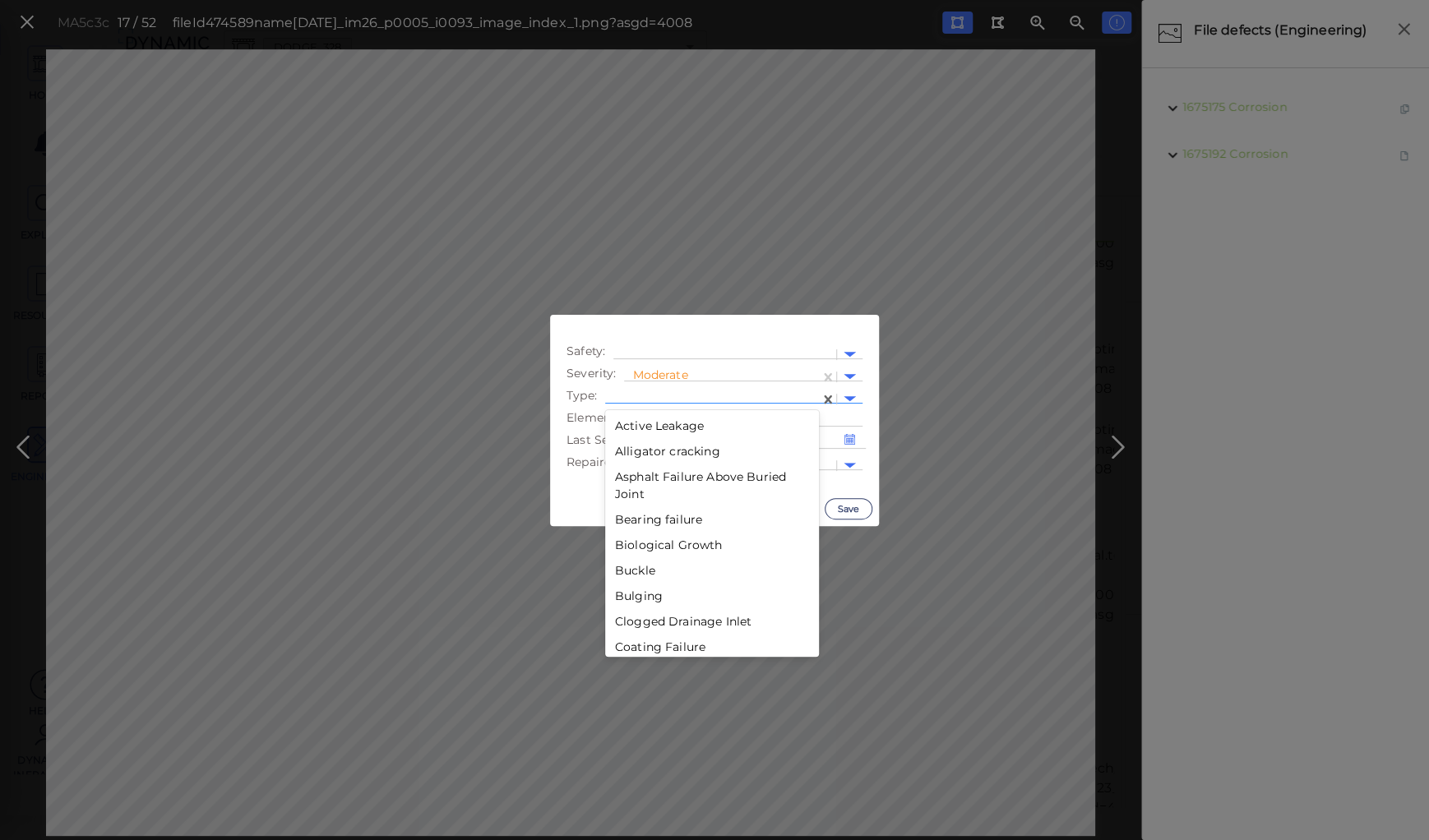
click at [670, 396] on div at bounding box center [713, 399] width 198 height 17
click at [641, 521] on div "Decay" at bounding box center [712, 524] width 214 height 26
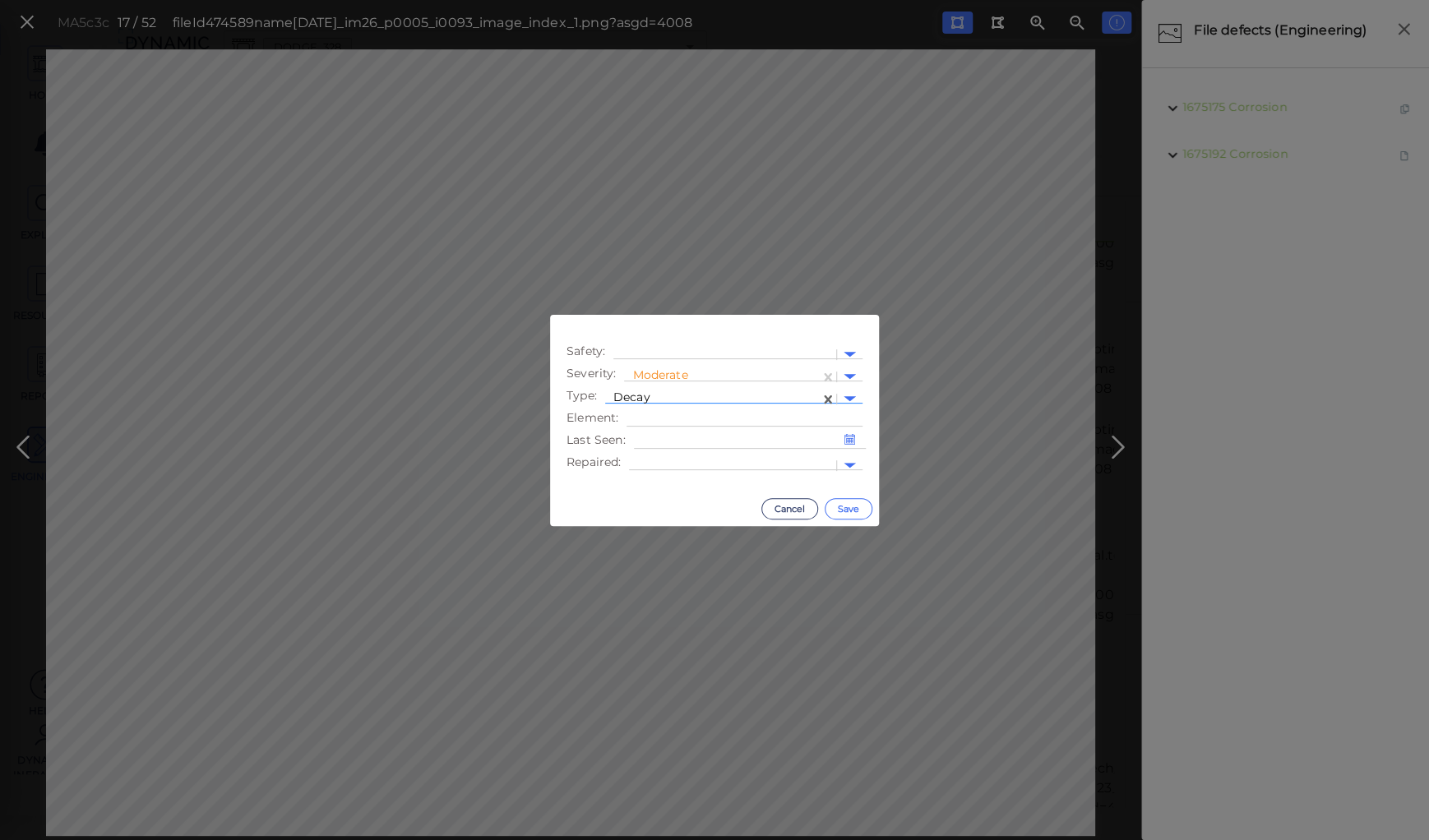
click at [849, 504] on button "Save" at bounding box center [848, 509] width 48 height 21
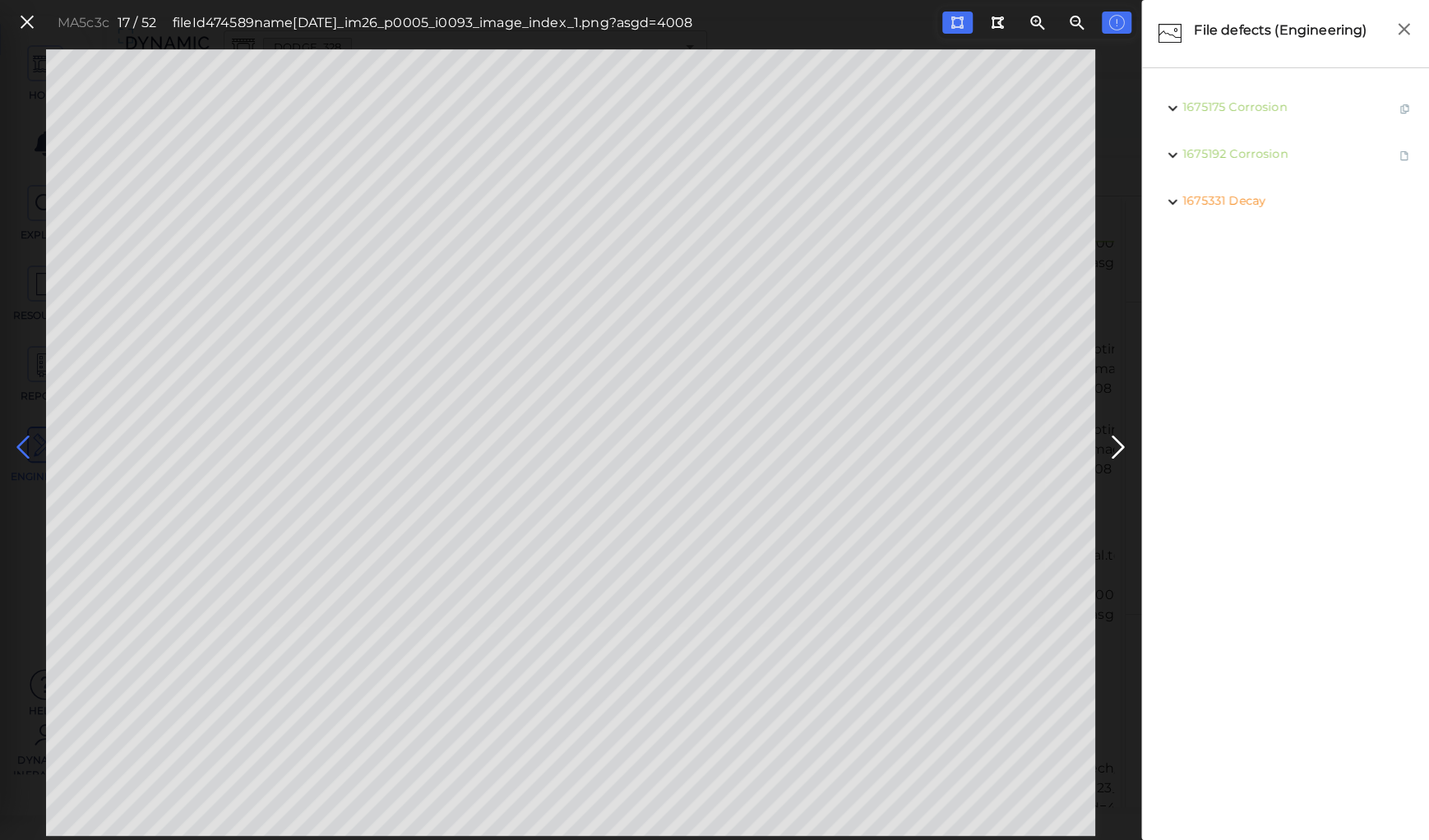
click at [29, 448] on icon at bounding box center [23, 447] width 26 height 32
click at [26, 447] on icon at bounding box center [23, 447] width 26 height 32
click at [1113, 443] on icon at bounding box center [1118, 447] width 26 height 32
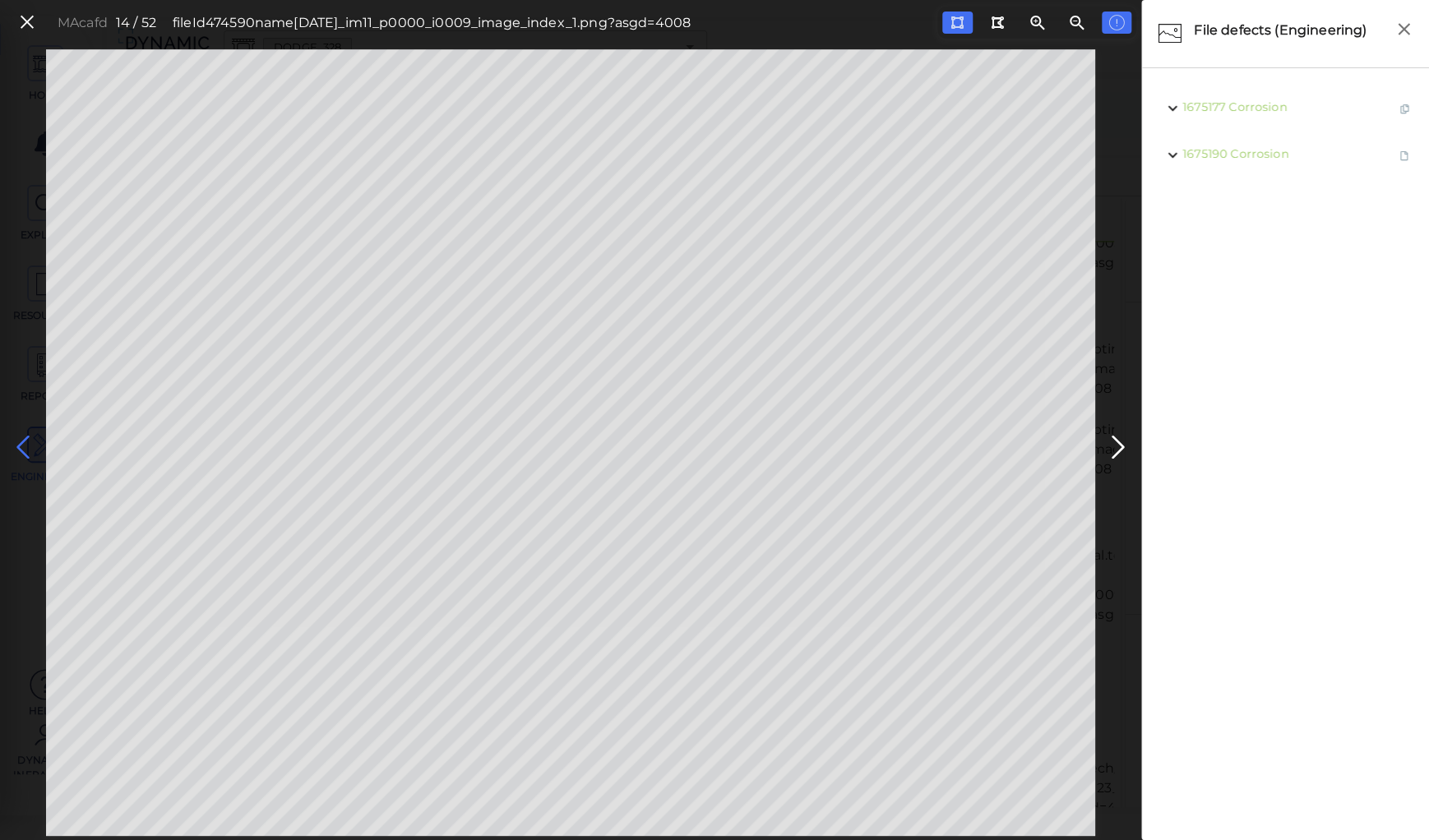
click at [24, 441] on icon at bounding box center [23, 447] width 26 height 32
click at [1118, 440] on icon at bounding box center [1118, 447] width 26 height 32
click at [20, 447] on icon at bounding box center [23, 447] width 26 height 32
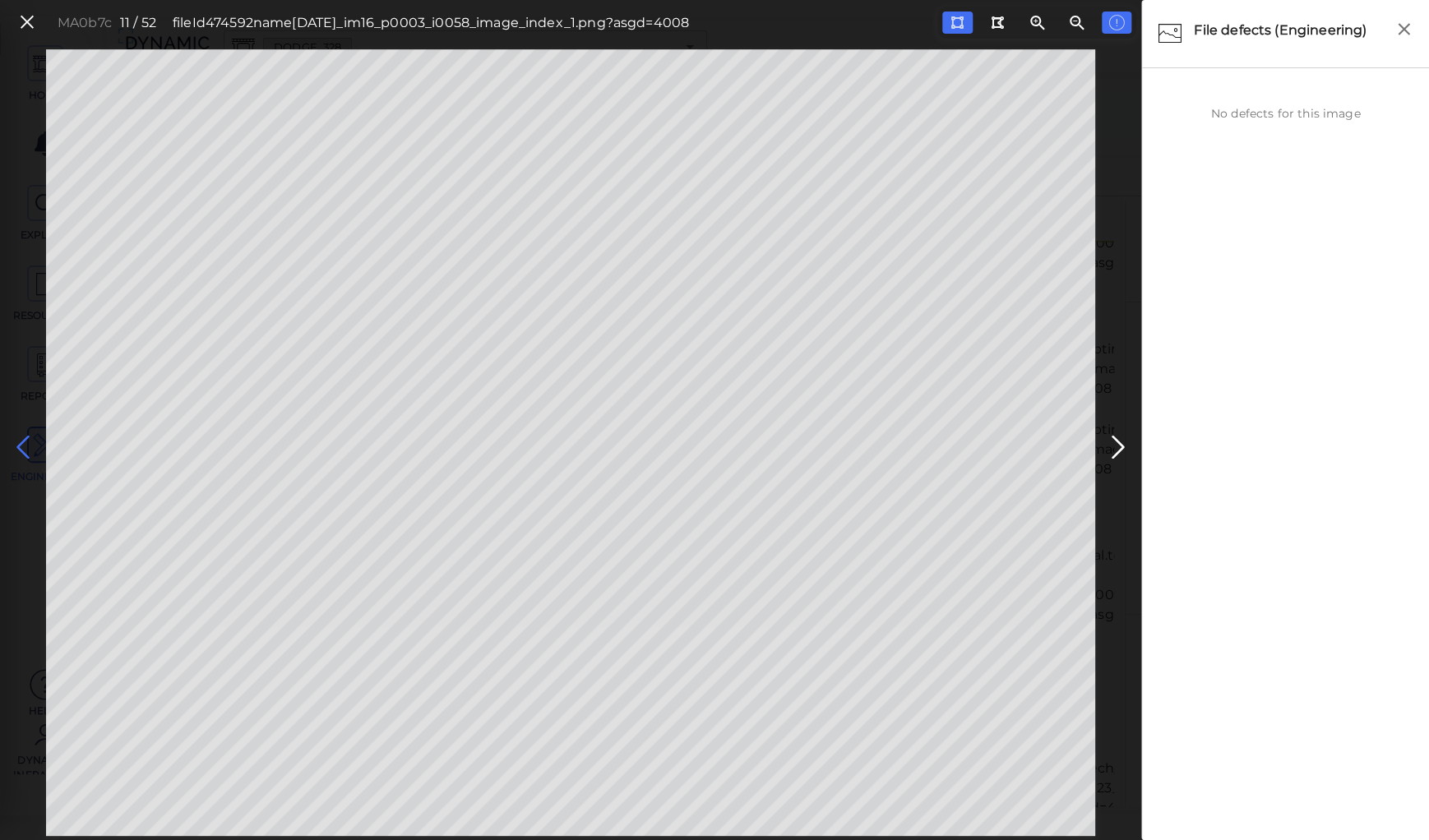
click at [20, 447] on icon at bounding box center [23, 447] width 26 height 32
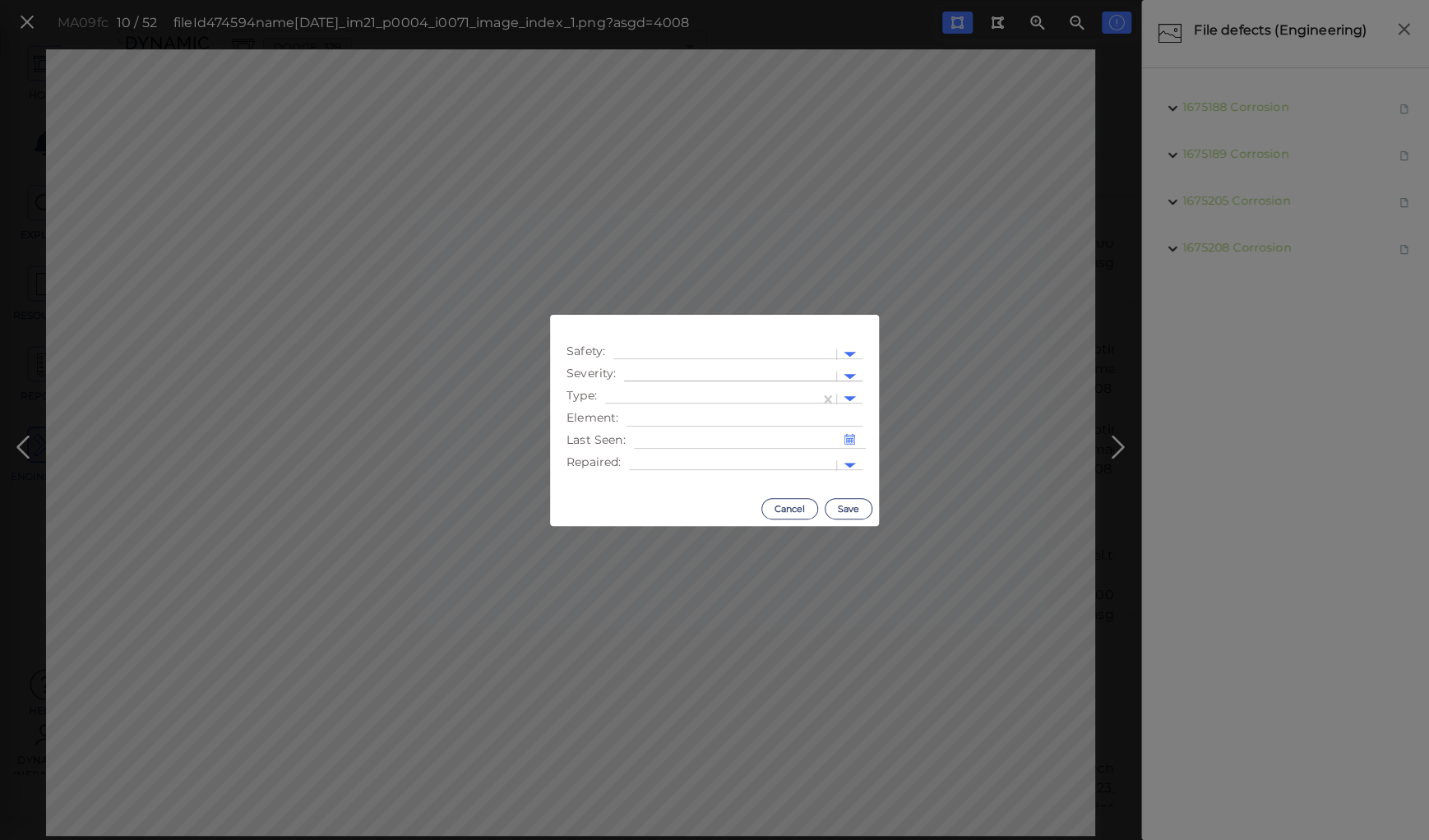
click at [681, 365] on div at bounding box center [730, 376] width 213 height 24
click at [657, 460] on div "Moderate" at bounding box center [669, 455] width 90 height 26
click at [661, 394] on div at bounding box center [713, 399] width 198 height 17
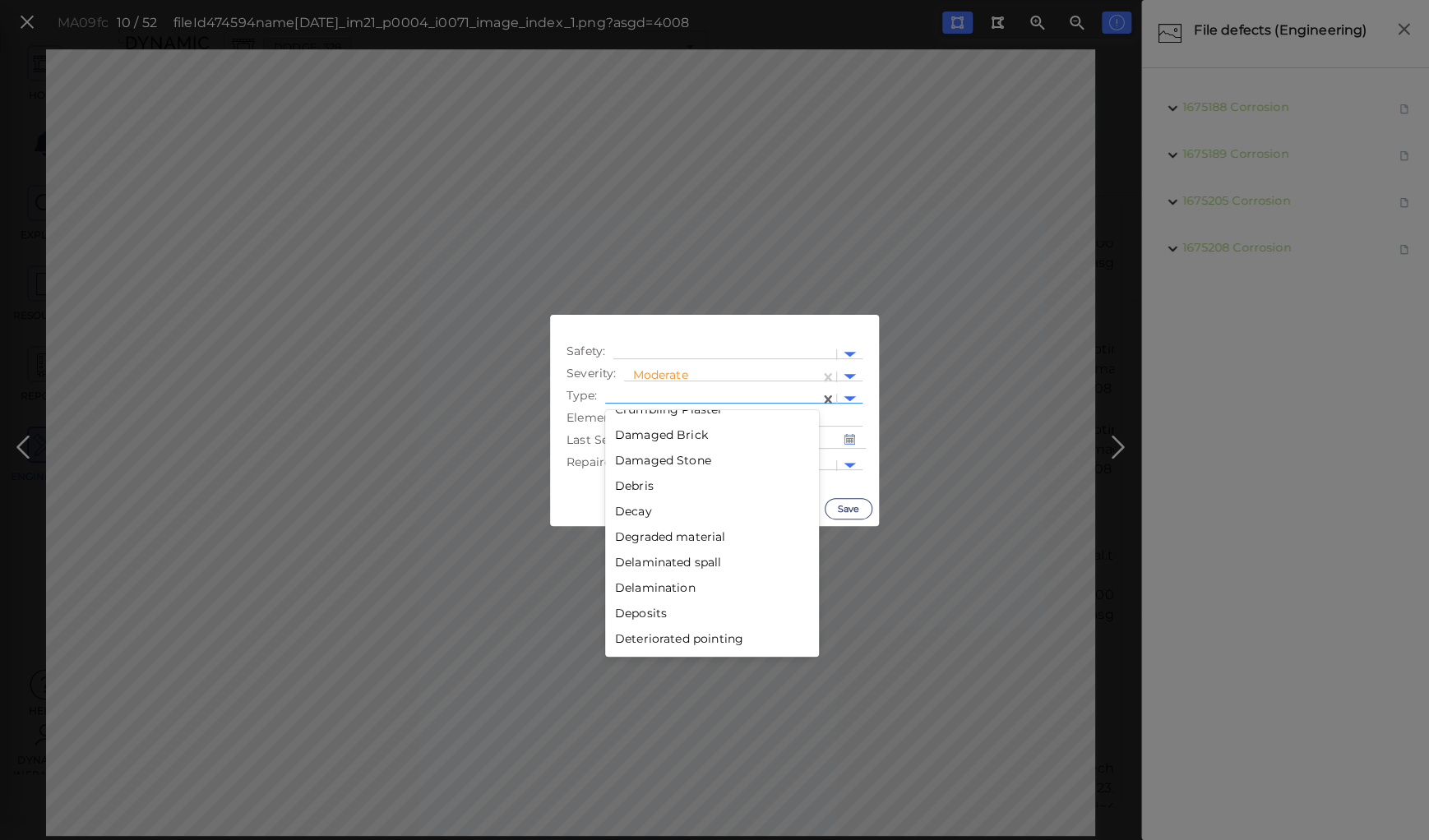
scroll to position [657, 0]
click at [637, 522] on div "Decay" at bounding box center [712, 524] width 214 height 26
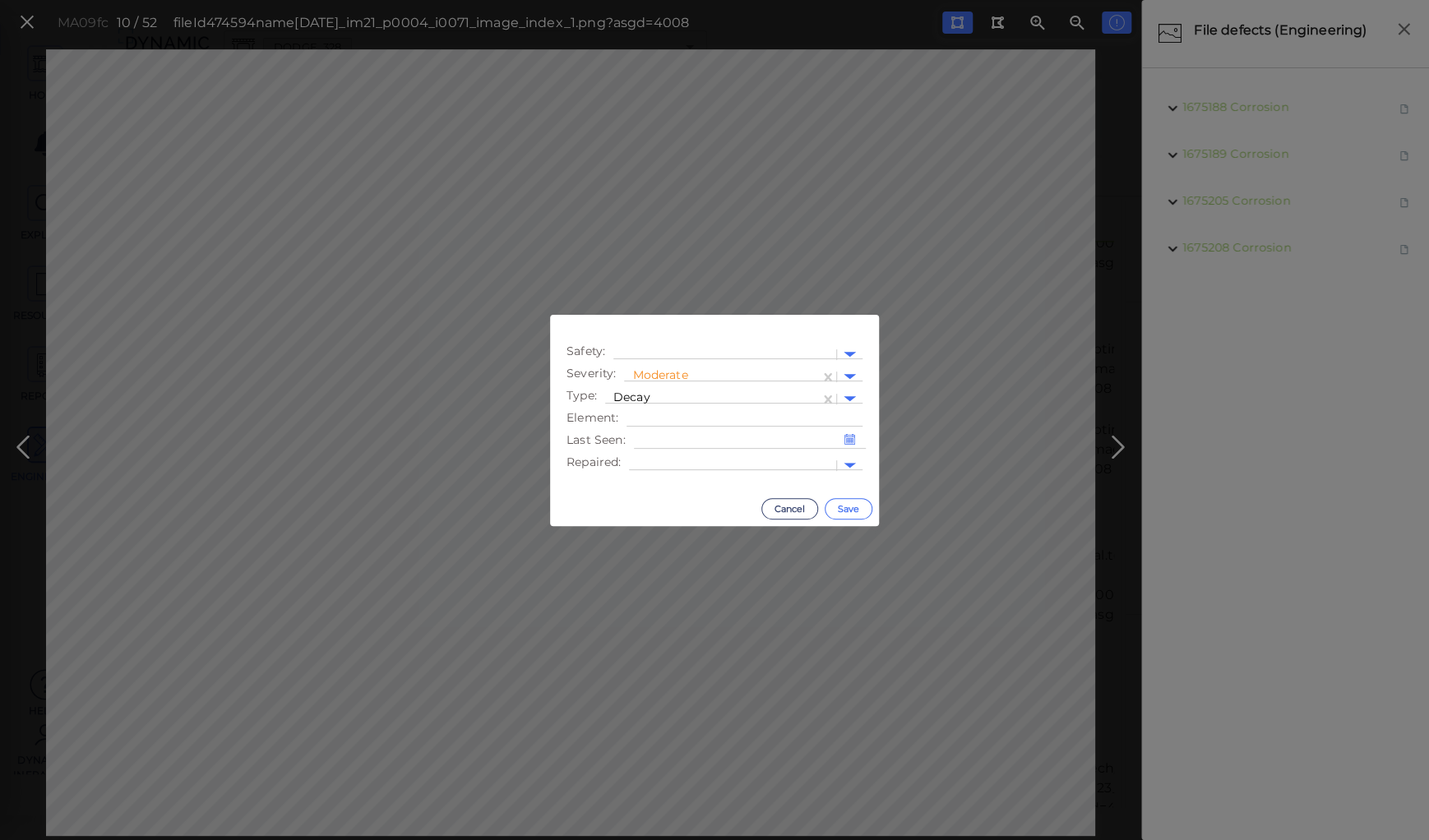
click at [847, 500] on button "Save" at bounding box center [848, 509] width 48 height 21
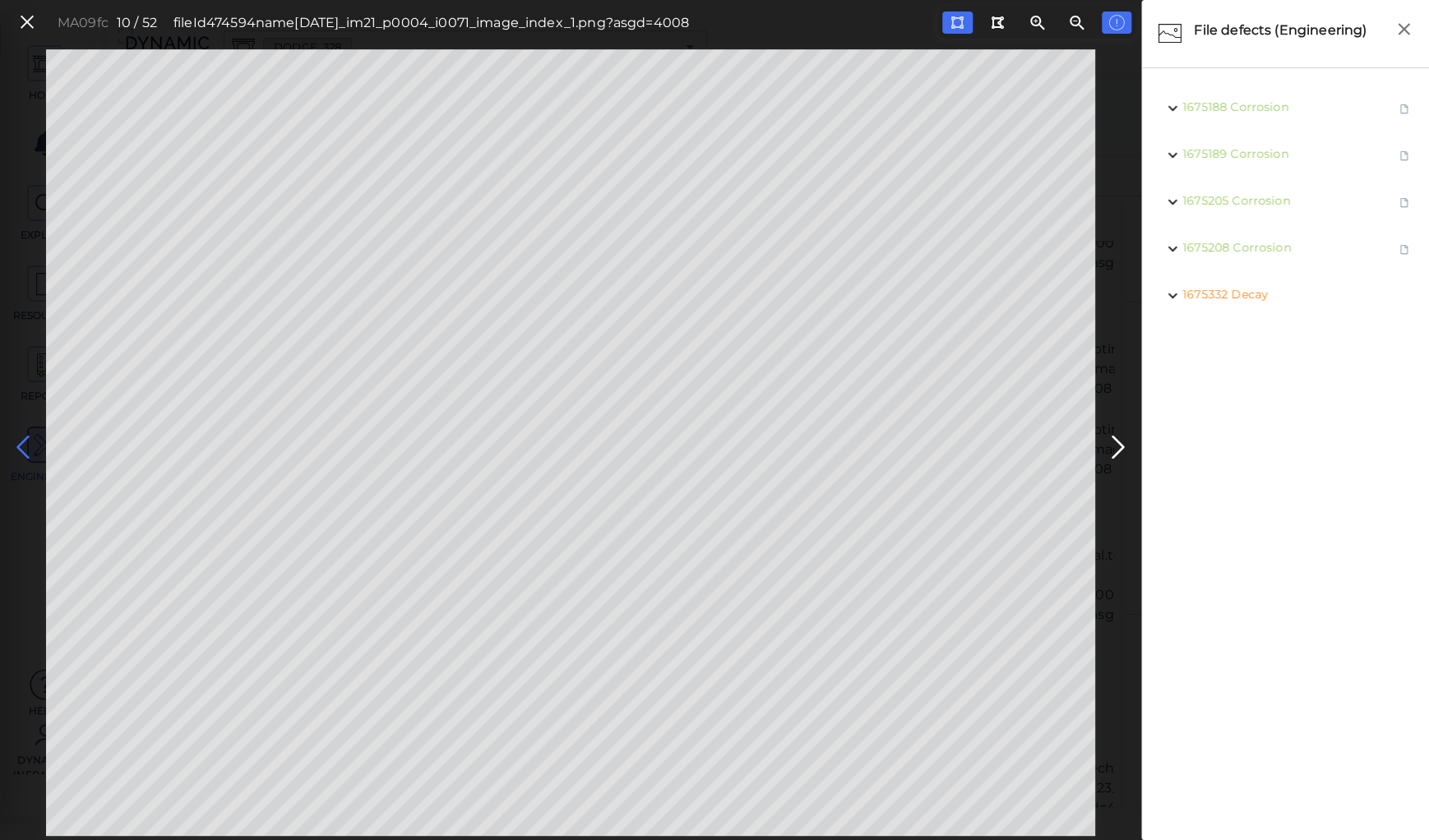
click at [27, 447] on icon at bounding box center [23, 447] width 26 height 32
click at [17, 440] on icon at bounding box center [23, 447] width 26 height 32
click at [17, 440] on icon at bounding box center [23, 447] width 26 height 32
click at [26, 444] on icon at bounding box center [23, 447] width 26 height 32
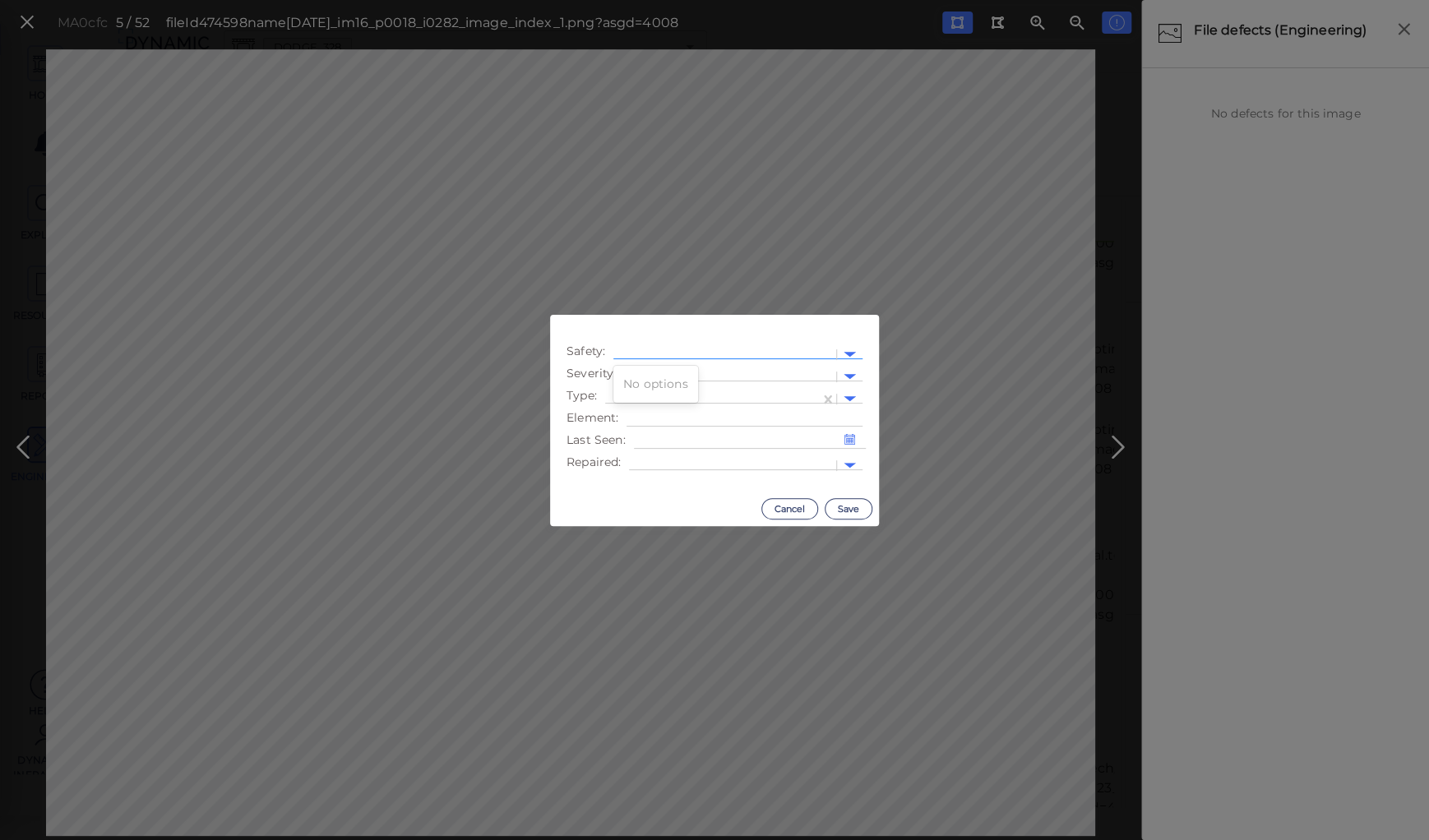
click at [658, 355] on div at bounding box center [725, 355] width 207 height 17
click at [707, 371] on div at bounding box center [730, 376] width 196 height 17
click at [669, 451] on div "Moderate" at bounding box center [669, 455] width 90 height 26
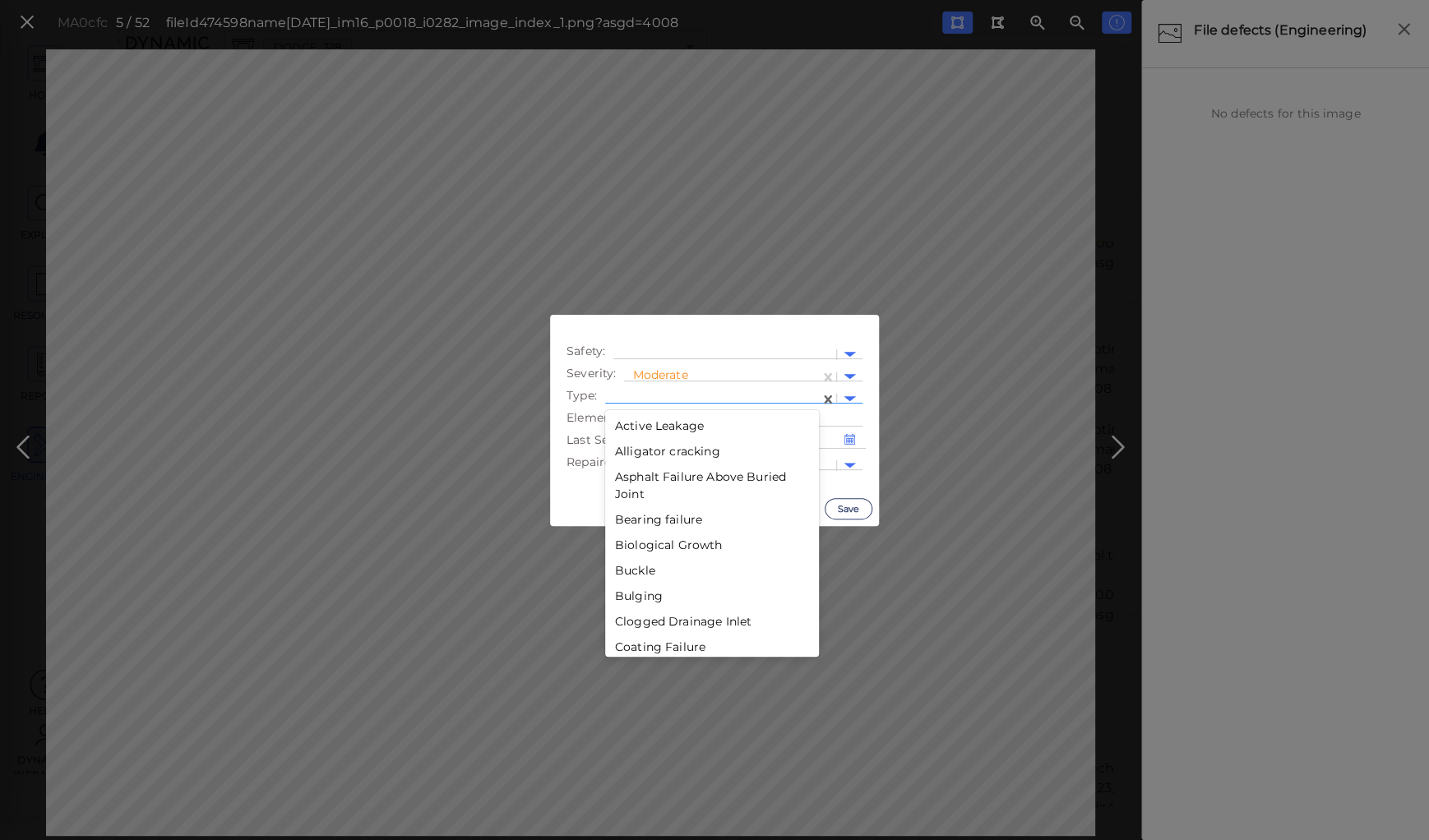
click at [664, 396] on div at bounding box center [713, 399] width 198 height 17
click at [631, 523] on div "Decay" at bounding box center [712, 524] width 214 height 26
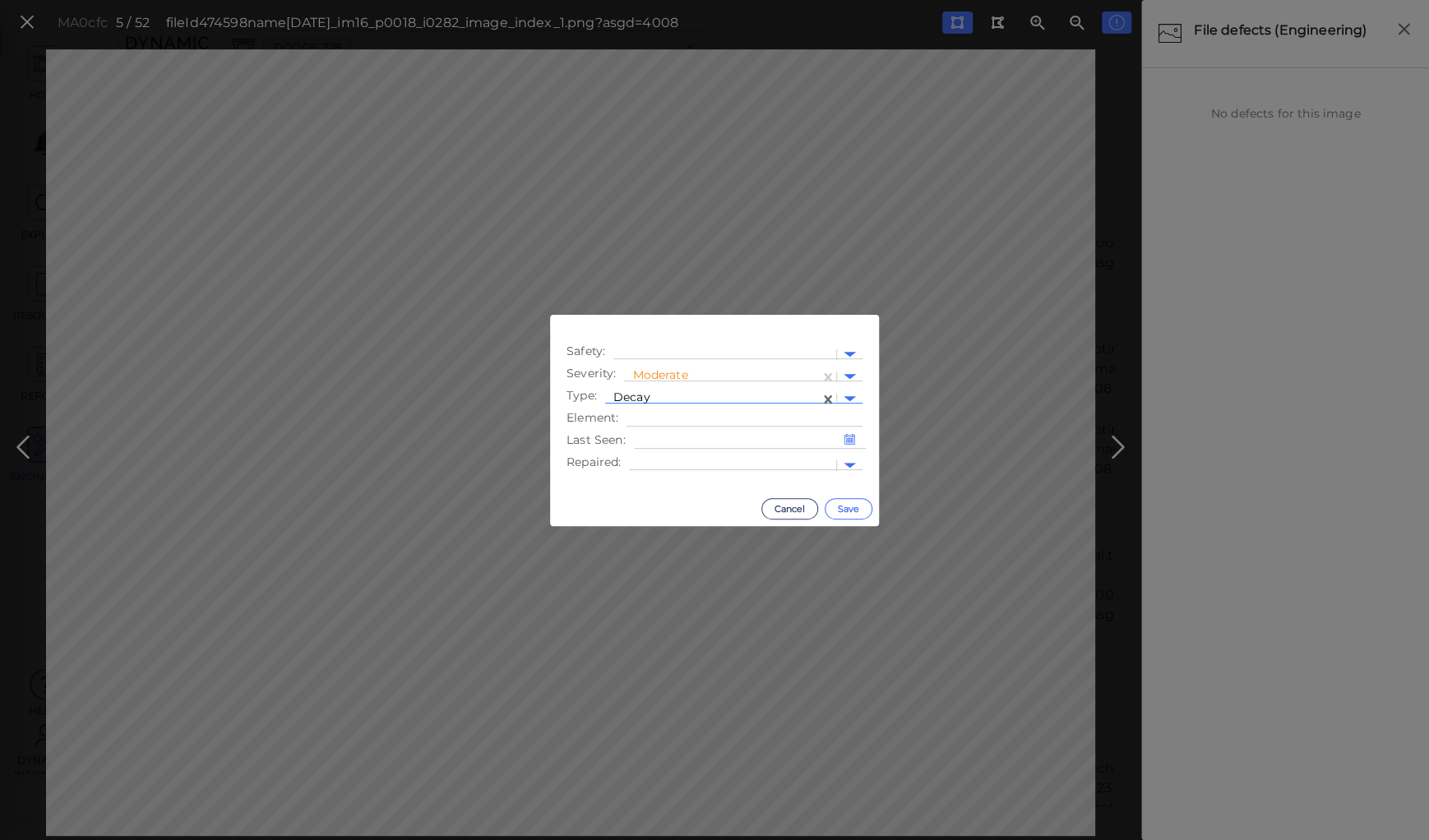
click at [837, 508] on button "Save" at bounding box center [848, 509] width 48 height 21
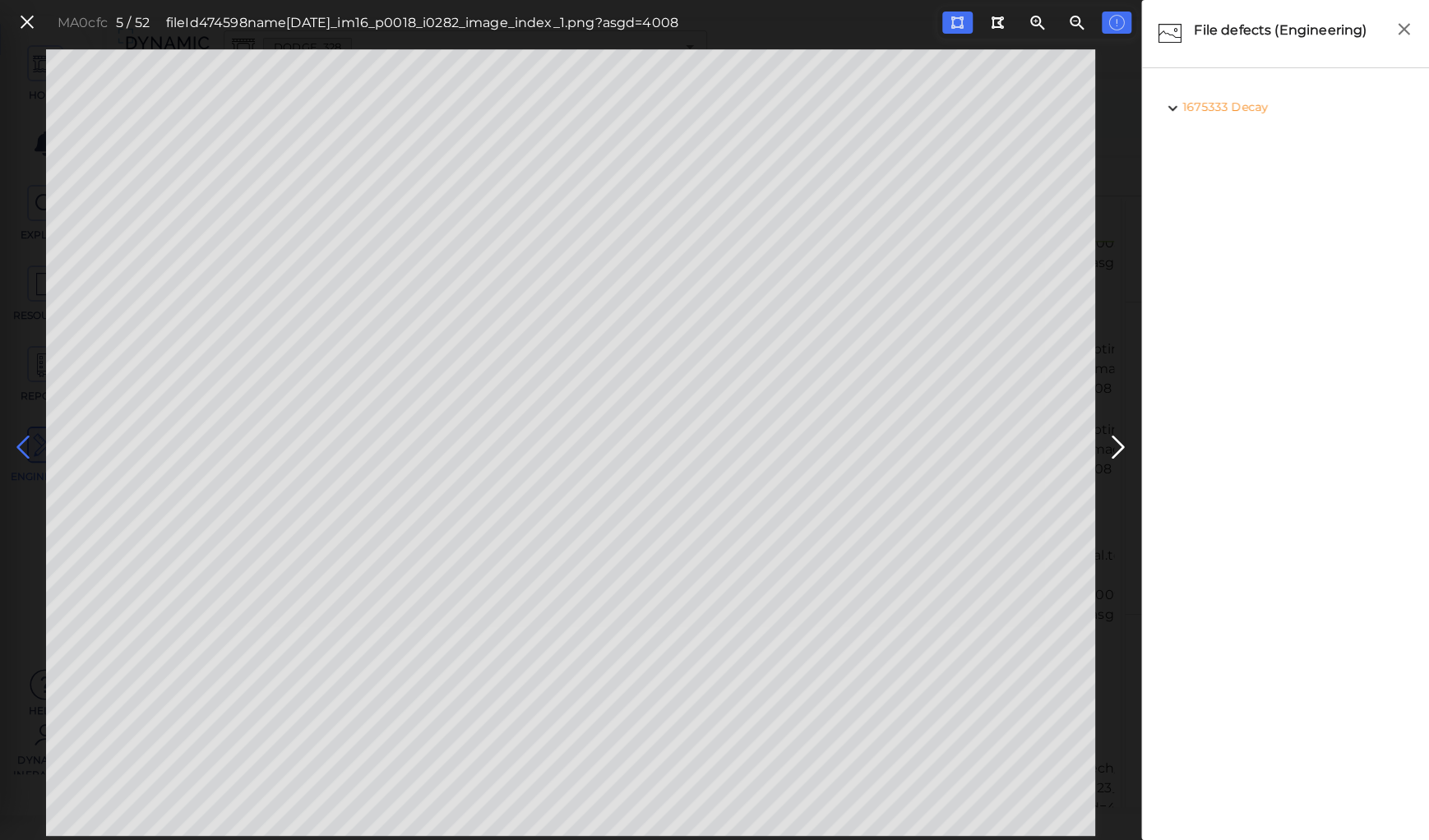
click at [18, 441] on icon at bounding box center [23, 447] width 26 height 32
